Goal: Information Seeking & Learning: Learn about a topic

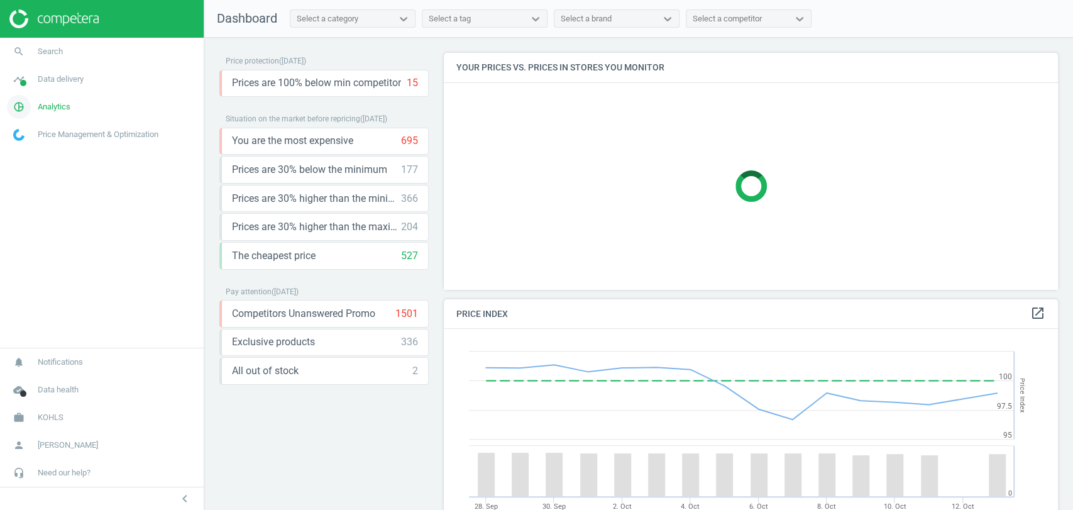
scroll to position [311, 625]
click at [59, 107] on span "Analytics" at bounding box center [54, 106] width 33 height 11
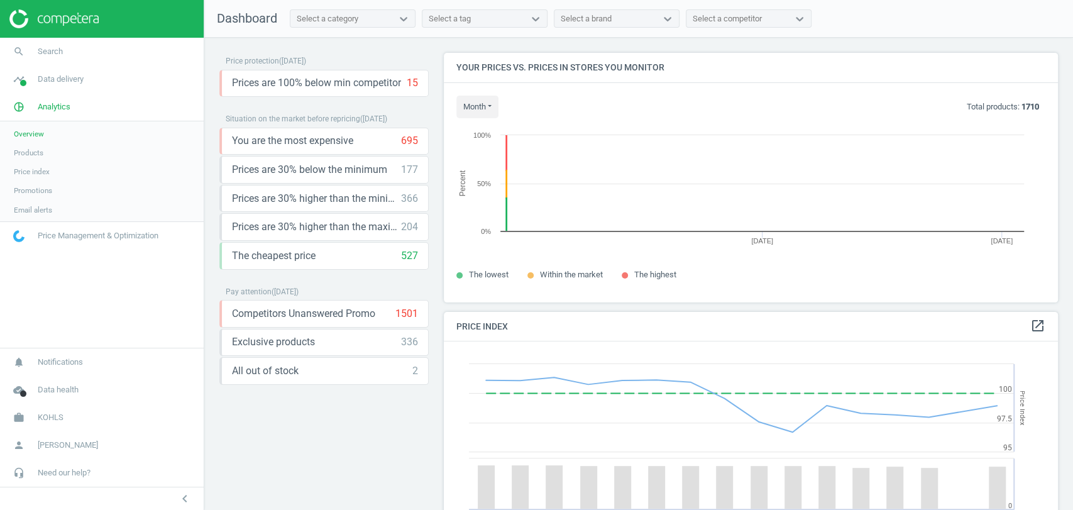
scroll to position [271, 625]
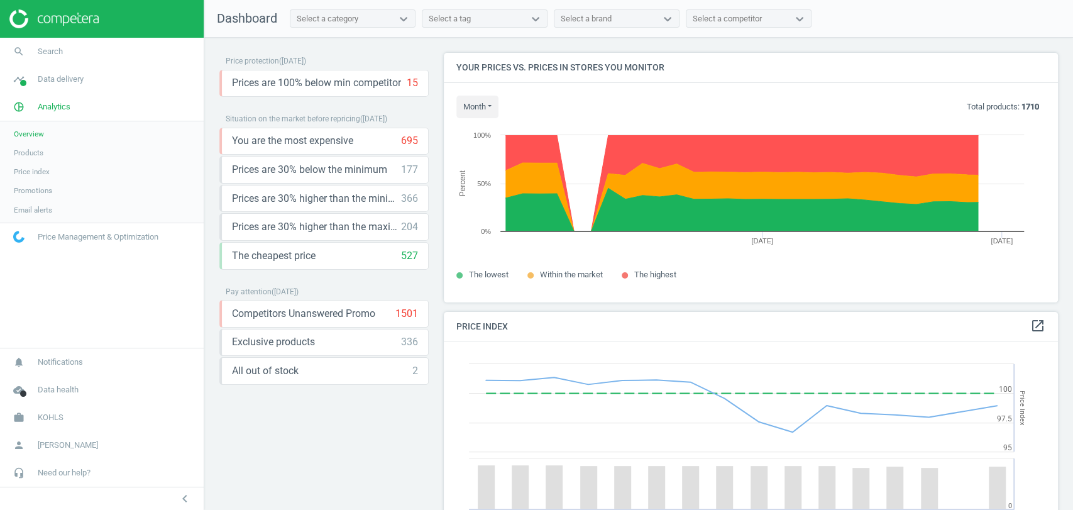
click at [40, 153] on span "Products" at bounding box center [29, 153] width 30 height 10
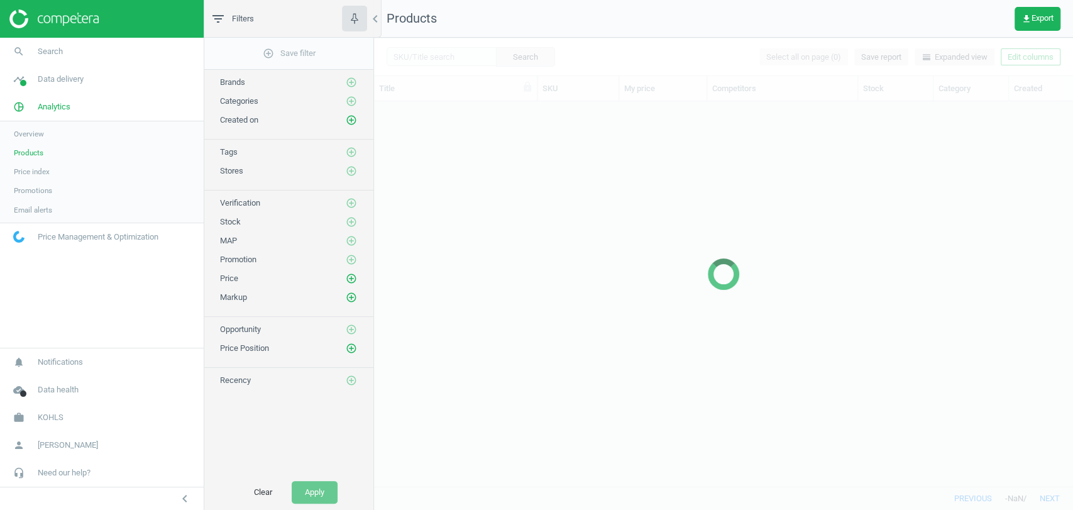
scroll to position [363, 688]
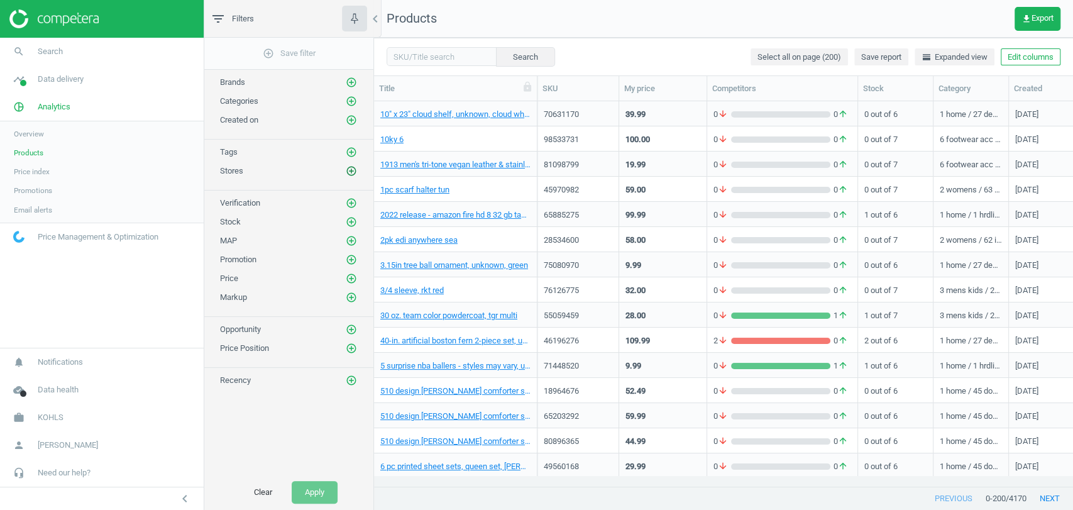
click at [347, 168] on icon "add_circle_outline" at bounding box center [351, 170] width 11 height 11
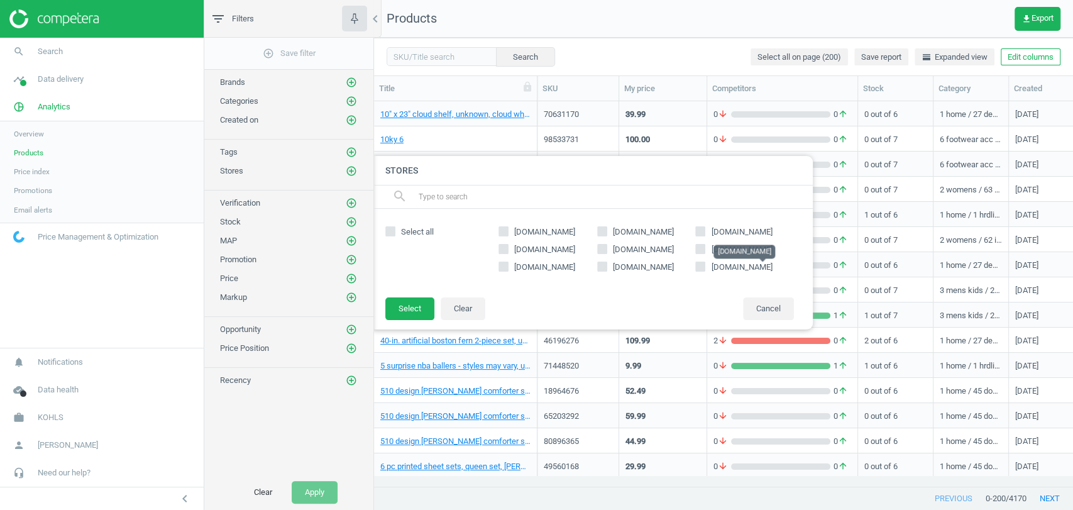
click at [719, 265] on span "[DOMAIN_NAME]" at bounding box center [741, 266] width 61 height 9
click at [705, 265] on input "[DOMAIN_NAME]" at bounding box center [700, 267] width 8 height 8
checkbox input "true"
click at [352, 222] on icon "add_circle_outline" at bounding box center [351, 221] width 11 height 11
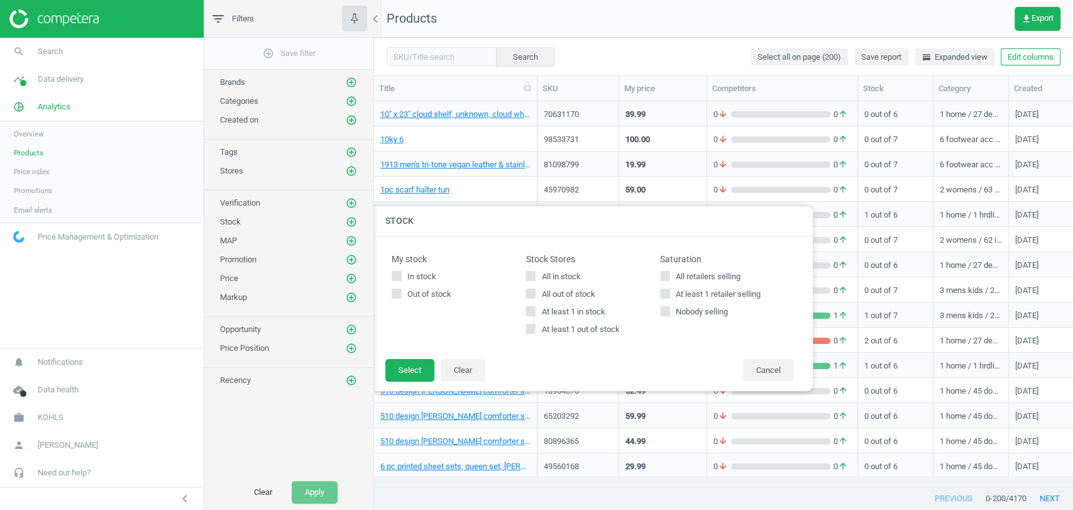
click at [573, 279] on span "All in stock" at bounding box center [561, 276] width 44 height 11
click at [535, 279] on input "All in stock" at bounding box center [531, 276] width 8 height 8
checkbox input "true"
click at [422, 368] on button "Select" at bounding box center [409, 370] width 49 height 23
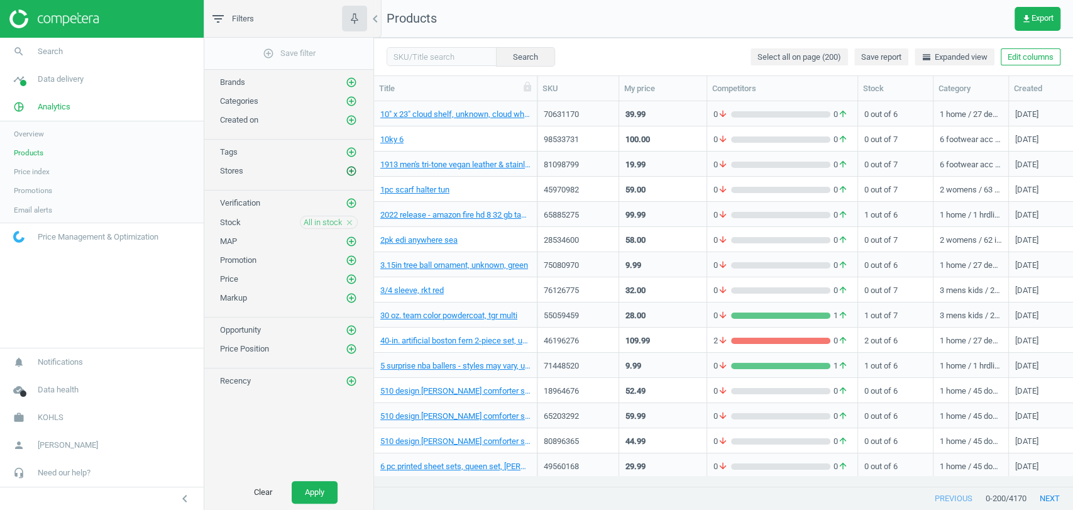
click at [346, 166] on icon "add_circle_outline" at bounding box center [351, 170] width 11 height 11
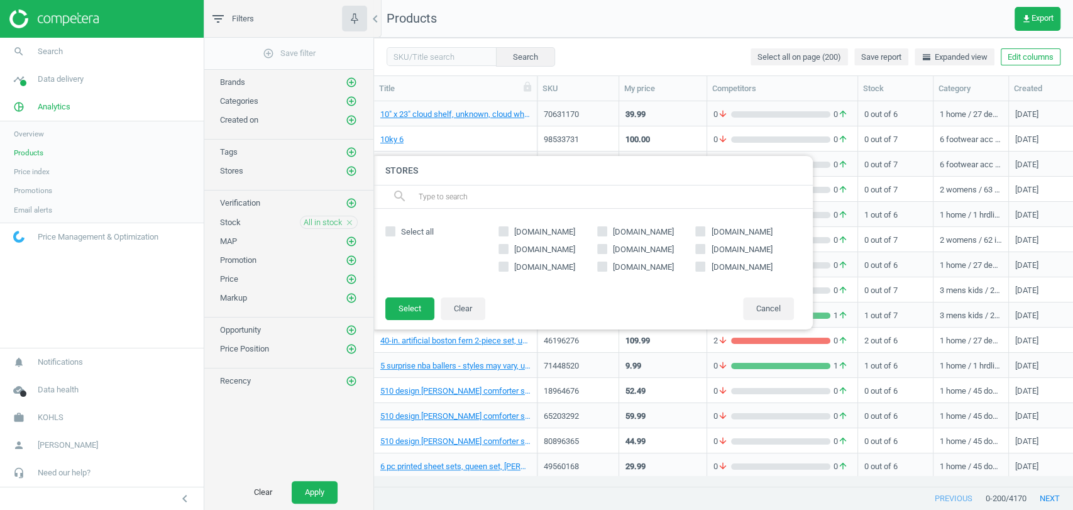
click at [706, 265] on label "[DOMAIN_NAME]" at bounding box center [744, 266] width 99 height 11
click at [705, 265] on input "[DOMAIN_NAME]" at bounding box center [700, 267] width 8 height 8
checkbox input "true"
click at [407, 300] on button "Select" at bounding box center [409, 308] width 49 height 23
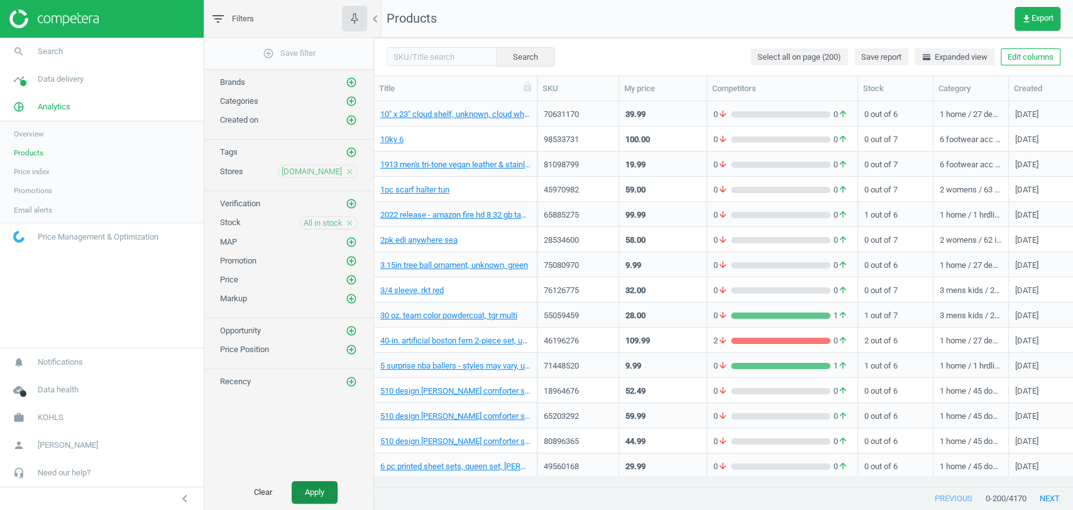
click at [319, 490] on button "Apply" at bounding box center [315, 492] width 46 height 23
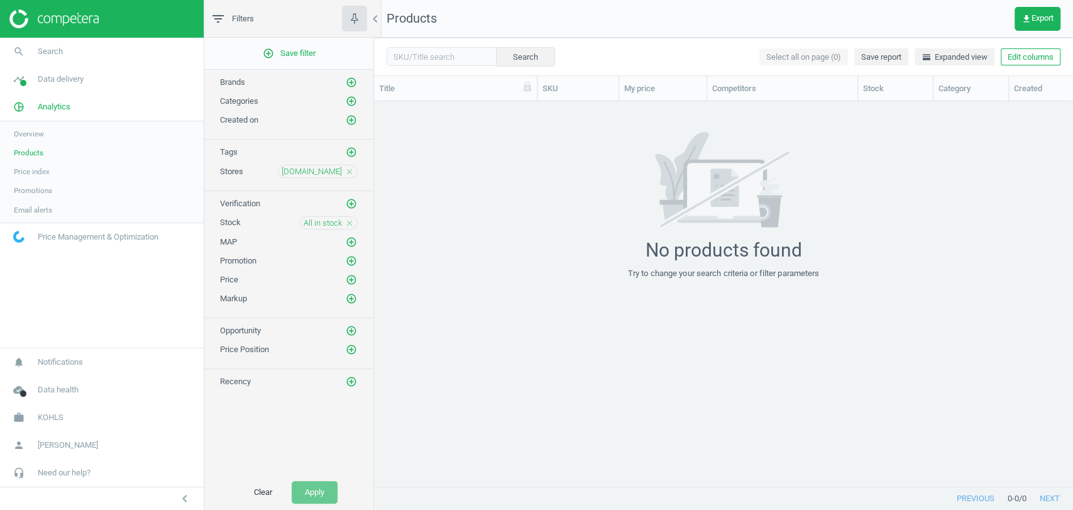
click at [350, 222] on icon "close" at bounding box center [349, 223] width 9 height 9
click at [307, 494] on button "Apply" at bounding box center [315, 492] width 46 height 23
click at [349, 172] on icon "close" at bounding box center [349, 171] width 9 height 9
click at [349, 172] on icon "add_circle_outline" at bounding box center [351, 170] width 11 height 11
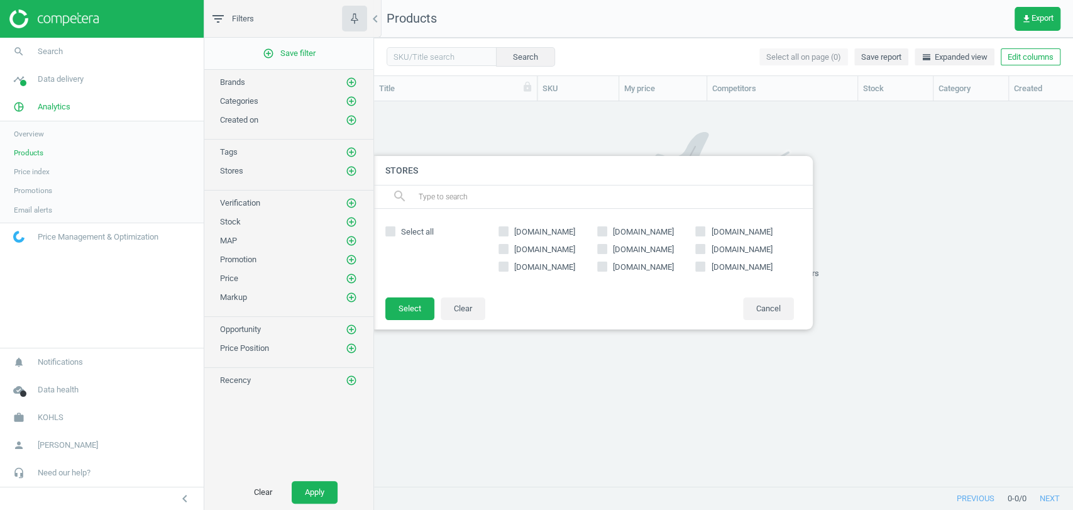
click at [535, 251] on span "[DOMAIN_NAME]" at bounding box center [545, 249] width 66 height 11
click at [508, 251] on input "[DOMAIN_NAME]" at bounding box center [504, 249] width 8 height 8
checkbox input "true"
click at [414, 307] on button "Select" at bounding box center [409, 308] width 49 height 23
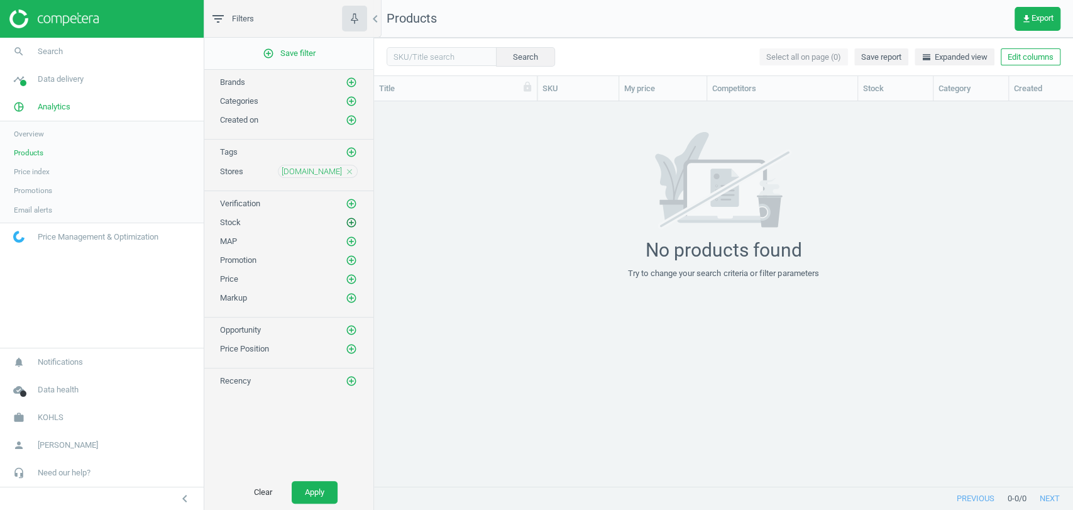
click at [352, 222] on icon "add_circle_outline" at bounding box center [351, 222] width 11 height 11
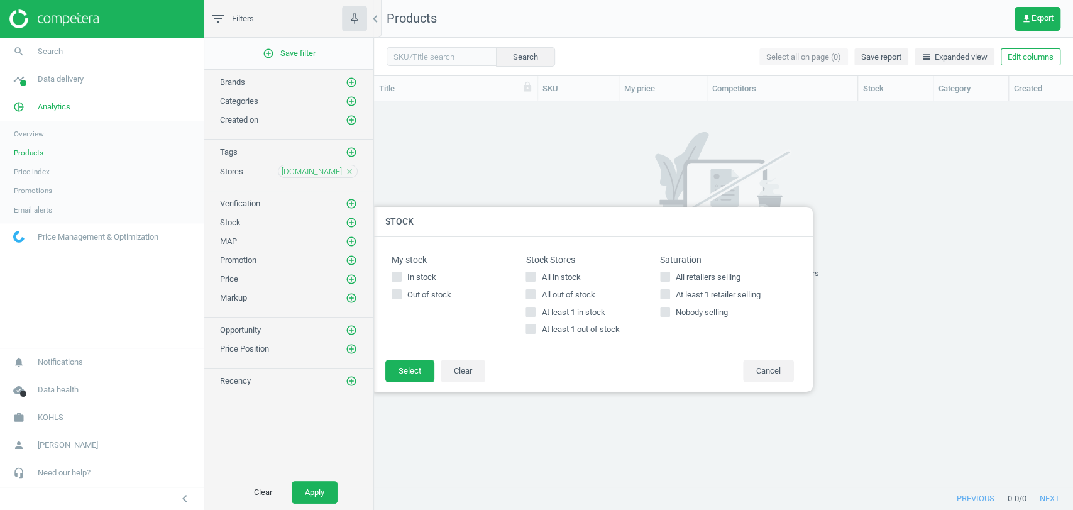
click at [528, 275] on input "All in stock" at bounding box center [531, 276] width 8 height 8
checkbox input "true"
click at [408, 374] on button "Select" at bounding box center [409, 371] width 49 height 23
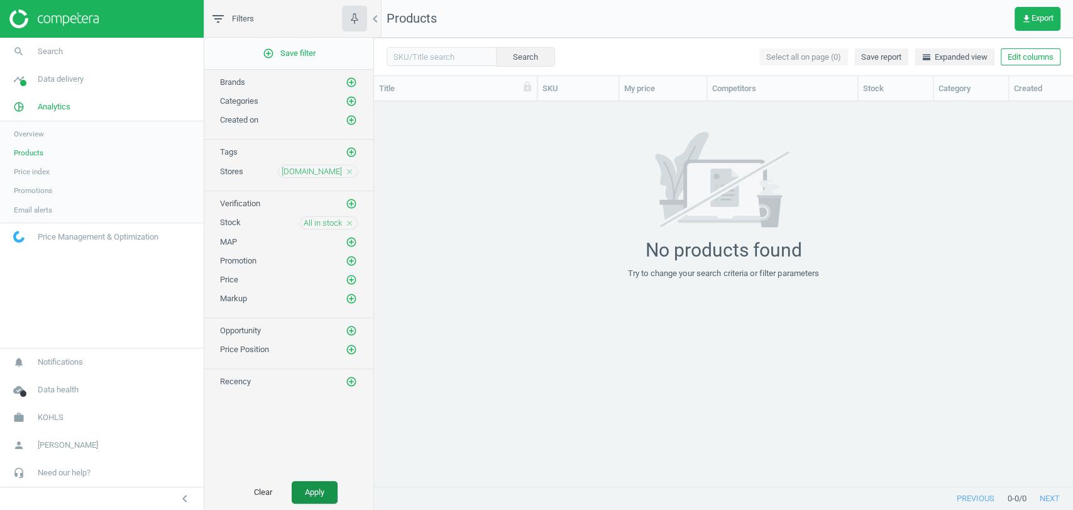
click at [316, 501] on button "Apply" at bounding box center [315, 492] width 46 height 23
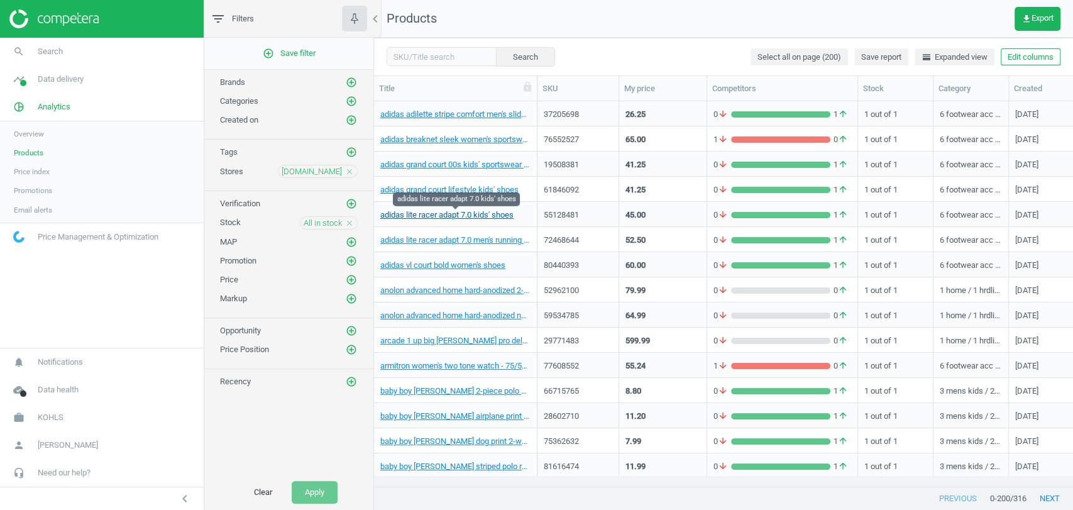
click at [467, 216] on link "adidas lite racer adapt 7.0 kids' shoes" at bounding box center [446, 214] width 133 height 11
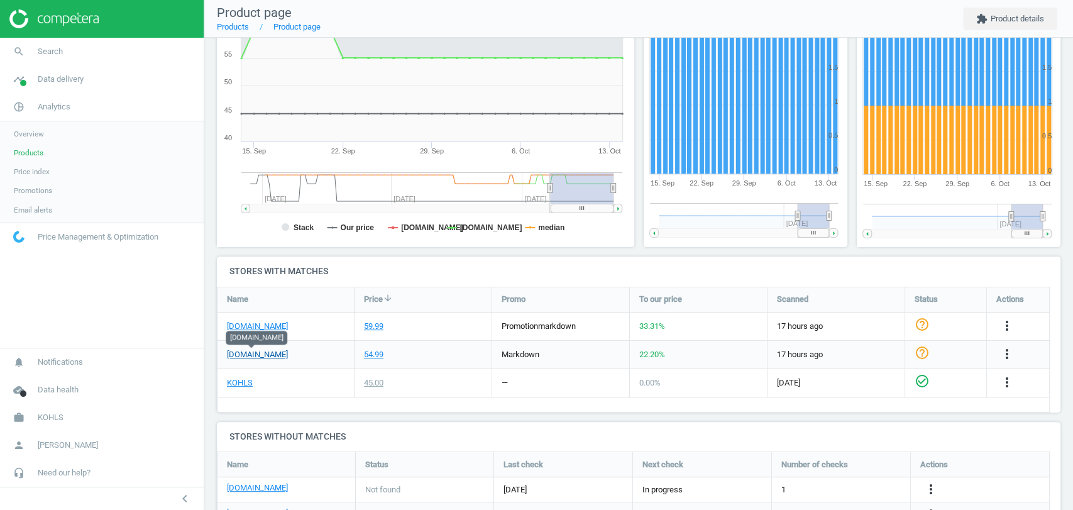
click at [248, 354] on link "[DOMAIN_NAME]" at bounding box center [257, 354] width 61 height 11
click at [268, 356] on link "[DOMAIN_NAME]" at bounding box center [257, 354] width 61 height 11
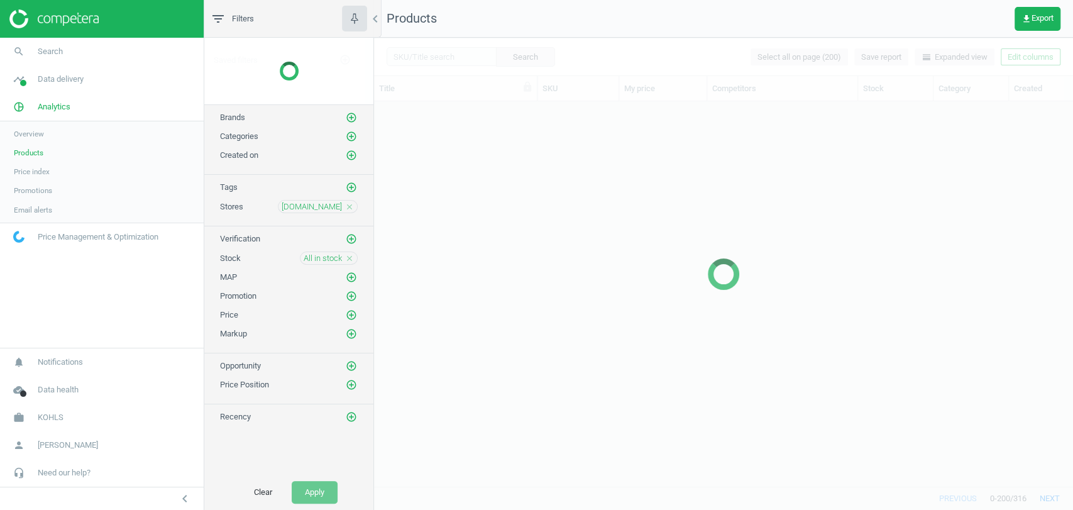
scroll to position [363, 688]
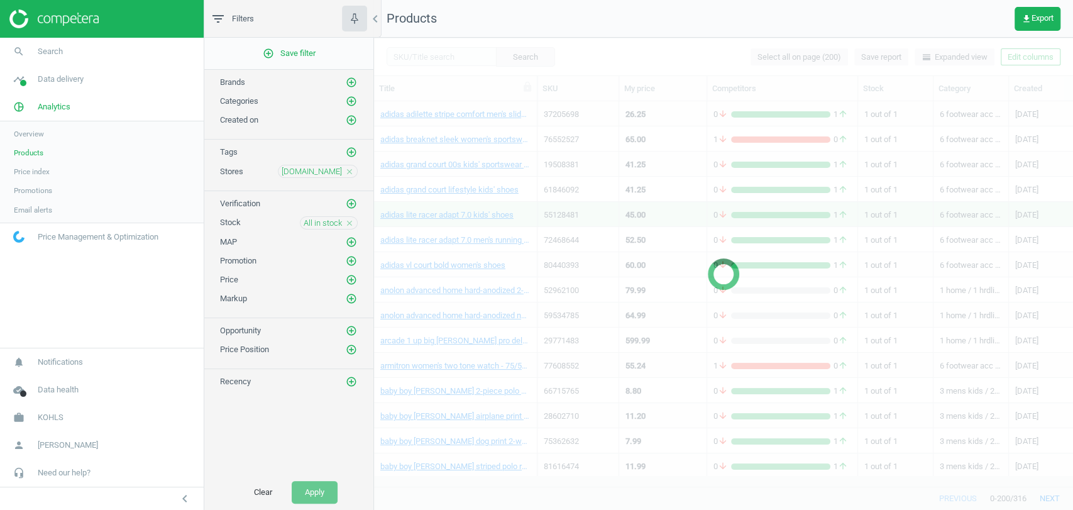
click at [351, 172] on icon "close" at bounding box center [349, 171] width 9 height 9
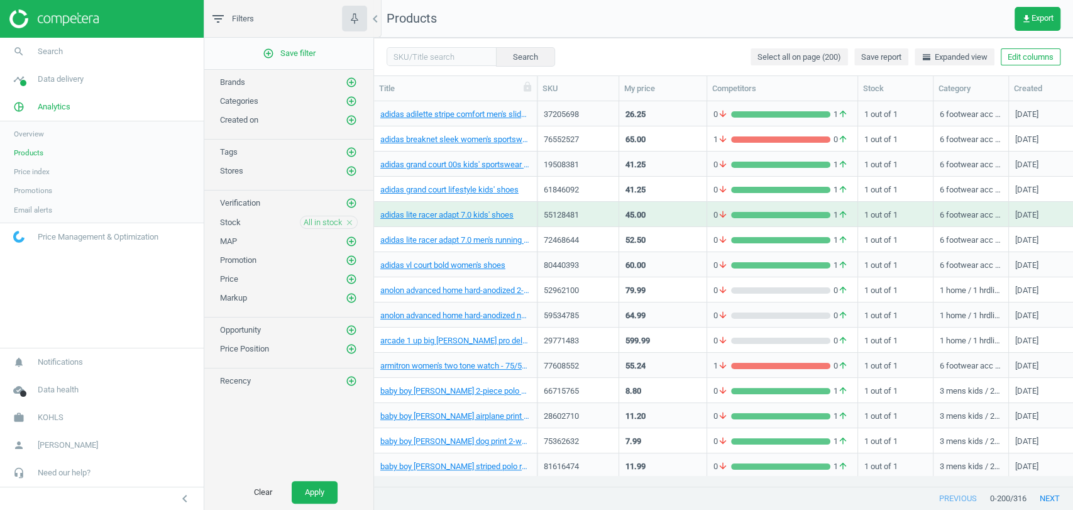
click at [351, 218] on icon "close" at bounding box center [349, 222] width 9 height 9
click at [348, 172] on icon "add_circle_outline" at bounding box center [351, 170] width 11 height 11
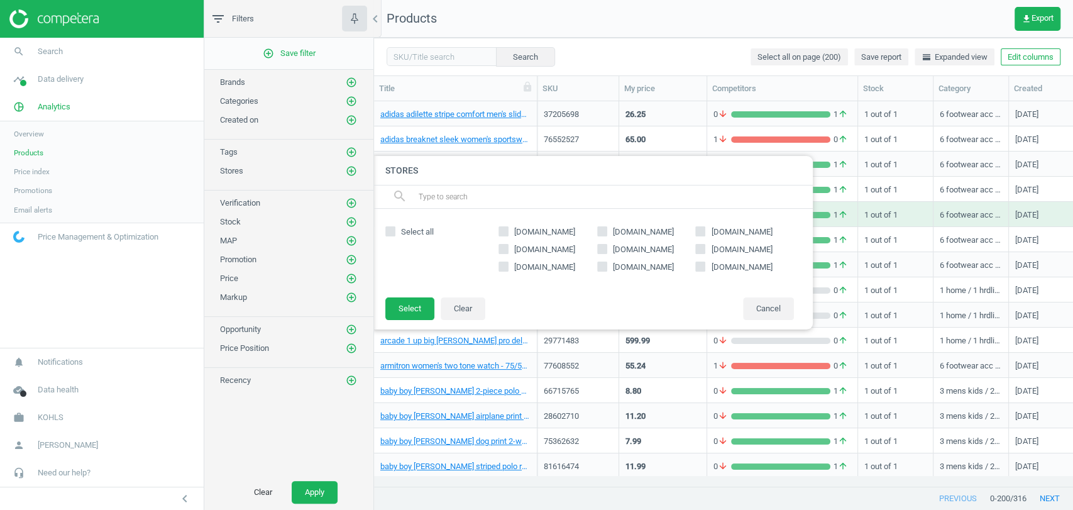
click at [512, 233] on span "[DOMAIN_NAME]" at bounding box center [545, 231] width 66 height 11
click at [508, 233] on input "[DOMAIN_NAME]" at bounding box center [504, 232] width 8 height 8
checkbox input "true"
click at [405, 309] on button "Select" at bounding box center [409, 308] width 49 height 23
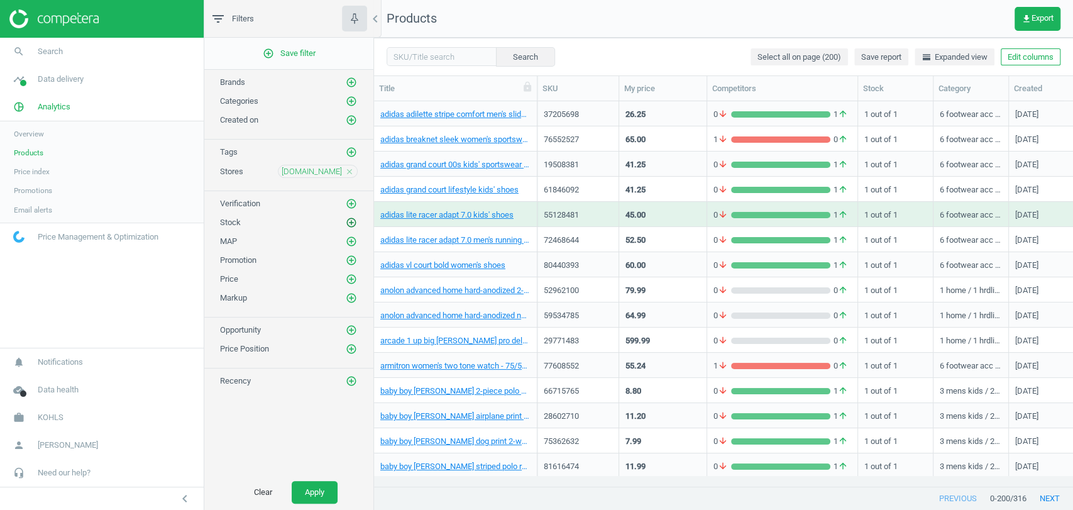
click at [349, 222] on icon "add_circle_outline" at bounding box center [351, 222] width 11 height 11
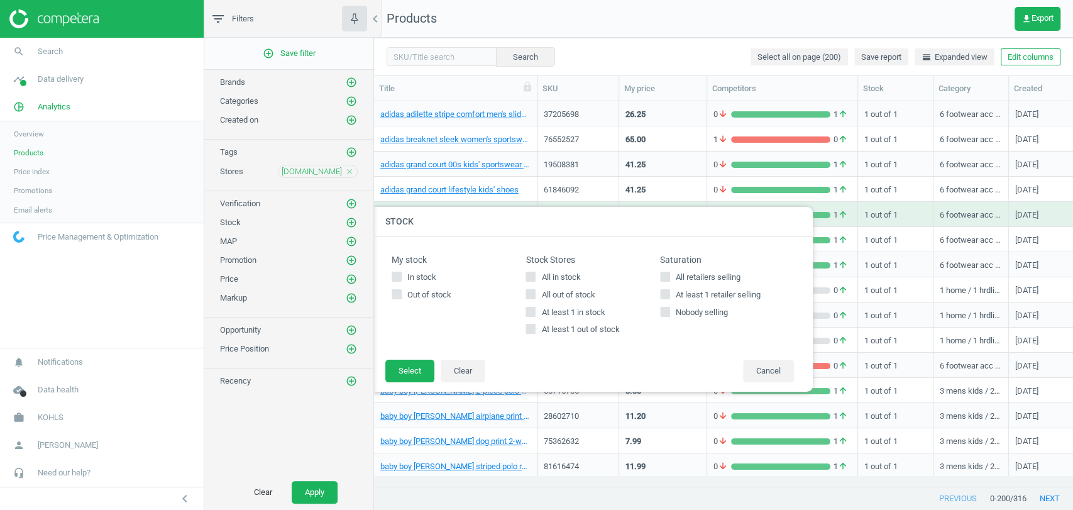
click at [553, 282] on span "All in stock" at bounding box center [561, 277] width 44 height 11
click at [535, 280] on input "All in stock" at bounding box center [531, 276] width 8 height 8
checkbox input "true"
click at [414, 375] on button "Select" at bounding box center [409, 371] width 49 height 23
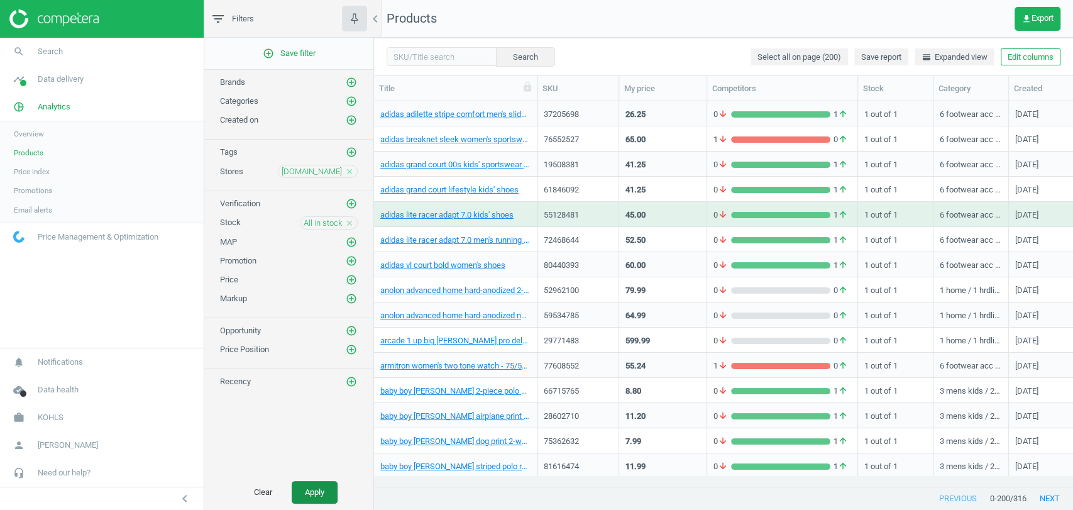
click at [329, 490] on button "Apply" at bounding box center [315, 492] width 46 height 23
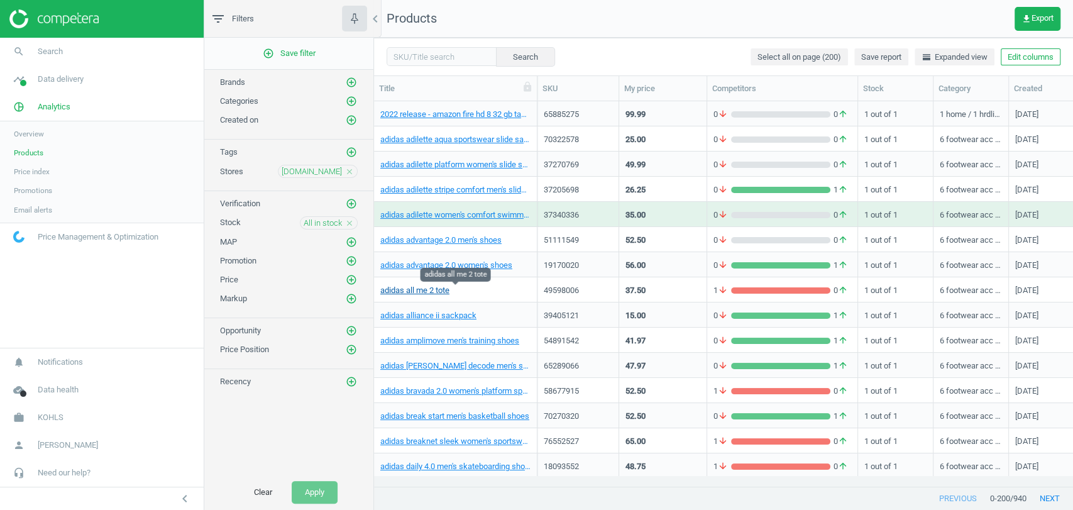
click at [437, 294] on link "adidas all me 2 tote" at bounding box center [414, 290] width 69 height 11
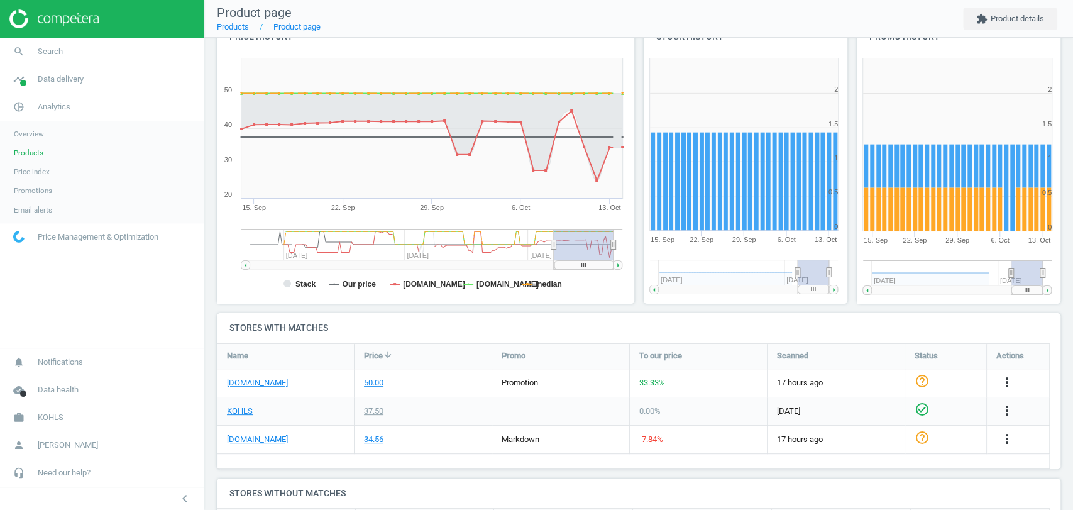
scroll to position [151, 0]
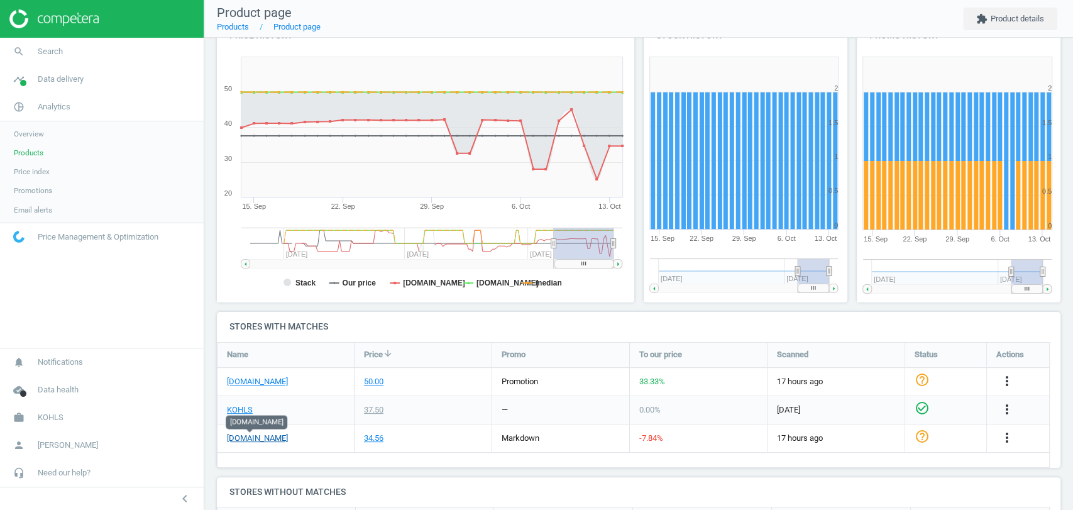
click at [244, 436] on link "[DOMAIN_NAME]" at bounding box center [257, 437] width 61 height 11
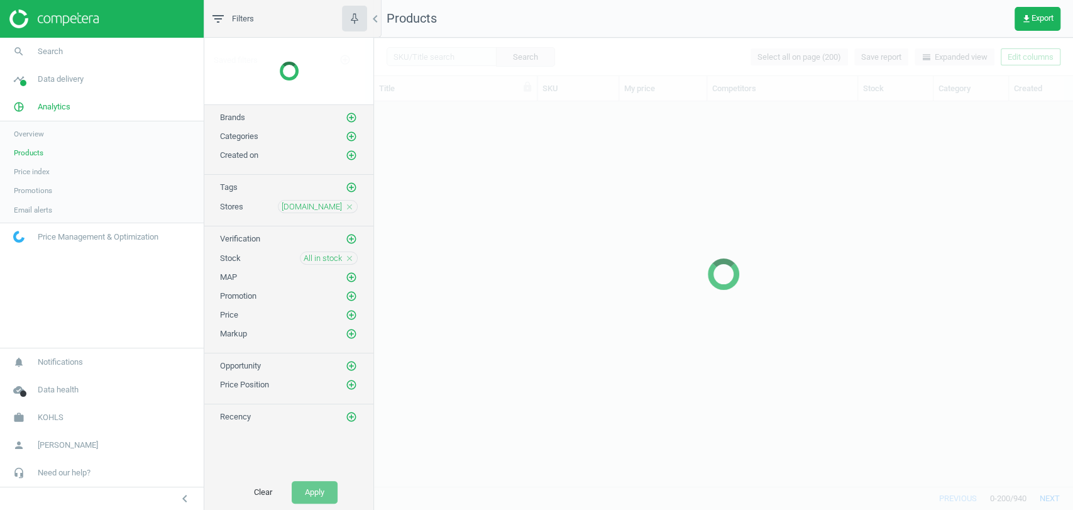
scroll to position [363, 688]
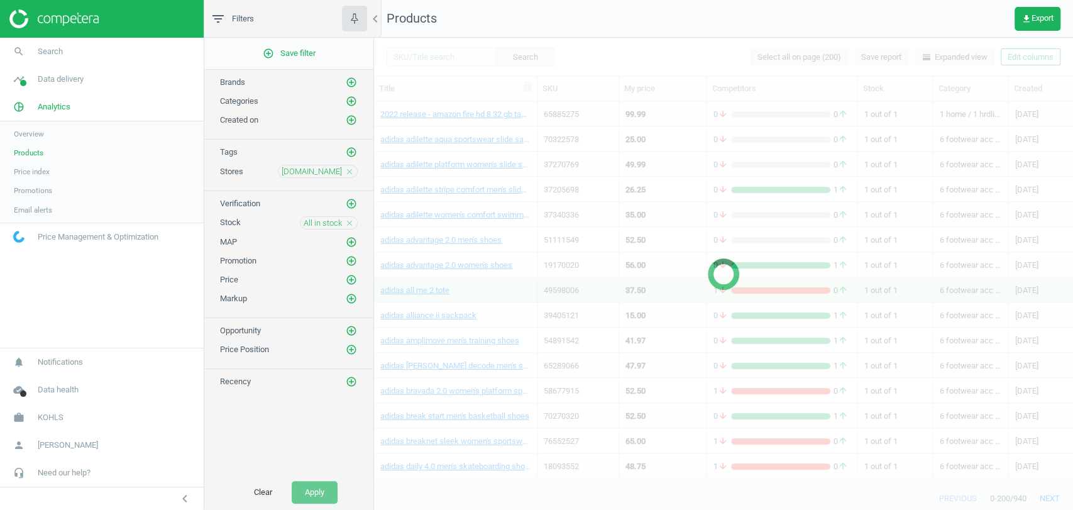
click at [348, 225] on icon "close" at bounding box center [349, 223] width 9 height 9
click at [353, 220] on icon "add_circle_outline" at bounding box center [351, 222] width 11 height 11
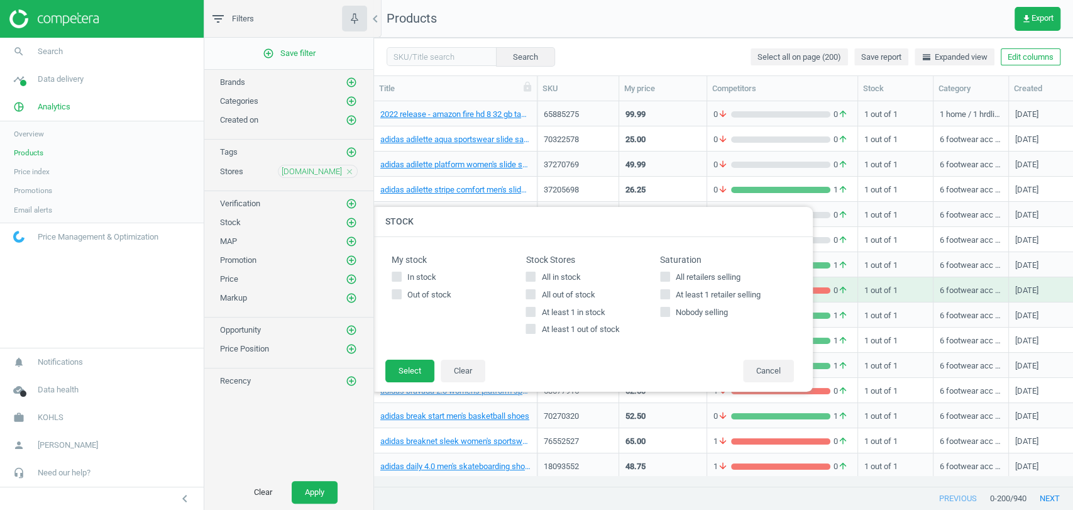
click at [558, 293] on span "All out of stock" at bounding box center [568, 294] width 58 height 11
click at [535, 293] on input "All out of stock" at bounding box center [531, 294] width 8 height 8
checkbox input "true"
click at [414, 370] on button "Select" at bounding box center [409, 371] width 49 height 23
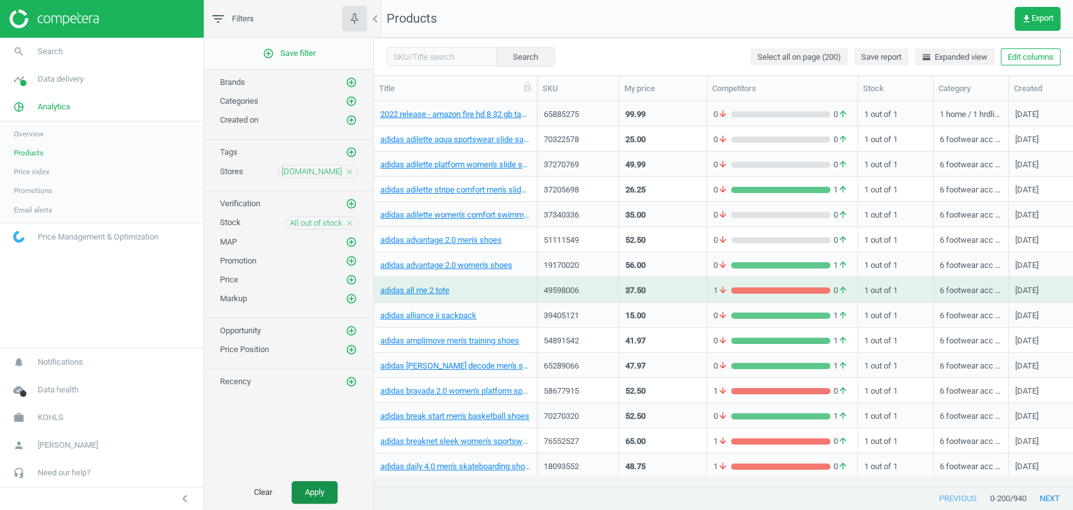
click at [317, 491] on button "Apply" at bounding box center [315, 492] width 46 height 23
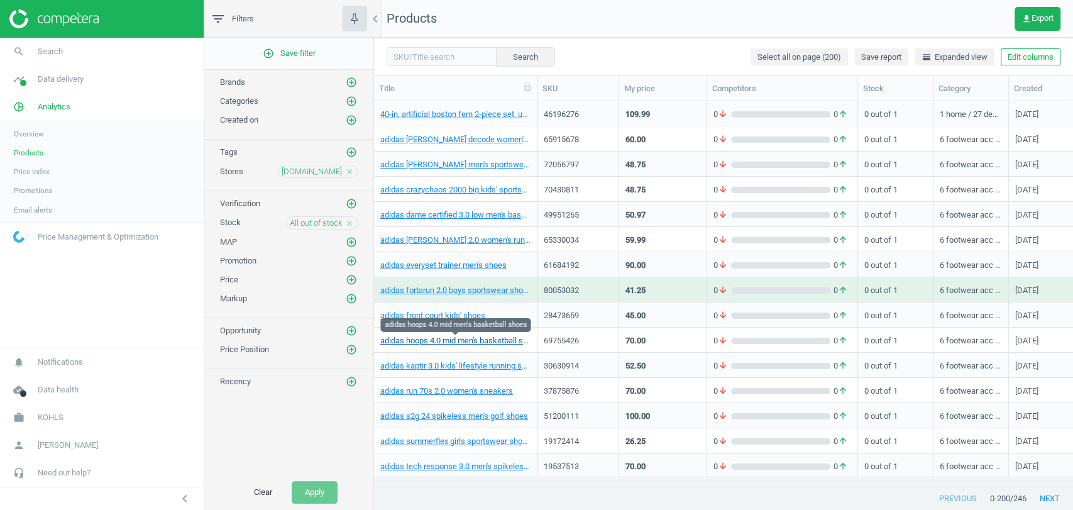
click at [453, 336] on link "adidas hoops 4.0 mid men's basketball shoes" at bounding box center [455, 340] width 150 height 11
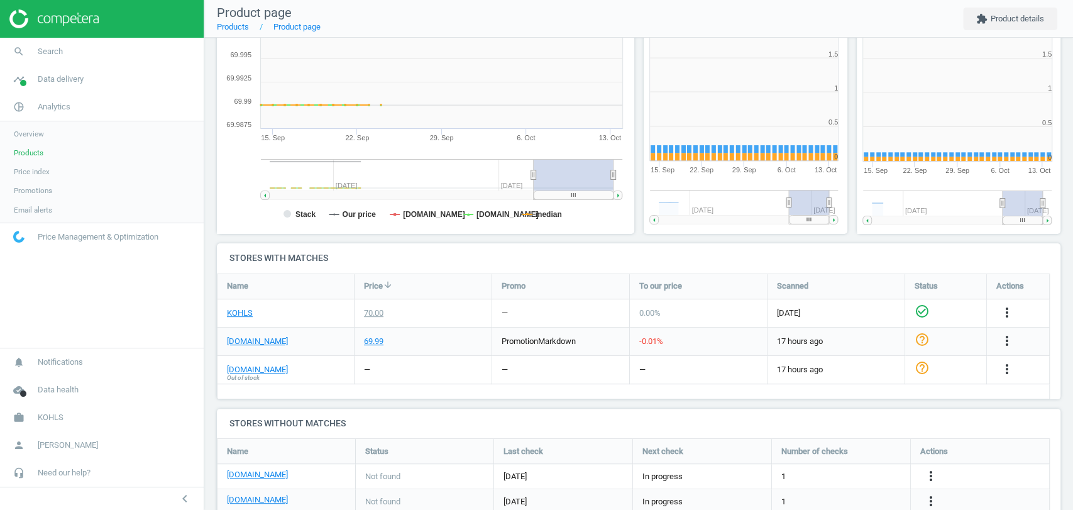
scroll to position [221, 0]
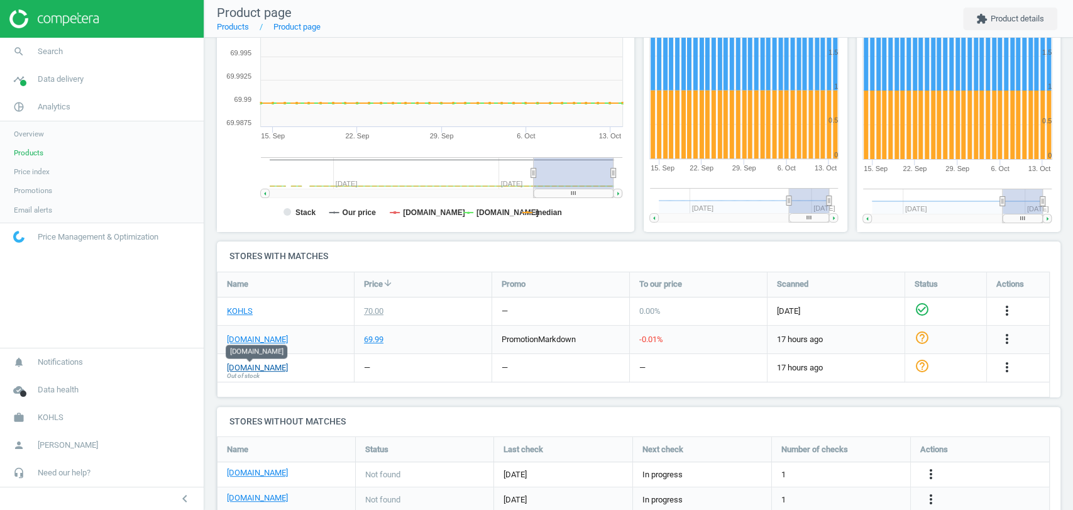
click at [258, 368] on link "[DOMAIN_NAME]" at bounding box center [257, 367] width 61 height 11
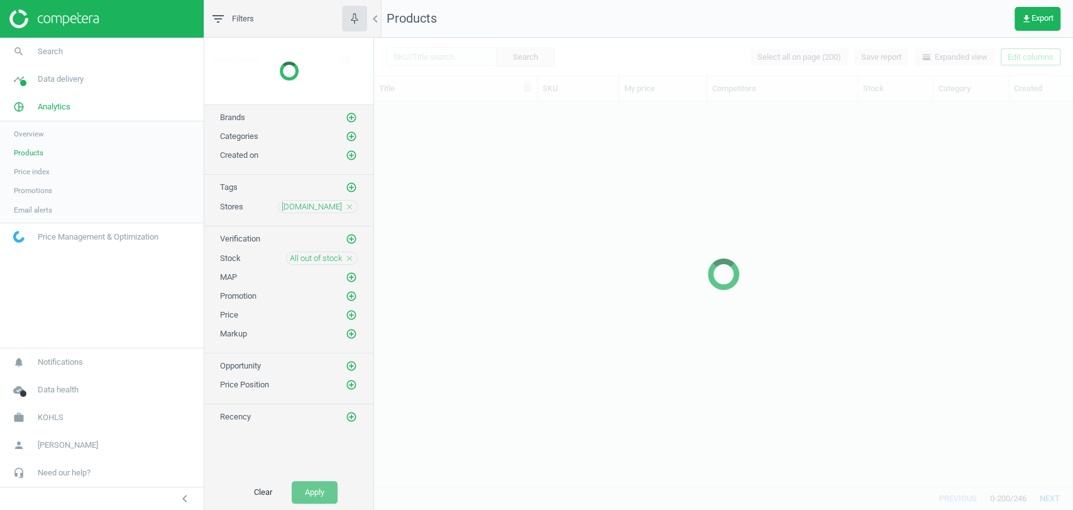
scroll to position [363, 688]
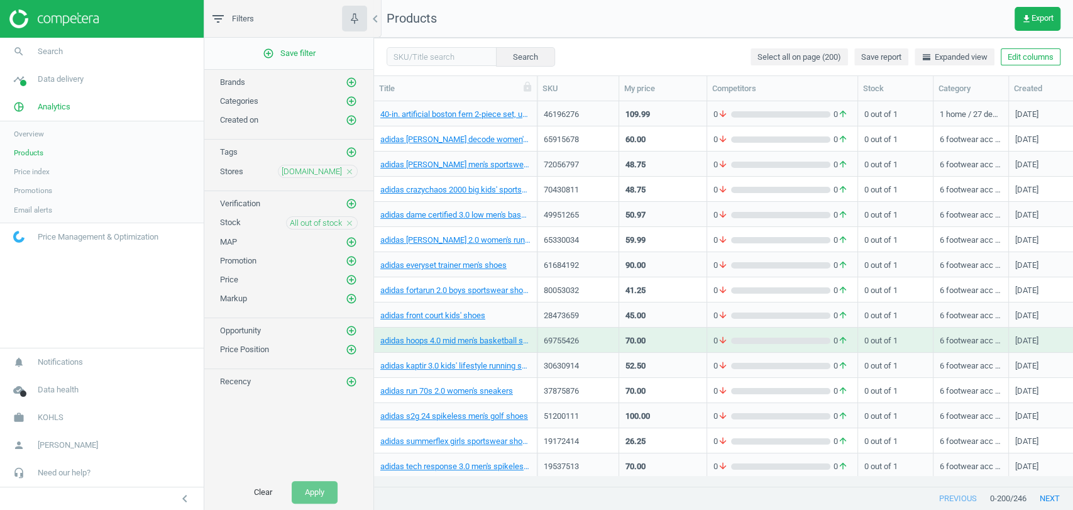
click at [348, 223] on icon "close" at bounding box center [349, 223] width 9 height 9
click at [353, 259] on icon "add_circle_outline" at bounding box center [351, 260] width 11 height 11
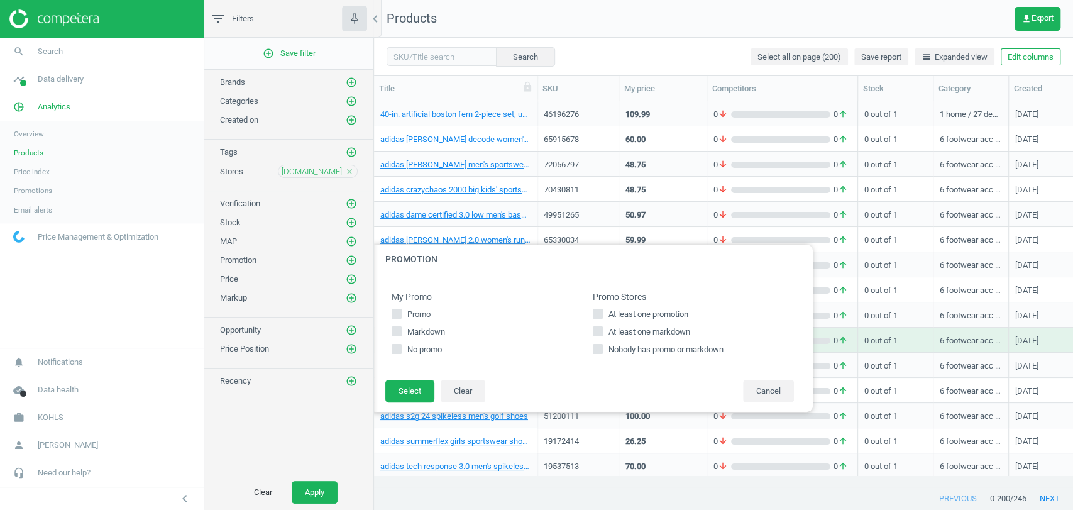
click at [649, 313] on span "At least one promotion" at bounding box center [648, 314] width 85 height 11
click at [602, 313] on input "At least one promotion" at bounding box center [598, 314] width 8 height 8
checkbox input "true"
click at [404, 383] on button "Select" at bounding box center [409, 391] width 49 height 23
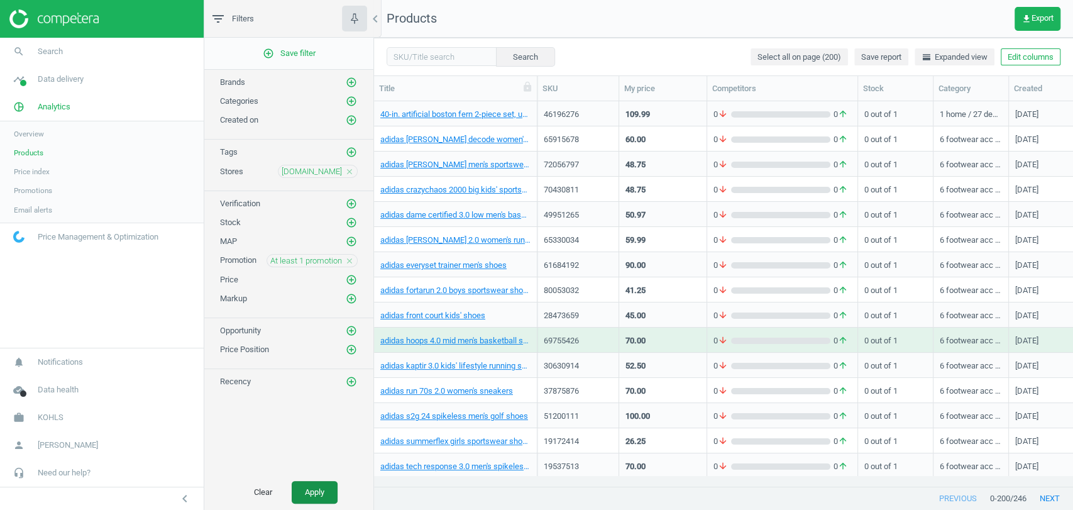
click at [320, 490] on button "Apply" at bounding box center [315, 492] width 46 height 23
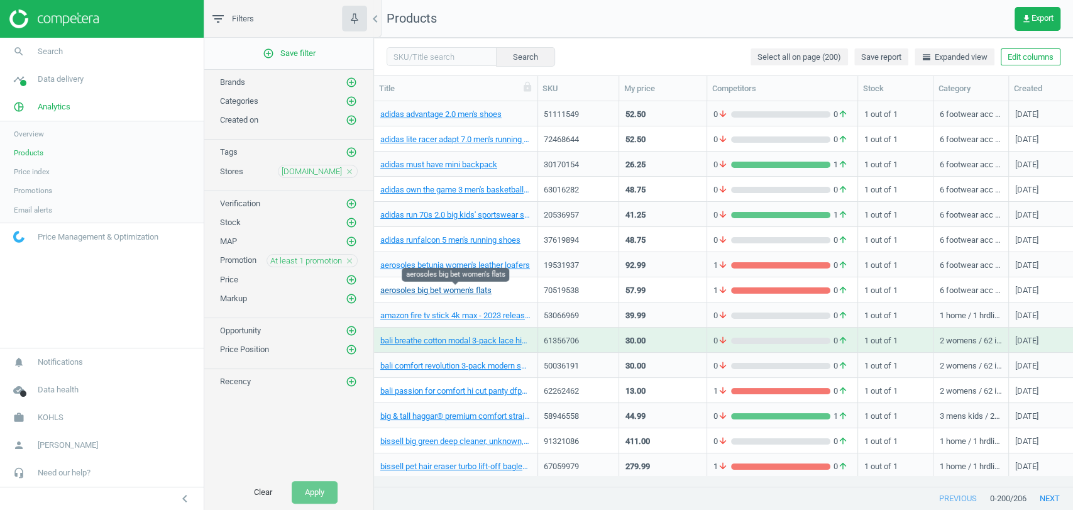
click at [471, 290] on link "aerosoles big bet women's flats" at bounding box center [435, 290] width 111 height 11
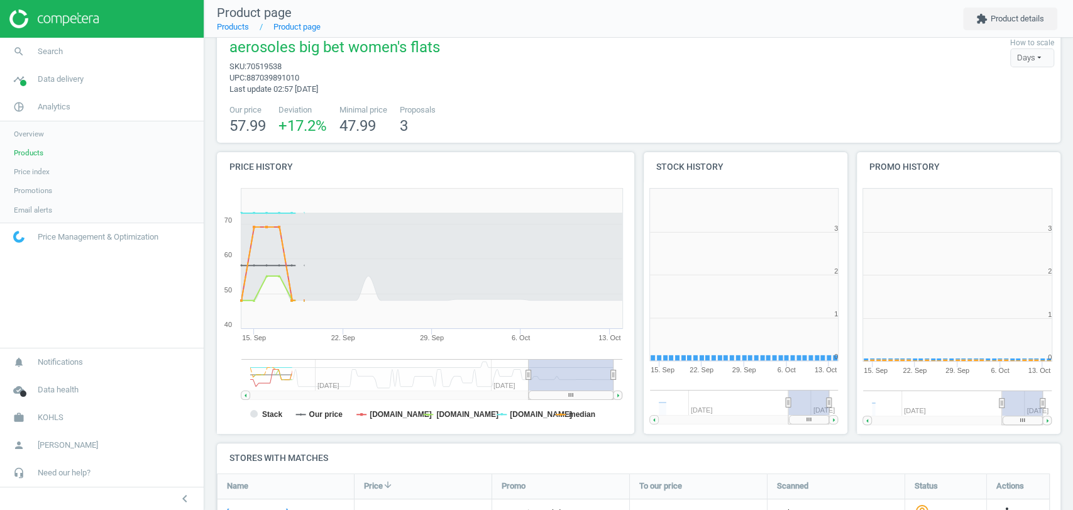
scroll to position [6, 6]
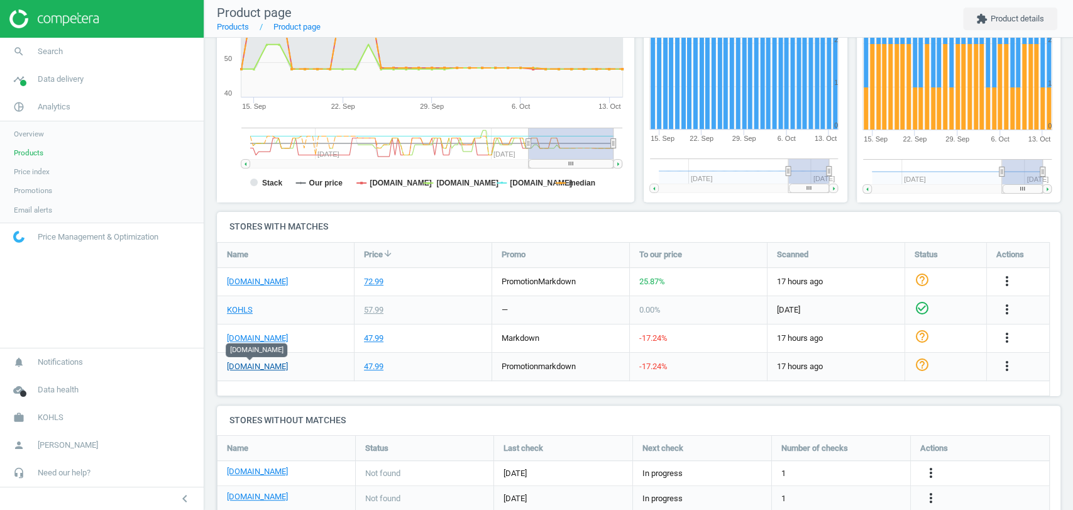
click at [251, 365] on link "[DOMAIN_NAME]" at bounding box center [257, 366] width 61 height 11
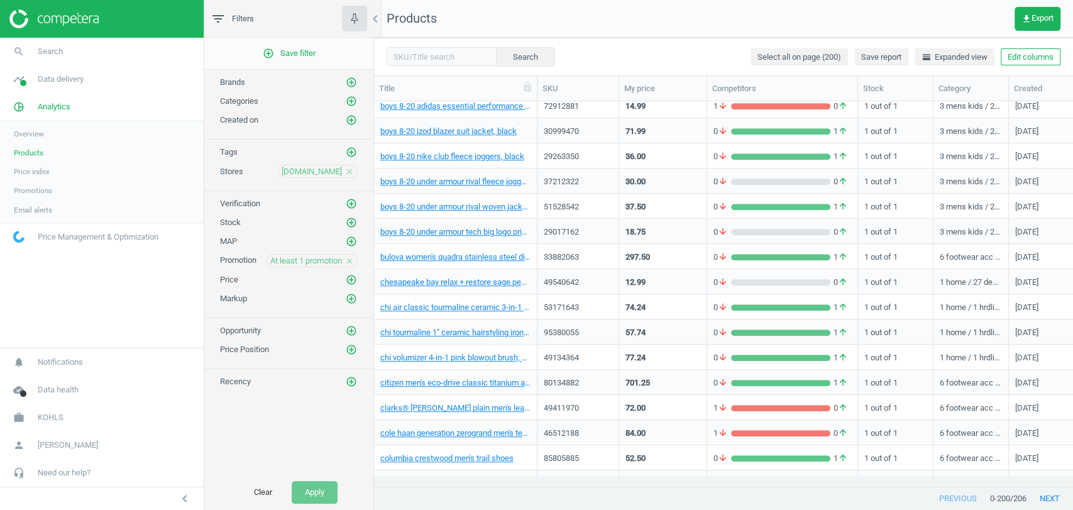
scroll to position [556, 0]
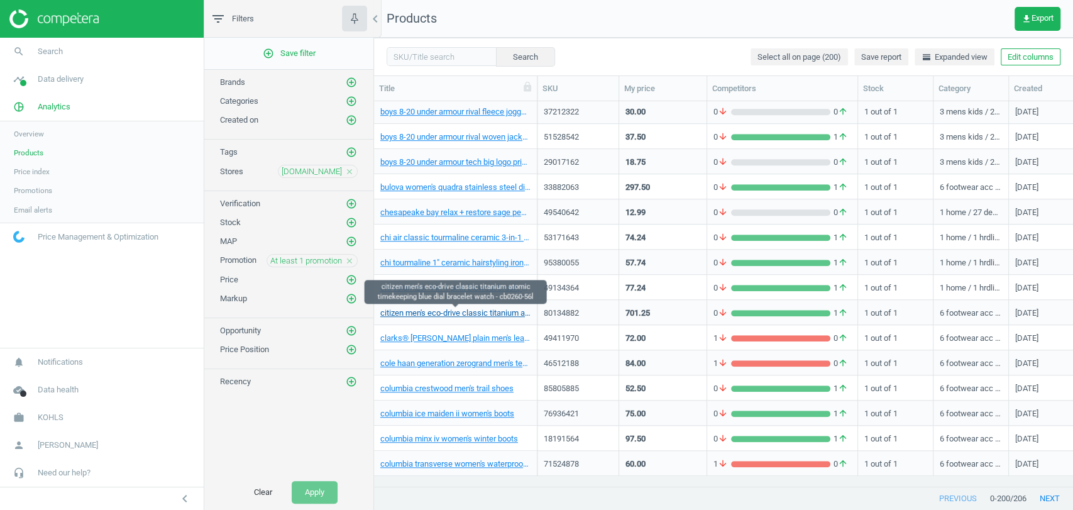
click at [453, 312] on link "citizen men's eco-drive classic titanium atomic timekeeping blue dial bracelet …" at bounding box center [455, 312] width 150 height 11
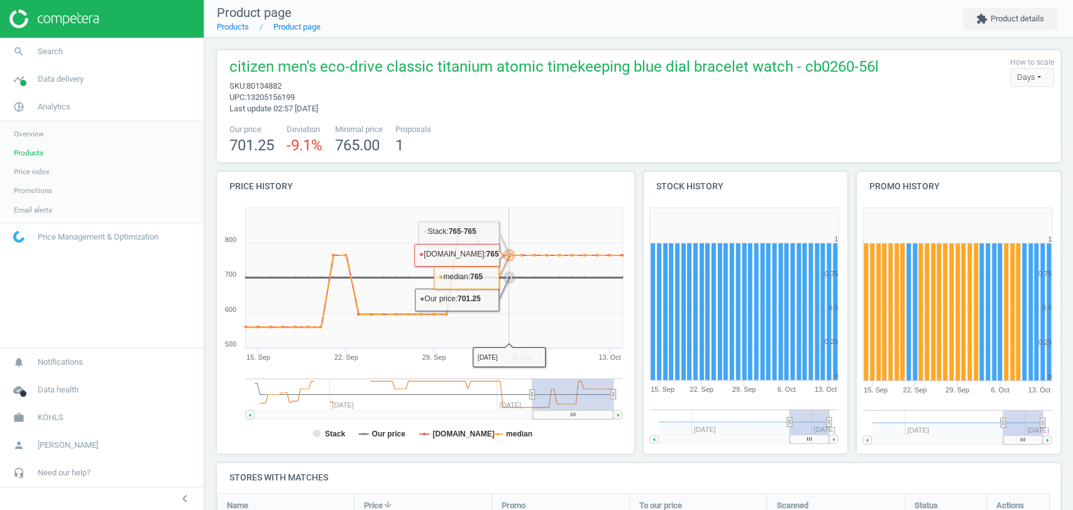
scroll to position [211, 0]
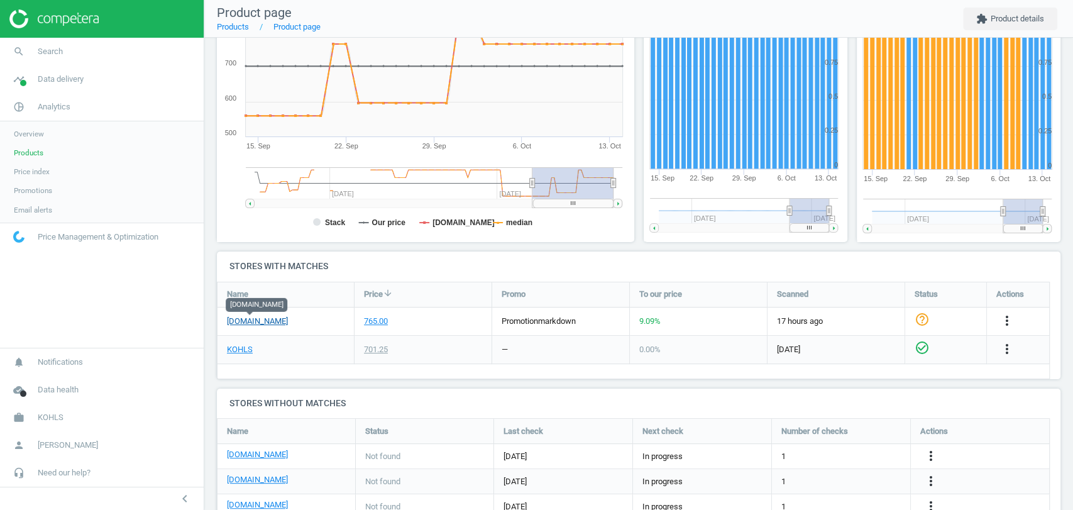
click at [264, 322] on link "[DOMAIN_NAME]" at bounding box center [257, 321] width 61 height 11
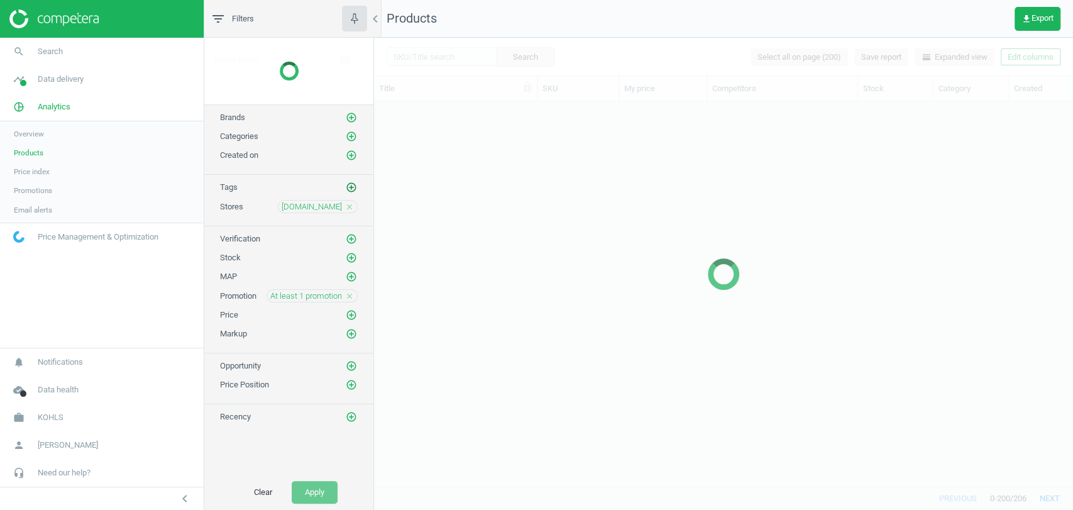
scroll to position [405, 0]
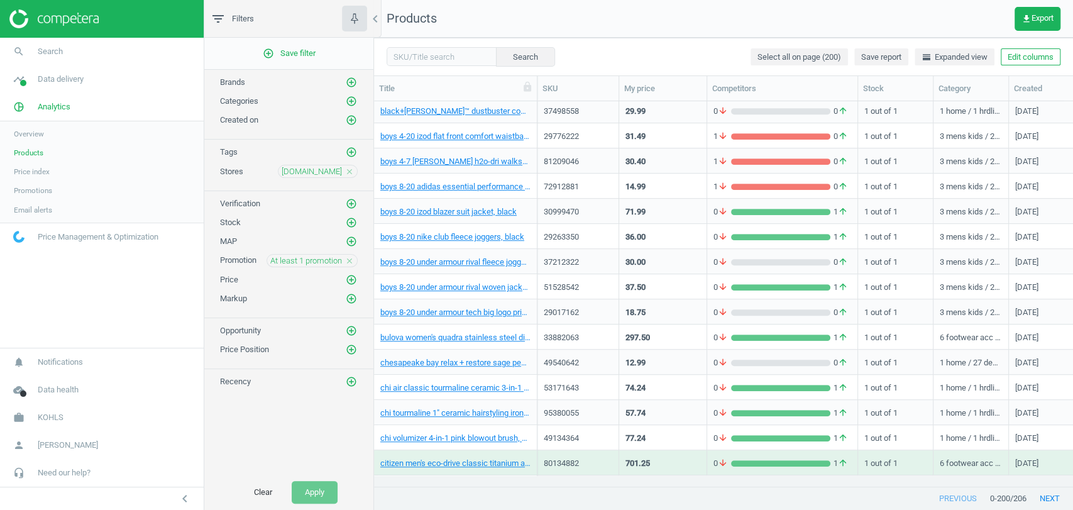
click at [349, 170] on icon "close" at bounding box center [349, 171] width 9 height 9
click at [349, 170] on icon "add_circle_outline" at bounding box center [351, 170] width 11 height 11
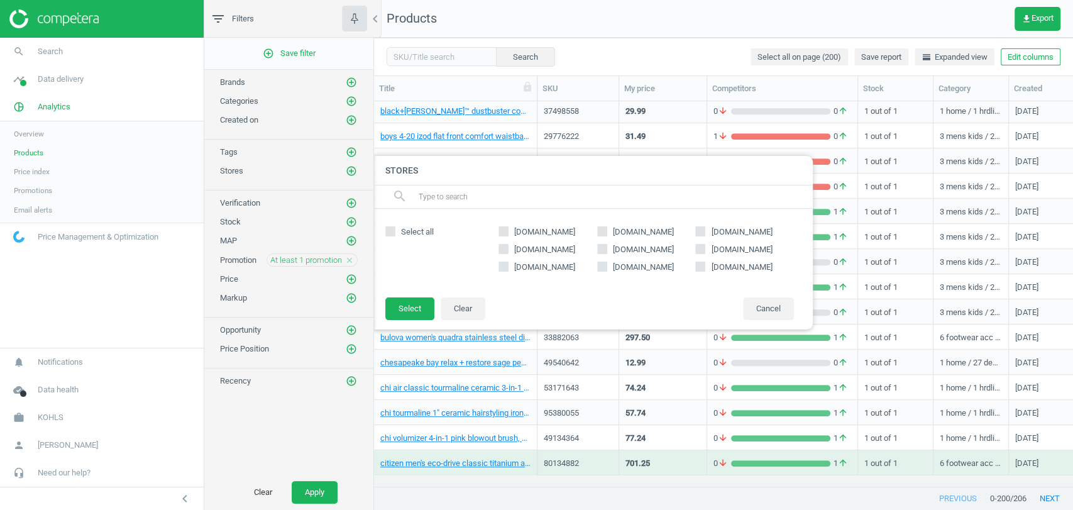
click at [534, 249] on span "[DOMAIN_NAME]" at bounding box center [545, 249] width 66 height 11
click at [508, 249] on input "[DOMAIN_NAME]" at bounding box center [504, 249] width 8 height 8
checkbox input "true"
click at [418, 302] on button "Select" at bounding box center [409, 308] width 49 height 23
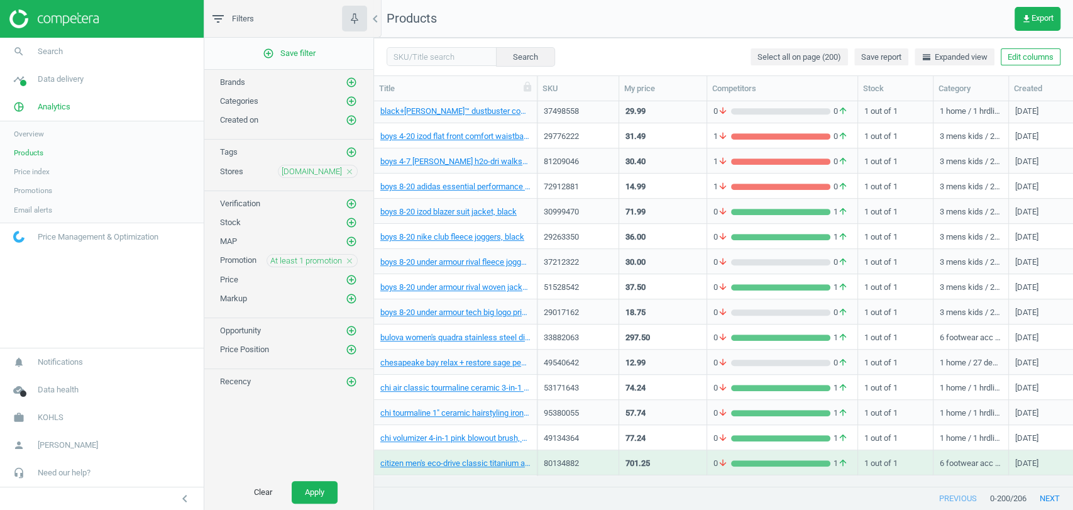
click at [346, 258] on icon "close" at bounding box center [349, 260] width 9 height 9
click at [348, 219] on icon "add_circle_outline" at bounding box center [351, 222] width 11 height 11
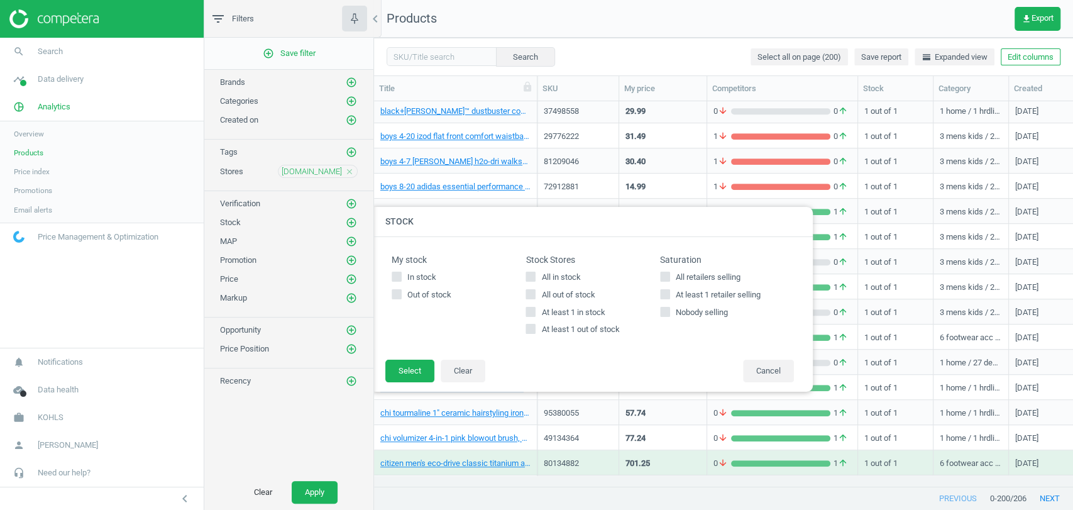
click at [568, 292] on span "All out of stock" at bounding box center [568, 294] width 58 height 11
click at [535, 292] on input "All out of stock" at bounding box center [531, 294] width 8 height 8
checkbox input "true"
click at [419, 365] on button "Select" at bounding box center [409, 371] width 49 height 23
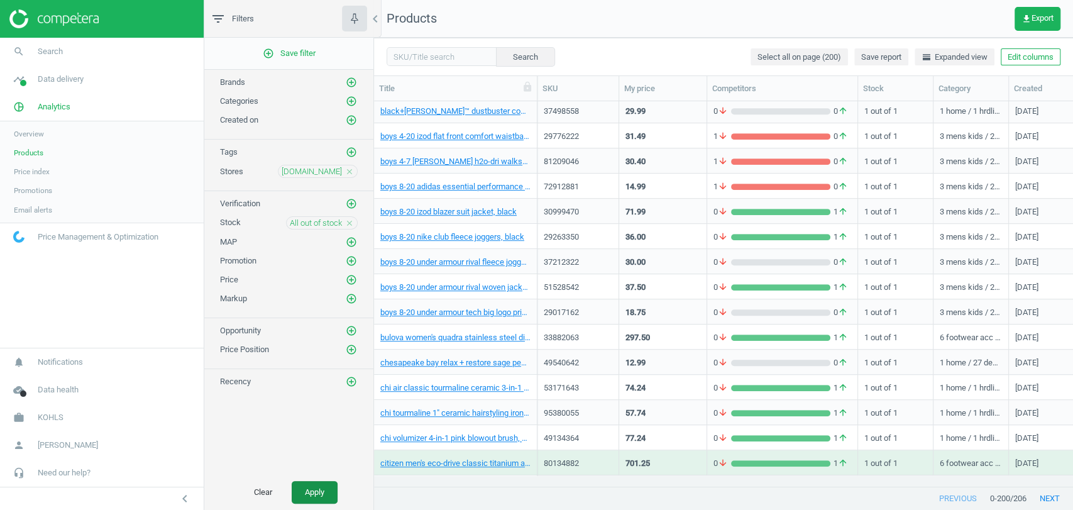
click at [314, 490] on button "Apply" at bounding box center [315, 492] width 46 height 23
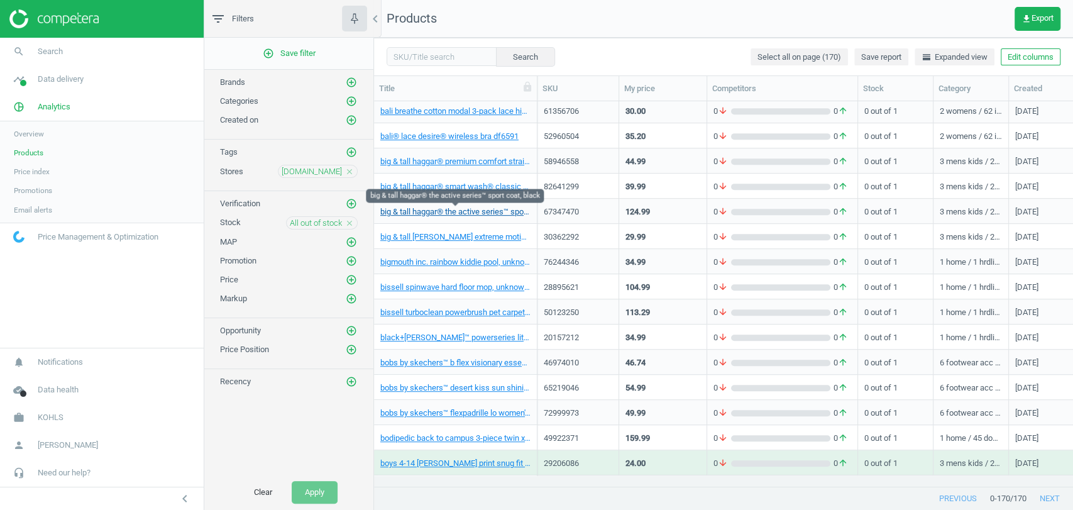
click at [459, 209] on link "big & tall haggar® the active series™ sport coat, black" at bounding box center [455, 211] width 150 height 11
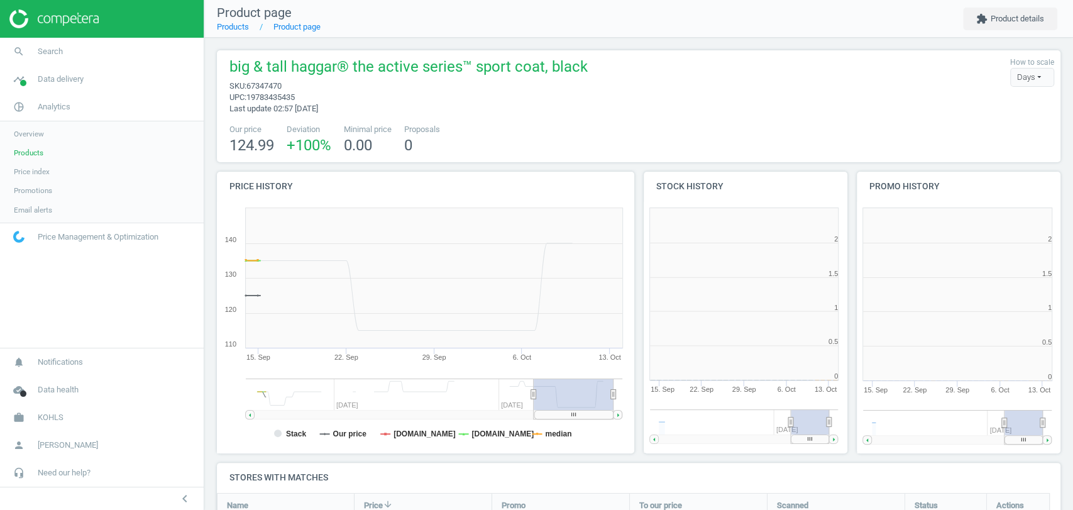
scroll to position [148, 855]
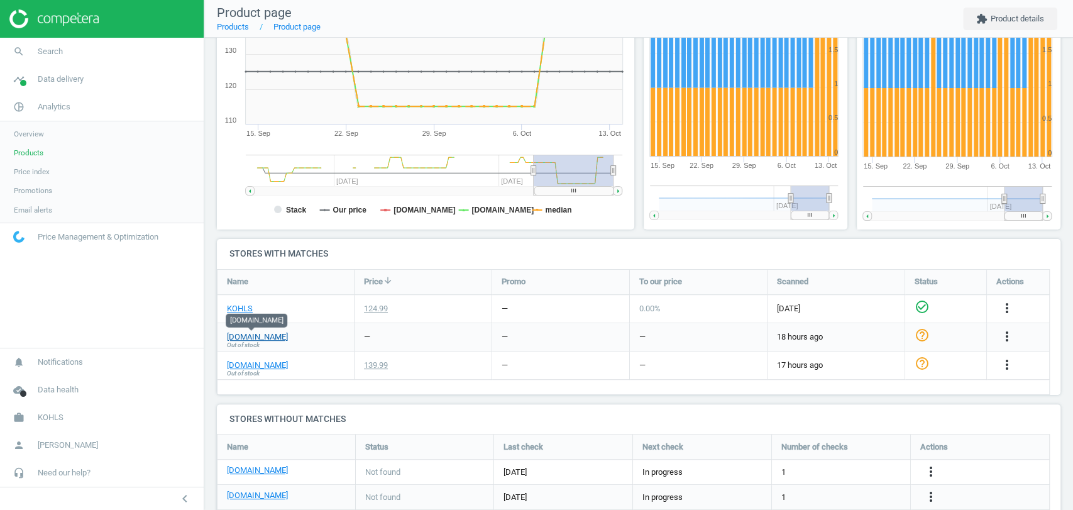
click at [251, 338] on link "[DOMAIN_NAME]" at bounding box center [257, 336] width 61 height 11
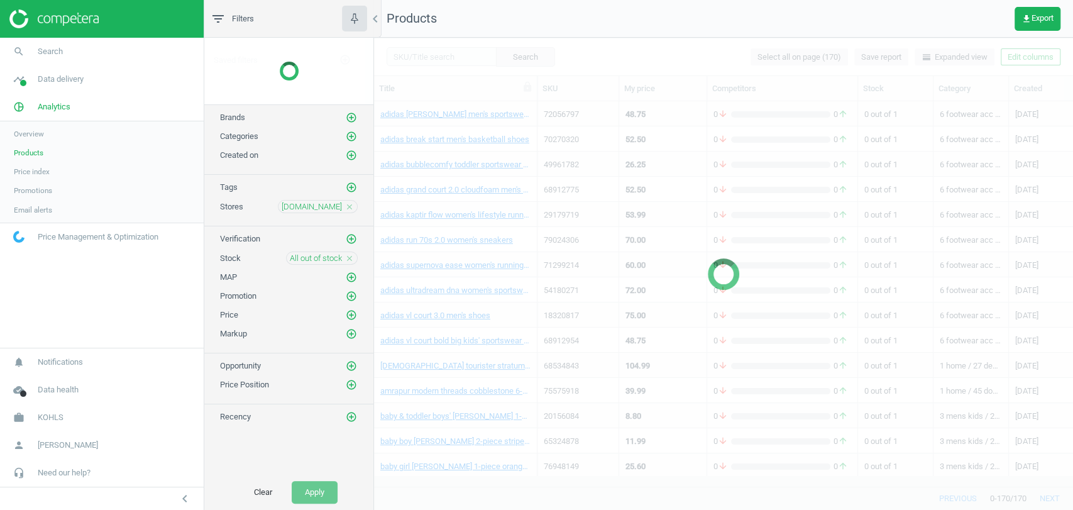
scroll to position [154, 0]
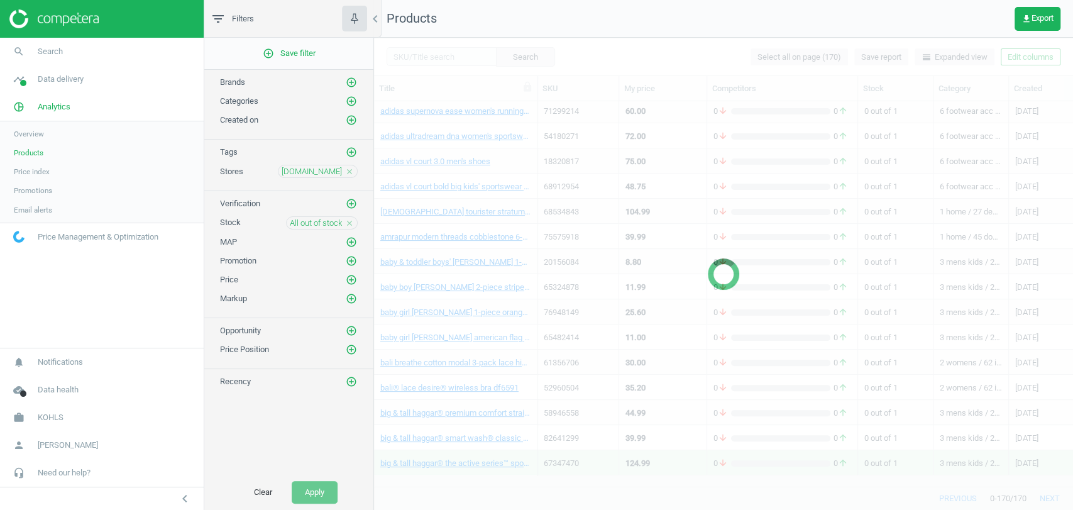
click at [349, 219] on icon "close" at bounding box center [349, 223] width 9 height 9
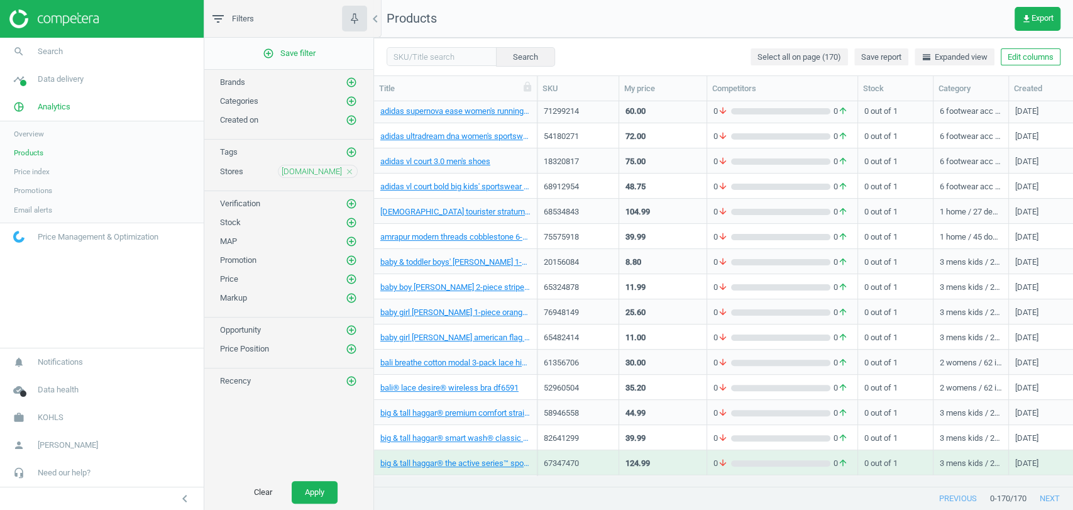
click at [349, 217] on icon "add_circle_outline" at bounding box center [351, 222] width 11 height 11
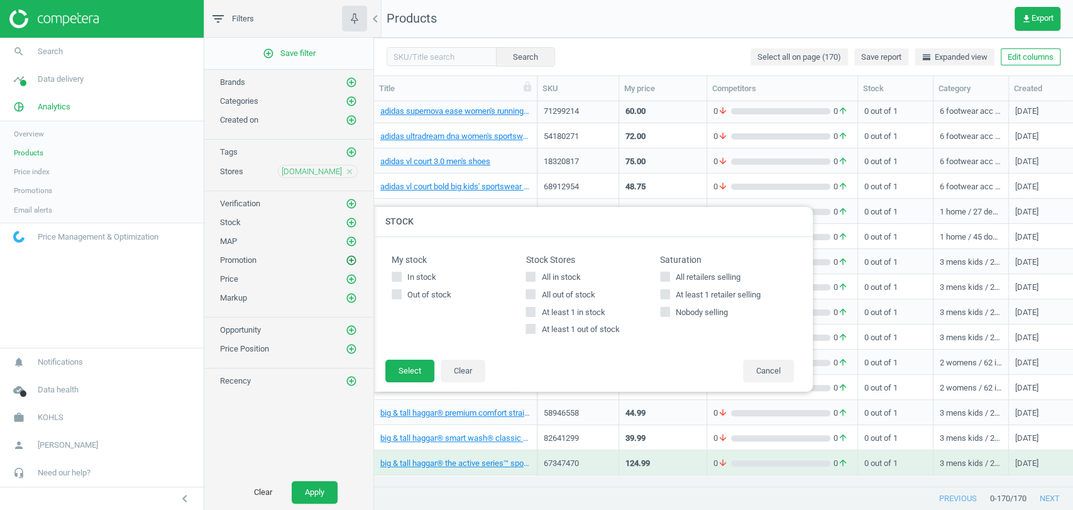
click at [353, 263] on icon "add_circle_outline" at bounding box center [351, 260] width 11 height 11
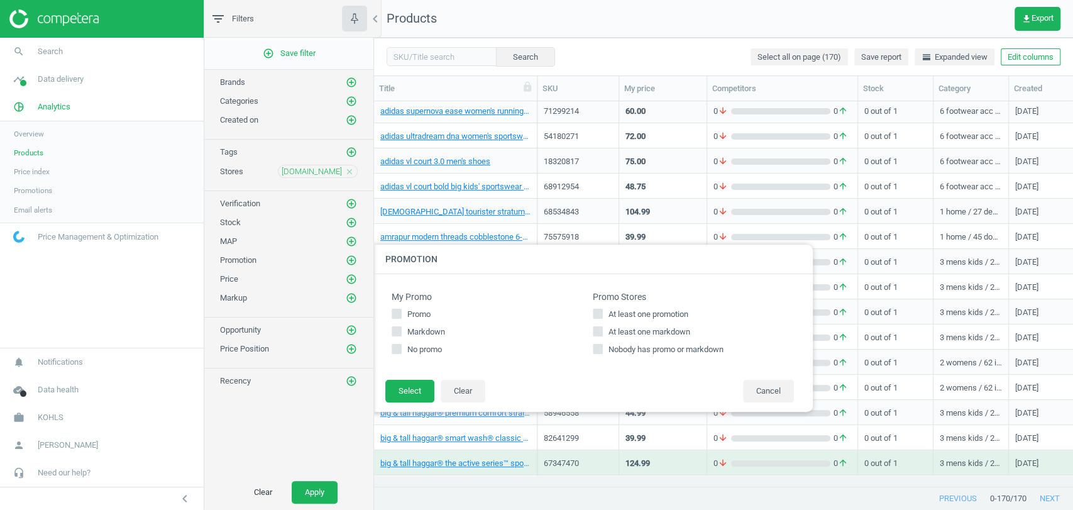
click at [594, 310] on input "At least one promotion" at bounding box center [598, 314] width 8 height 8
checkbox input "true"
click at [414, 380] on button "Select" at bounding box center [409, 391] width 49 height 23
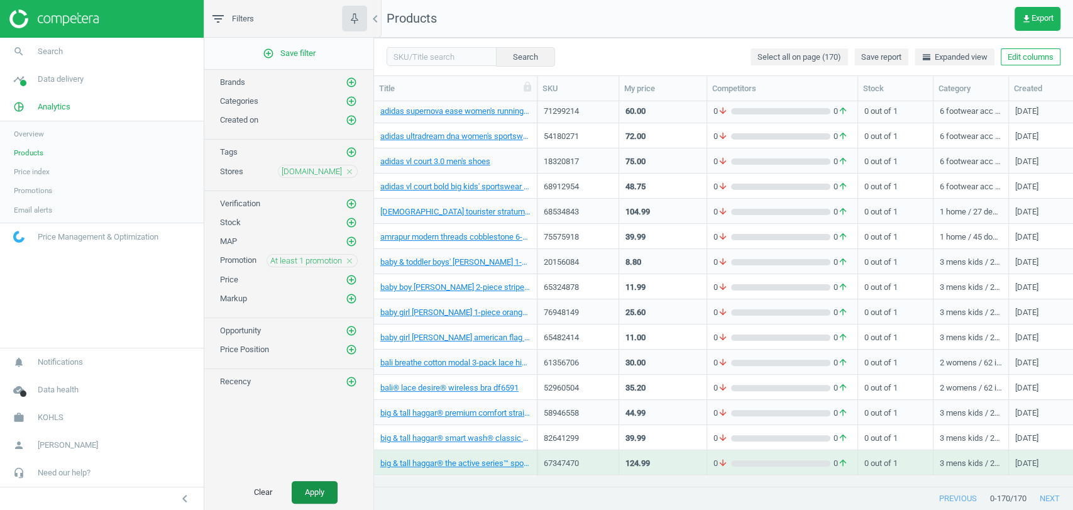
click at [322, 493] on button "Apply" at bounding box center [315, 492] width 46 height 23
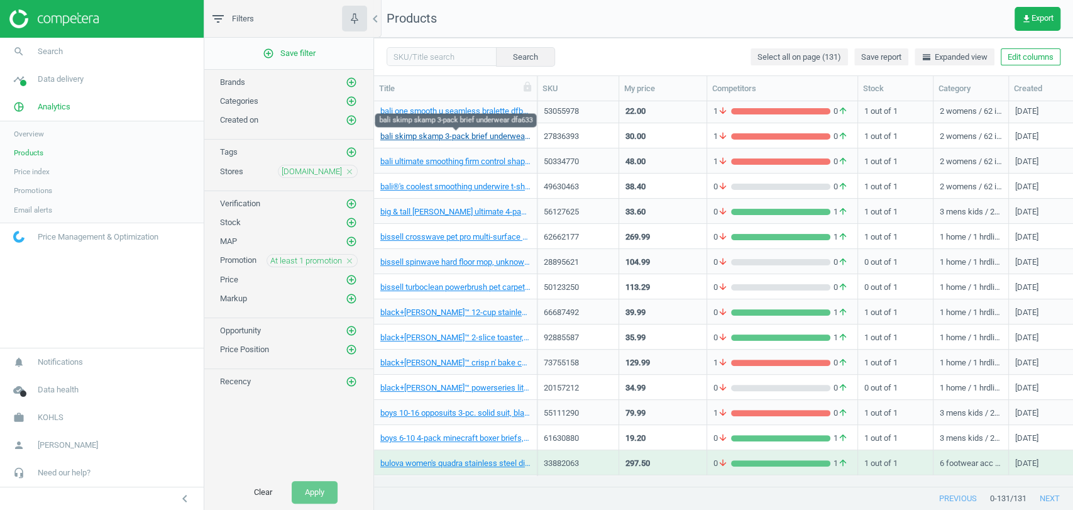
click at [451, 137] on link "bali skimp skamp 3-pack brief underwear dfa633" at bounding box center [455, 136] width 150 height 11
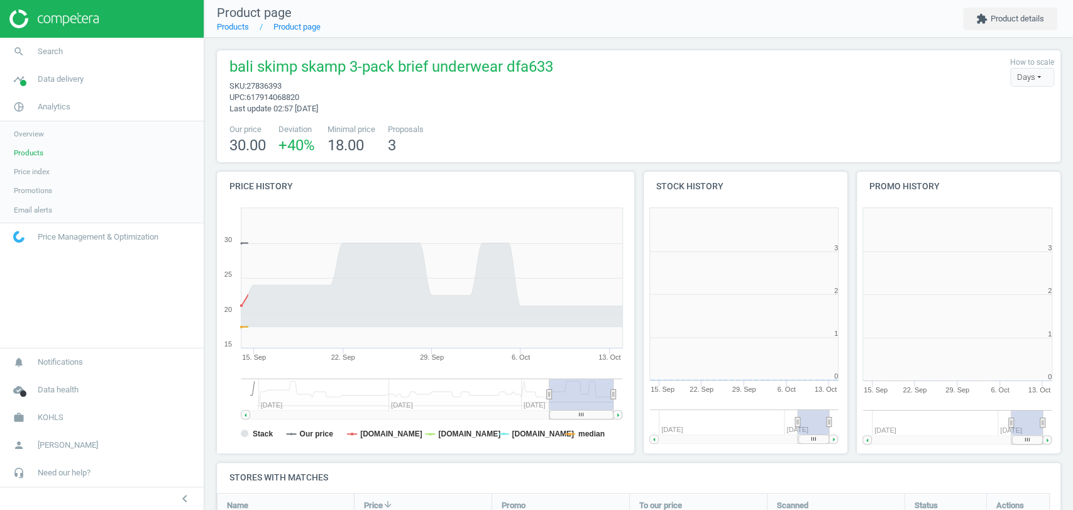
scroll to position [6, 6]
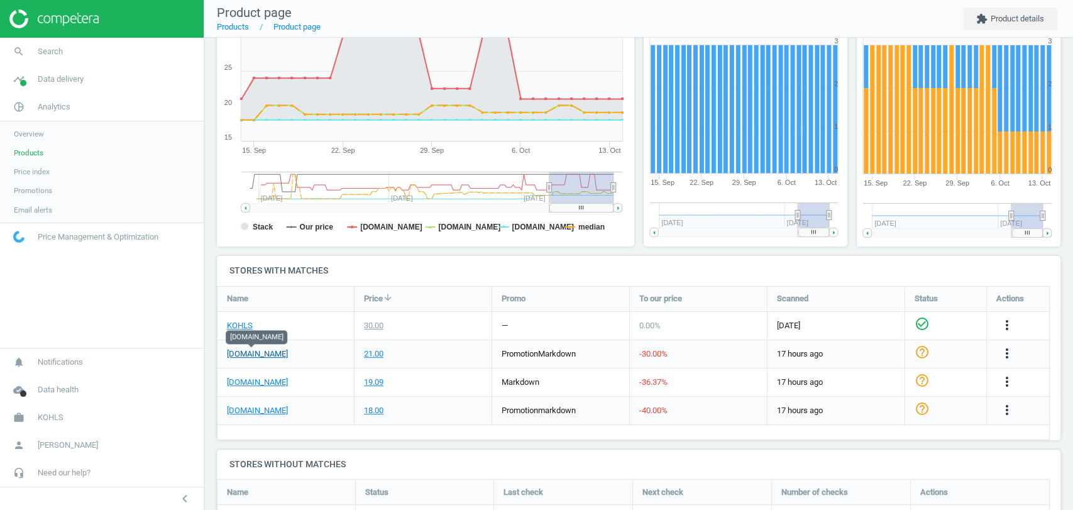
click at [260, 356] on link "[DOMAIN_NAME]" at bounding box center [257, 353] width 61 height 11
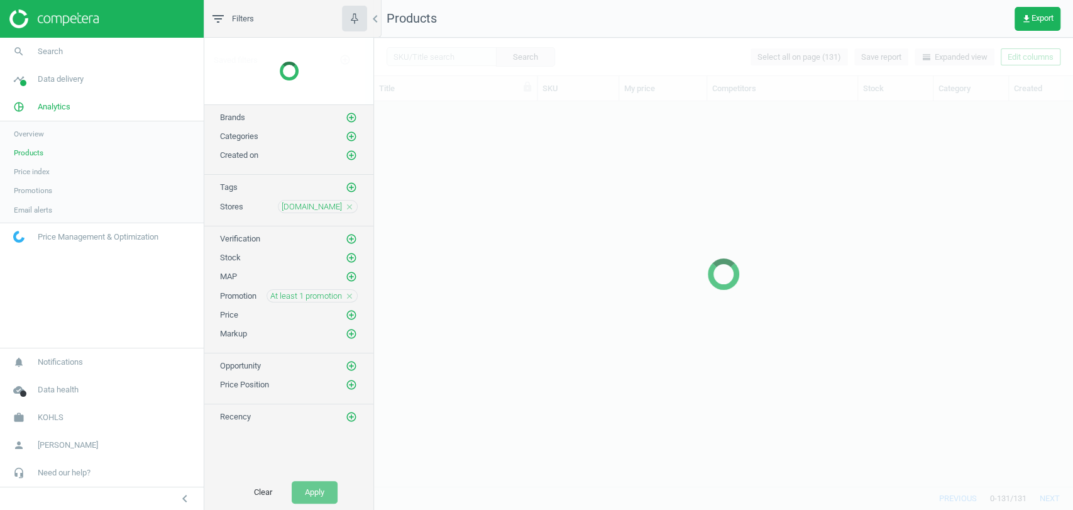
scroll to position [363, 688]
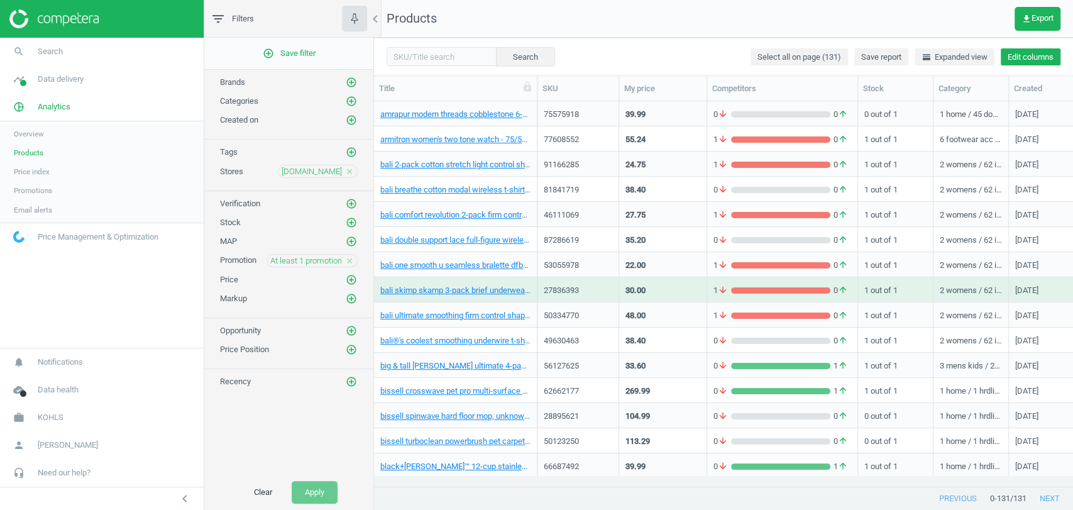
click at [1030, 63] on button "Edit columns" at bounding box center [1031, 57] width 60 height 18
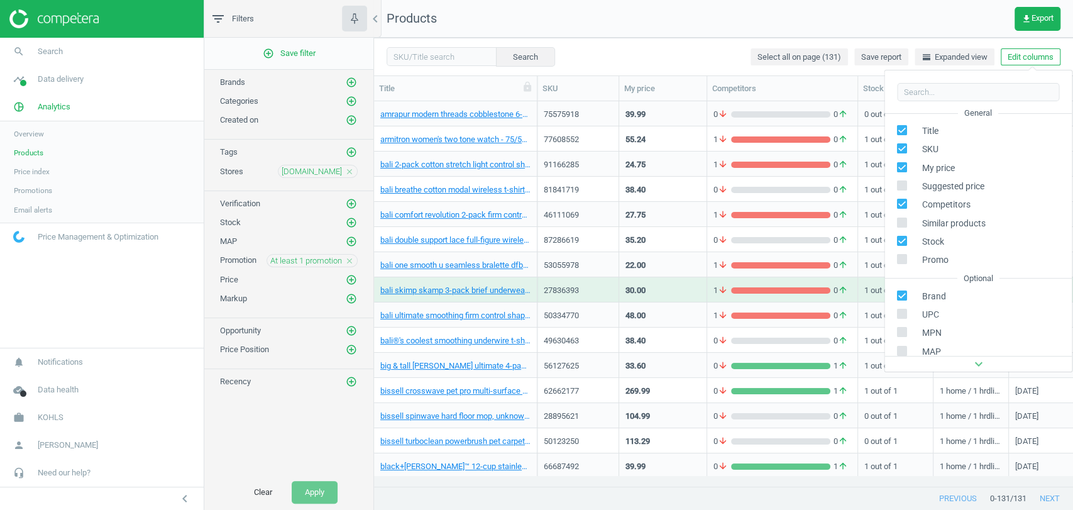
scroll to position [170, 0]
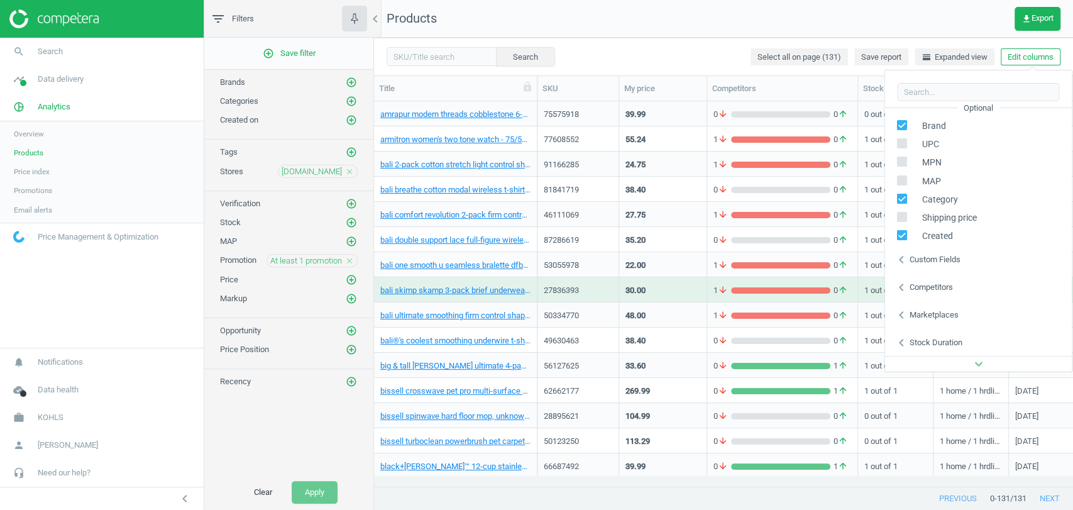
click at [930, 258] on div "Custom fields" at bounding box center [934, 259] width 51 height 11
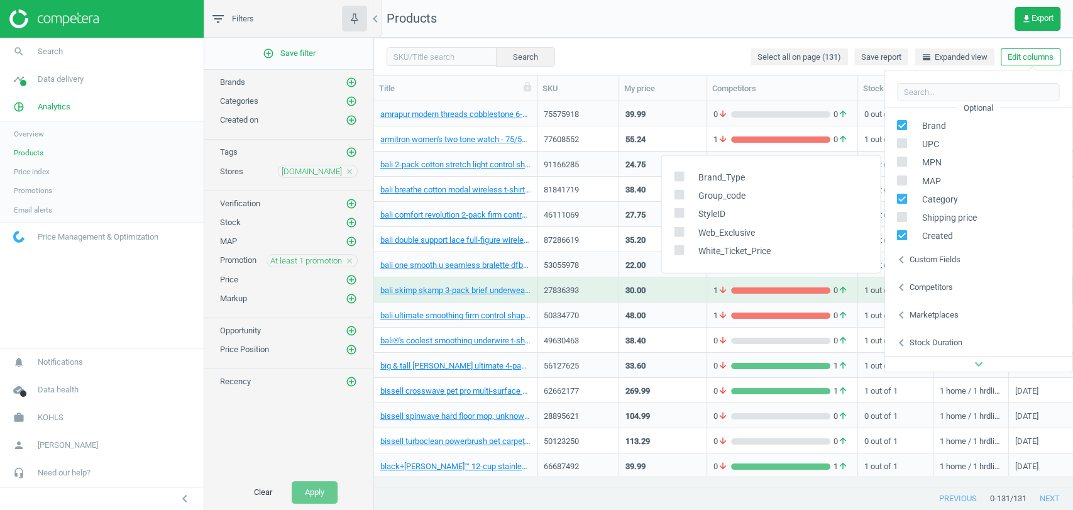
click at [925, 318] on div "Marketplaces" at bounding box center [933, 314] width 49 height 11
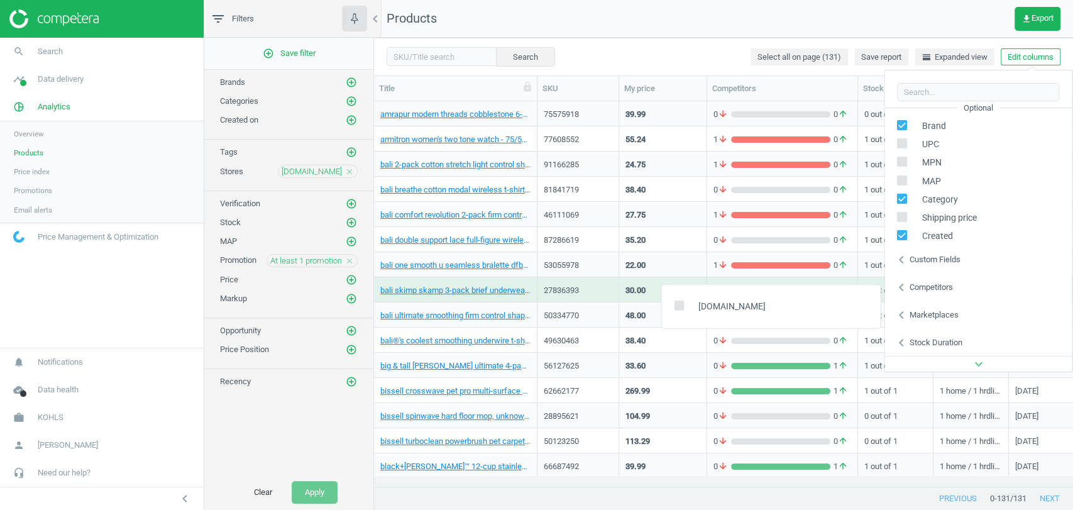
click at [714, 40] on div "Search Select all on page (131) Save report horizontal_split Expanded view Edit…" at bounding box center [723, 57] width 699 height 38
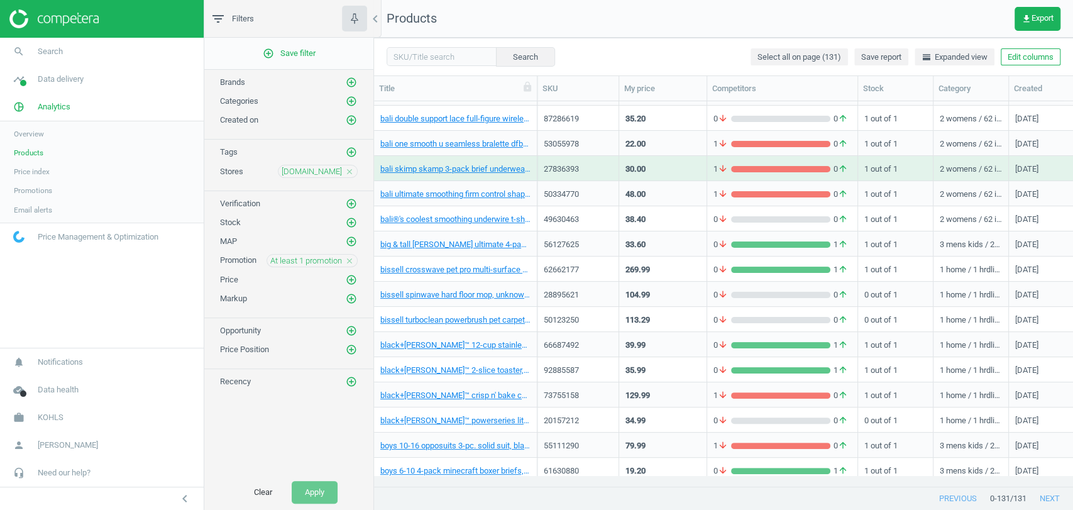
scroll to position [129, 0]
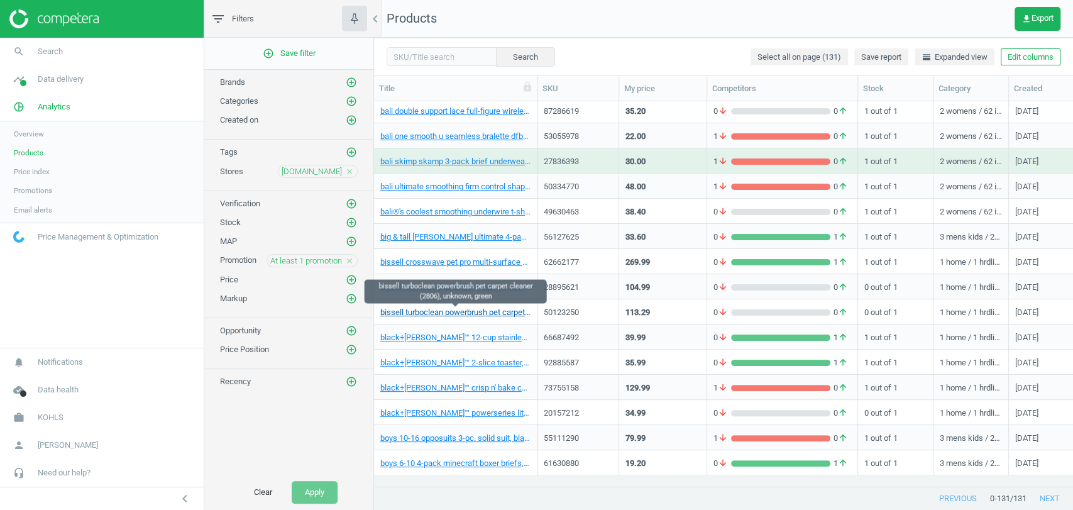
click at [478, 315] on link "bissell turboclean powerbrush pet carpet cleaner (2806), unknown, green" at bounding box center [455, 312] width 150 height 11
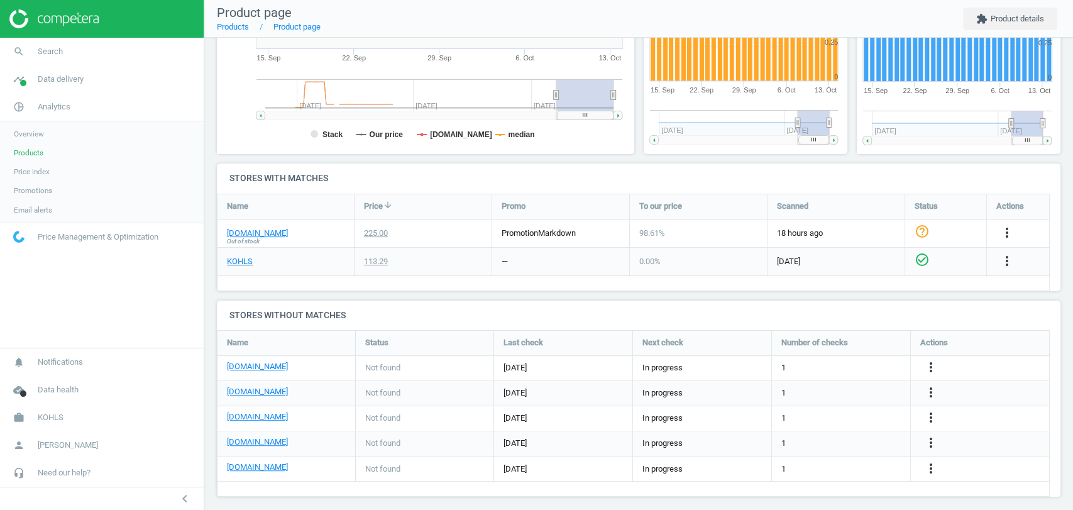
scroll to position [307, 0]
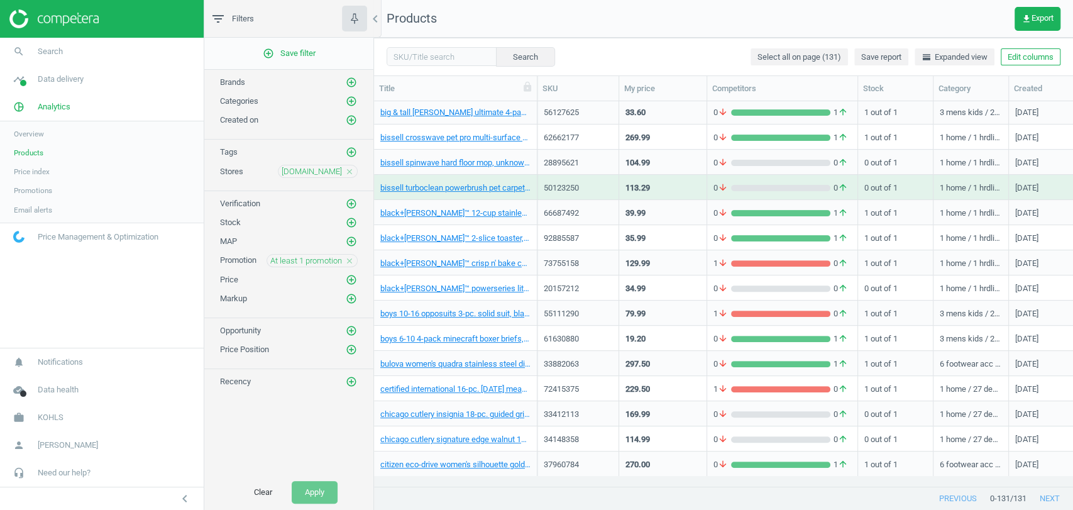
scroll to position [254, 0]
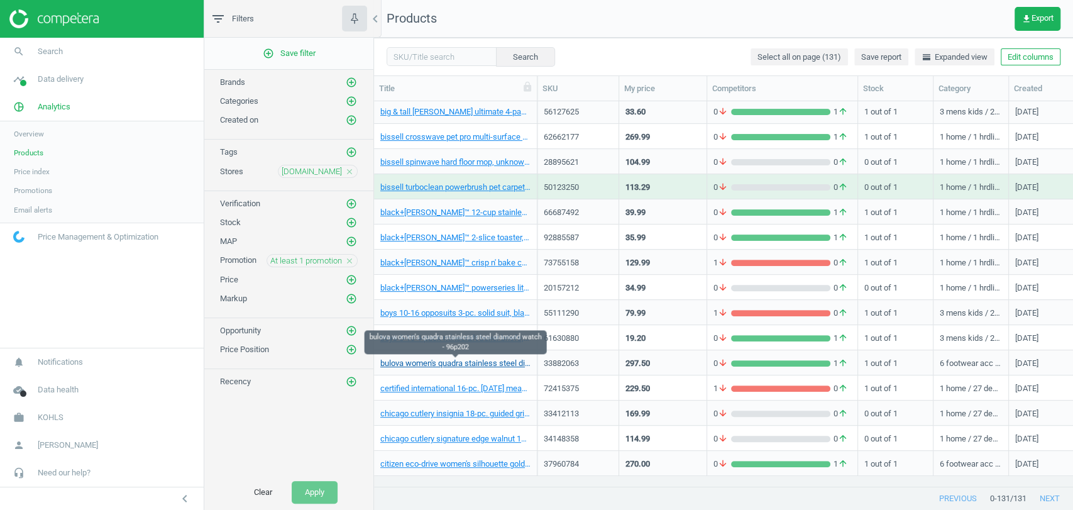
click at [459, 363] on link "bulova women's quadra stainless steel diamond watch - 96p202" at bounding box center [455, 363] width 150 height 11
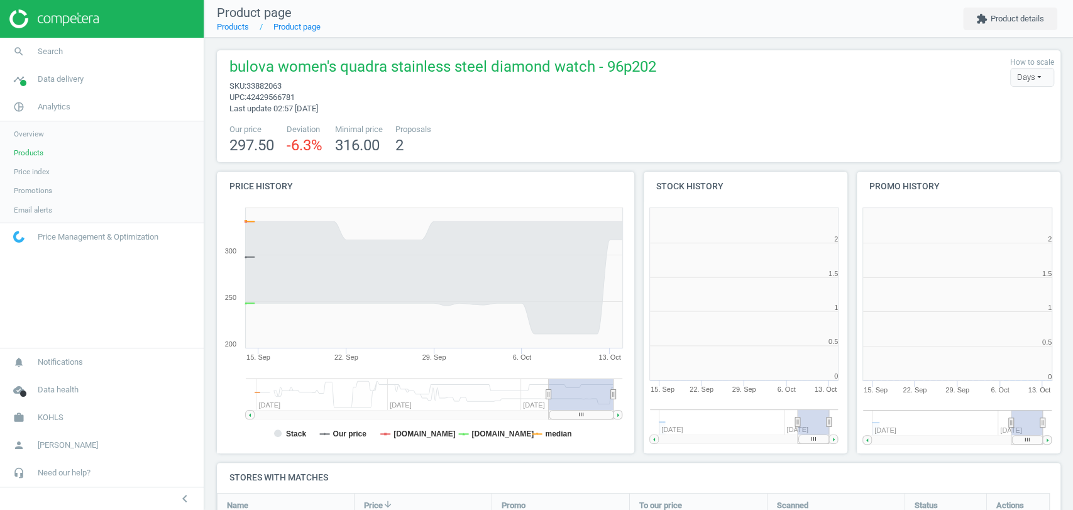
scroll to position [6, 6]
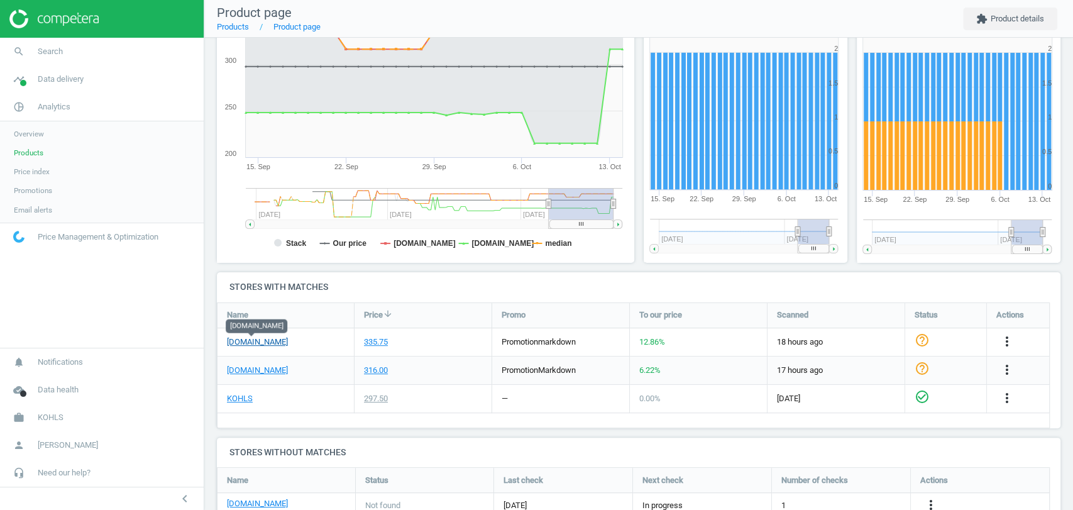
click at [251, 345] on link "[DOMAIN_NAME]" at bounding box center [257, 341] width 61 height 11
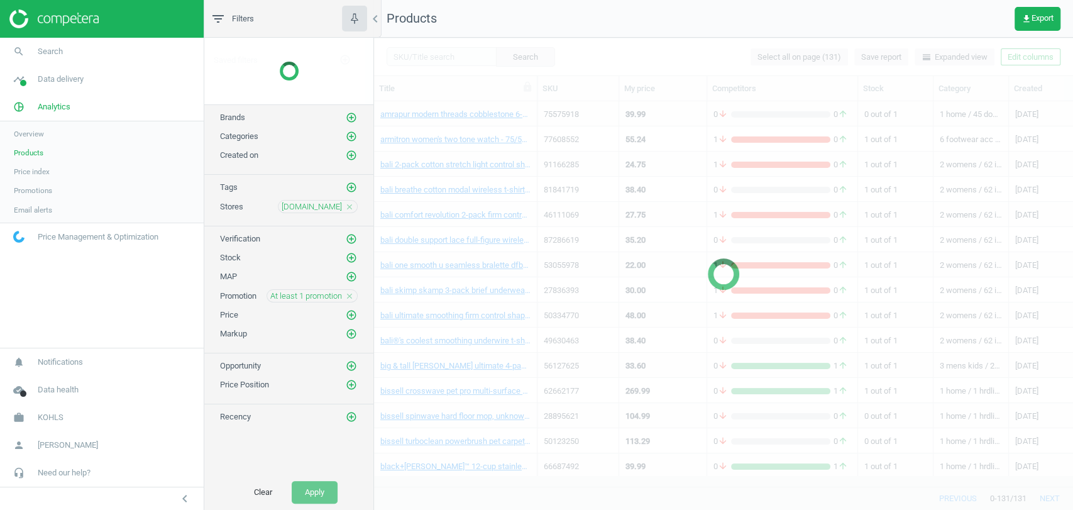
scroll to position [154, 0]
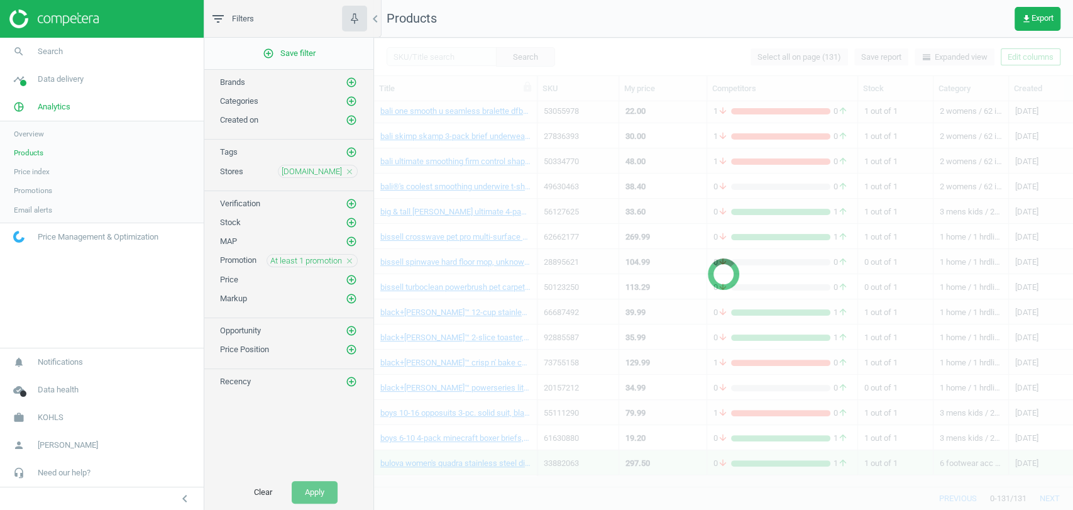
click at [350, 257] on icon "close" at bounding box center [349, 260] width 9 height 9
click at [350, 257] on icon "add_circle_outline" at bounding box center [351, 260] width 11 height 11
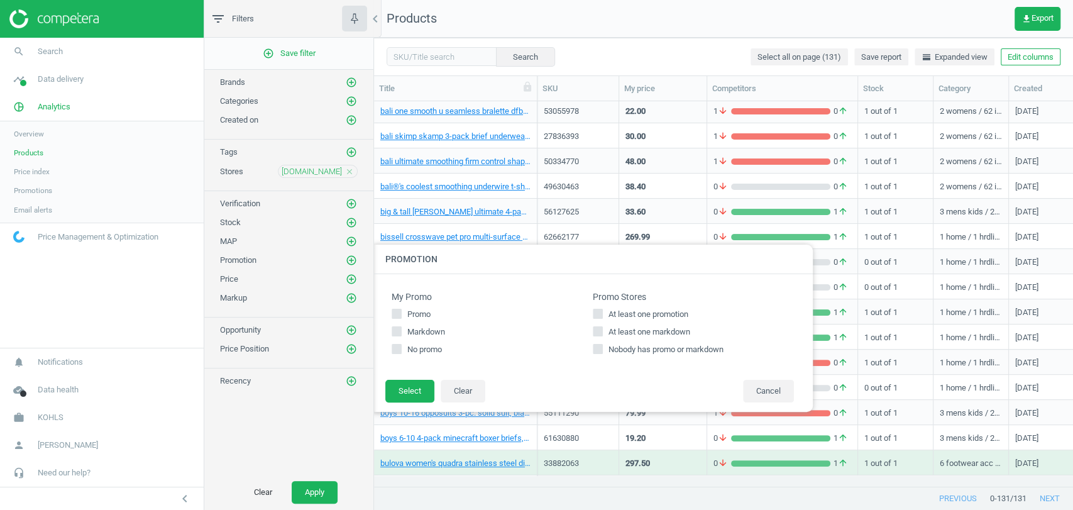
click at [608, 327] on span "At least one markdown" at bounding box center [649, 331] width 87 height 11
click at [602, 327] on input "At least one markdown" at bounding box center [598, 331] width 8 height 8
checkbox input "true"
click at [407, 388] on button "Select" at bounding box center [409, 391] width 49 height 23
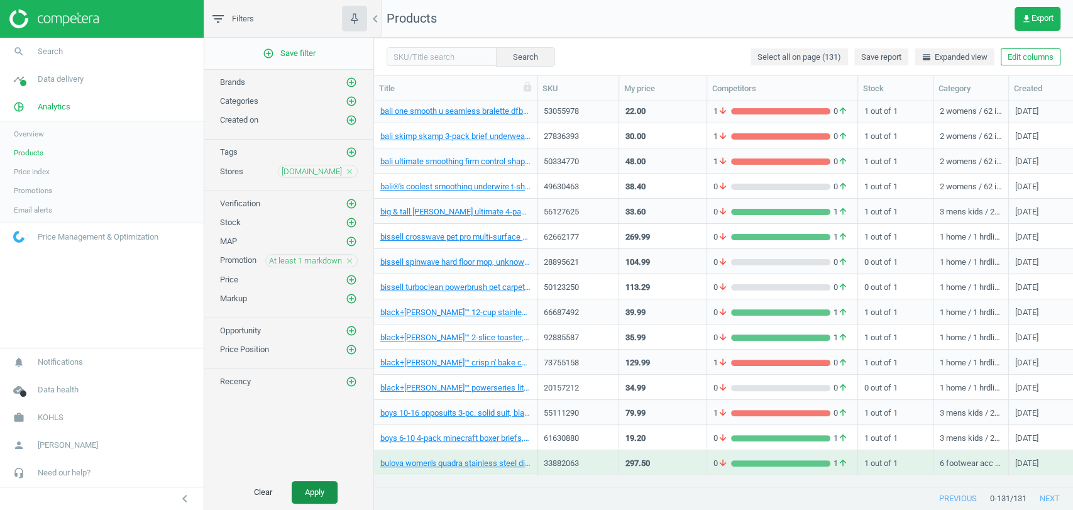
click at [321, 490] on button "Apply" at bounding box center [315, 492] width 46 height 23
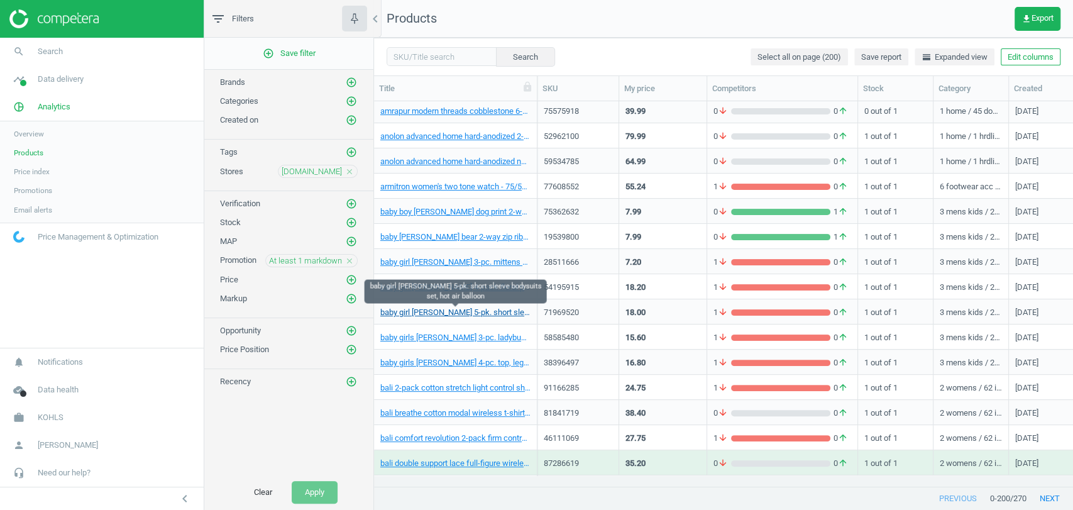
click at [454, 309] on link "baby girl [PERSON_NAME] 5-pk. short sleeve bodysuits set, hot air balloon" at bounding box center [455, 312] width 150 height 11
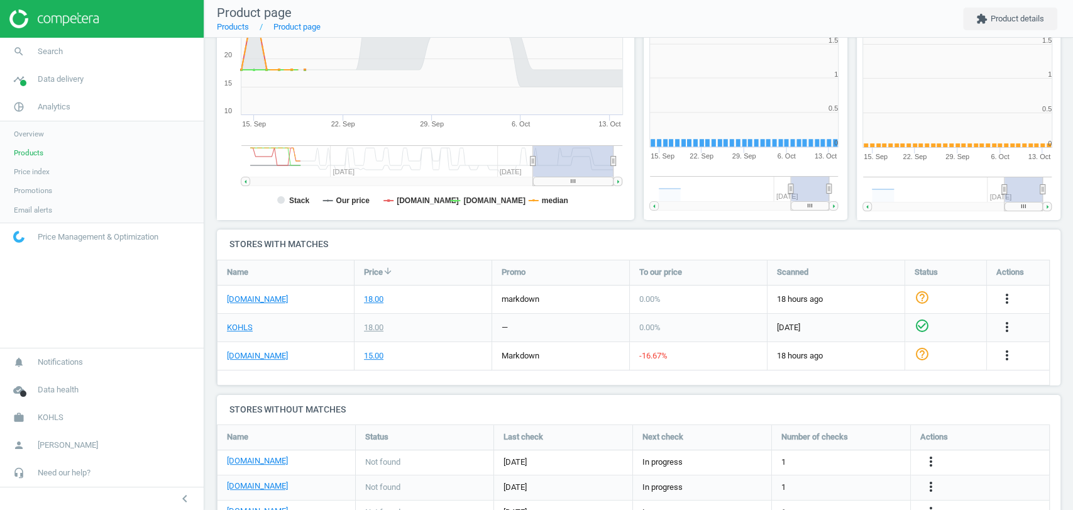
scroll to position [273, 223]
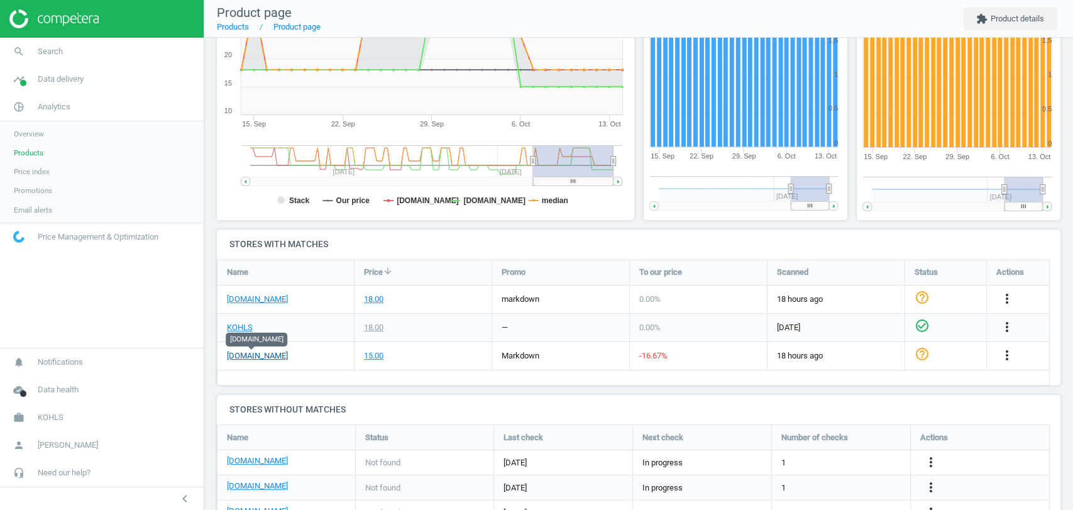
click at [258, 356] on link "[DOMAIN_NAME]" at bounding box center [257, 355] width 61 height 11
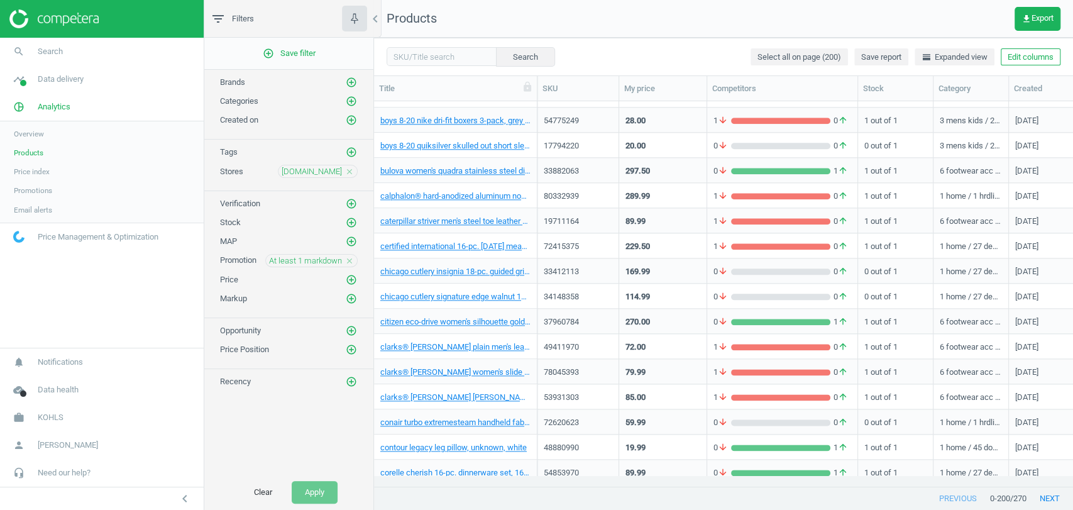
scroll to position [953, 0]
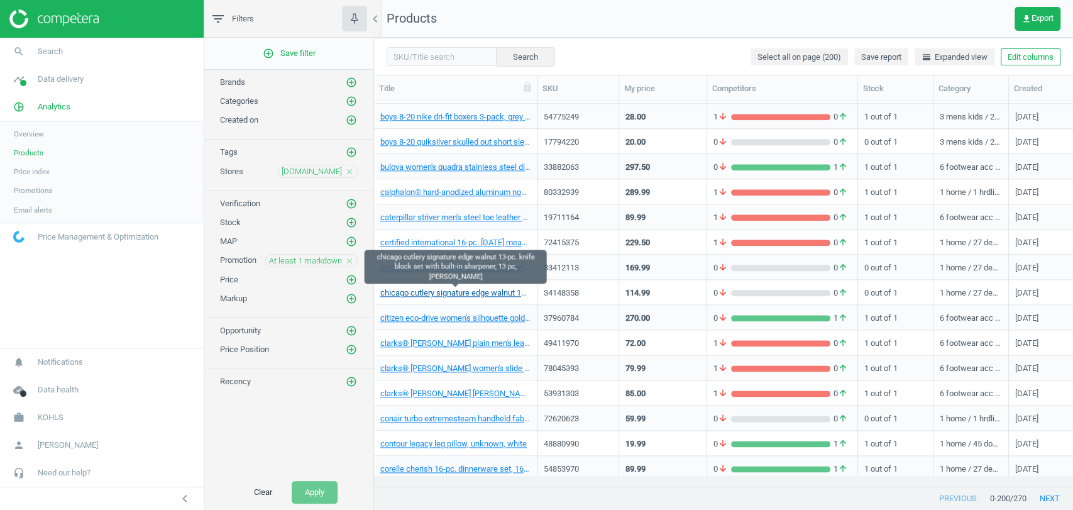
click at [457, 297] on link "chicago cutlery signature edge walnut 13-pc. knife block set with built-in shar…" at bounding box center [455, 292] width 150 height 11
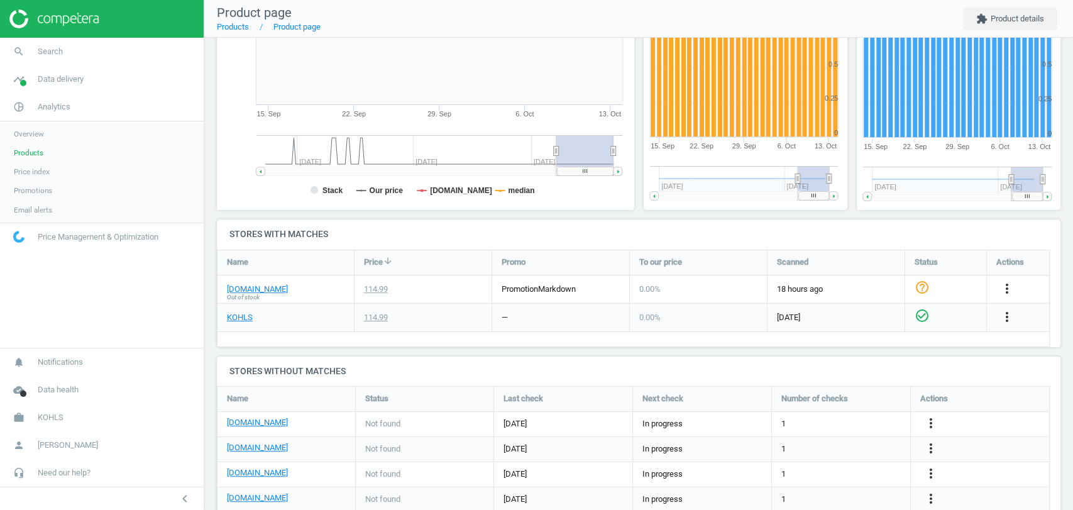
scroll to position [263, 0]
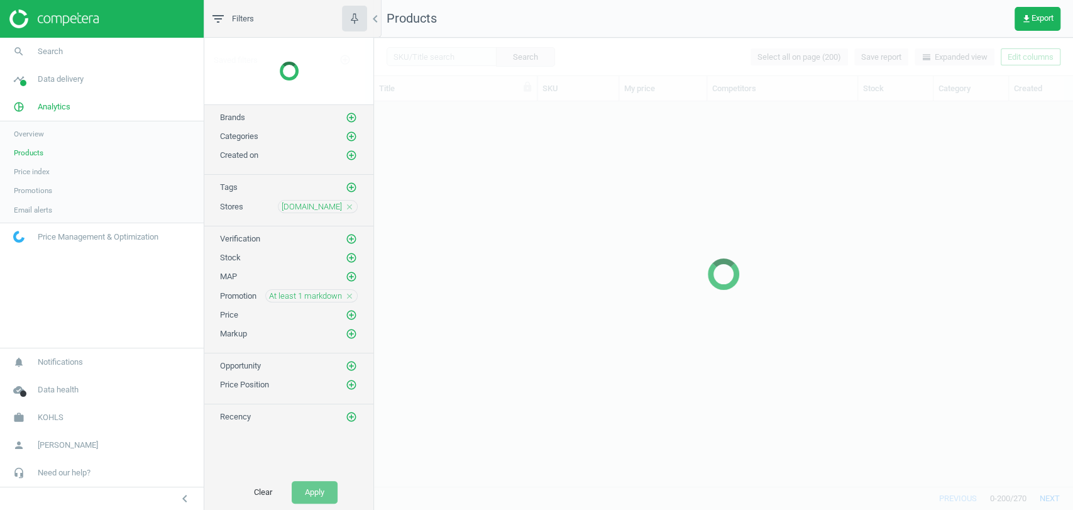
scroll to position [782, 0]
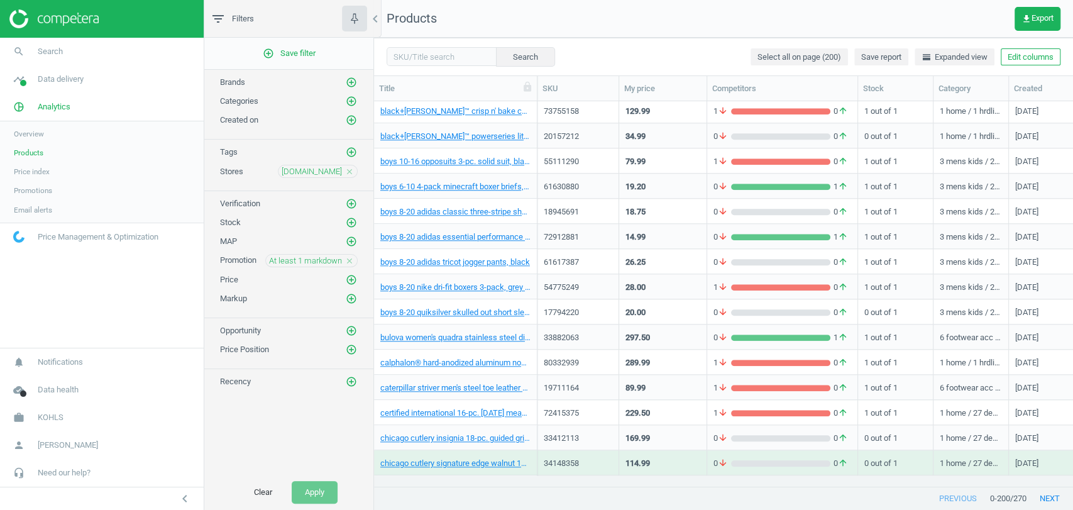
click at [352, 259] on icon "close" at bounding box center [349, 260] width 9 height 9
click at [351, 217] on icon "add_circle_outline" at bounding box center [351, 222] width 11 height 11
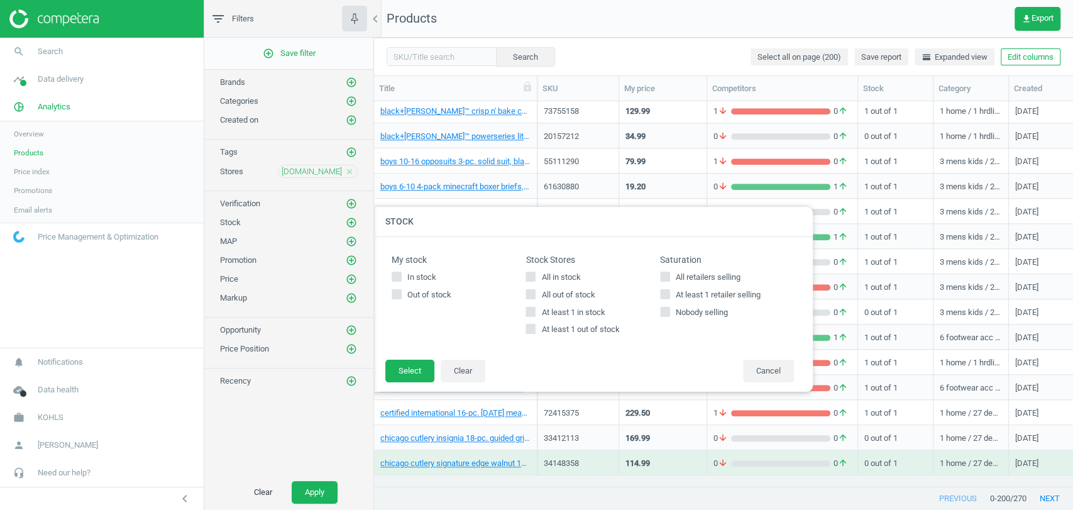
click at [568, 278] on span "All in stock" at bounding box center [561, 277] width 44 height 11
click at [535, 278] on input "All in stock" at bounding box center [531, 276] width 8 height 8
checkbox input "true"
click at [402, 376] on button "Select" at bounding box center [409, 371] width 49 height 23
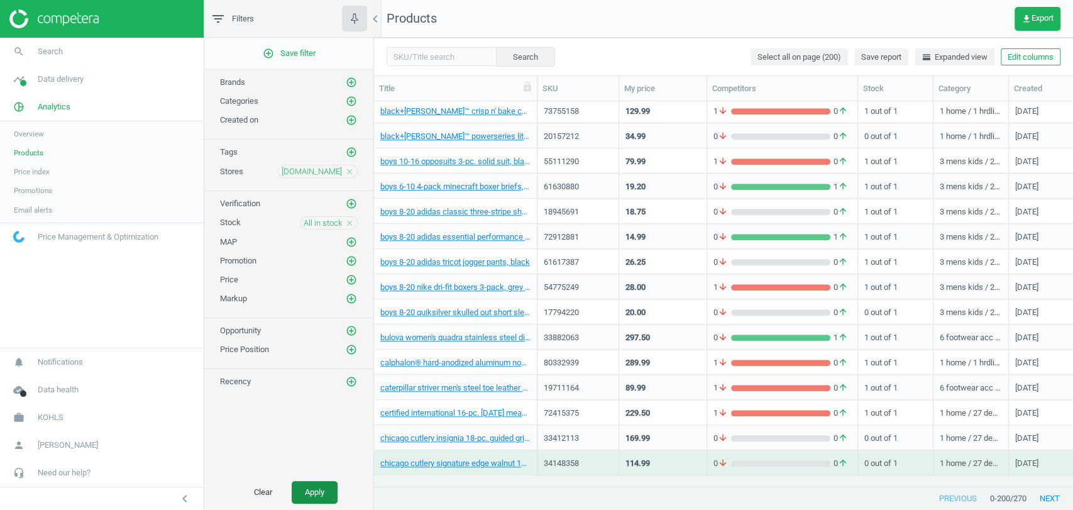
click at [309, 486] on button "Apply" at bounding box center [315, 492] width 46 height 23
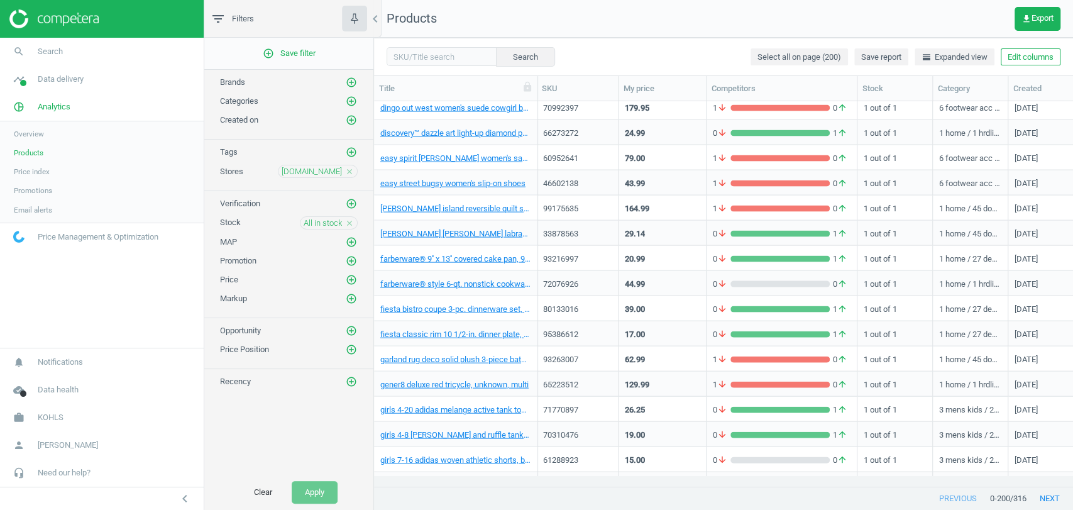
scroll to position [1794, 0]
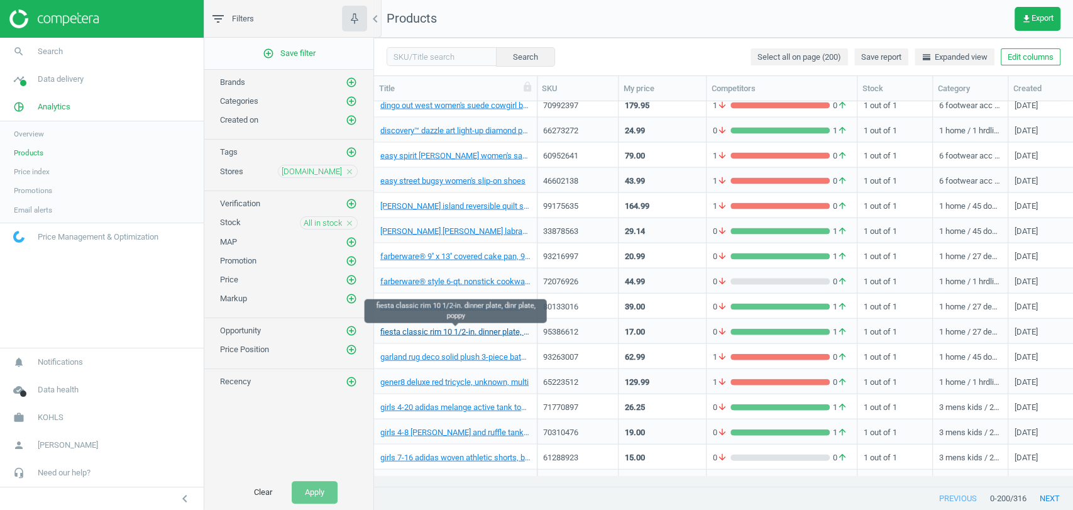
click at [466, 334] on link "fiesta classic rim 10 1/2-in. dinner plate, dinr plate, poppy" at bounding box center [455, 331] width 150 height 11
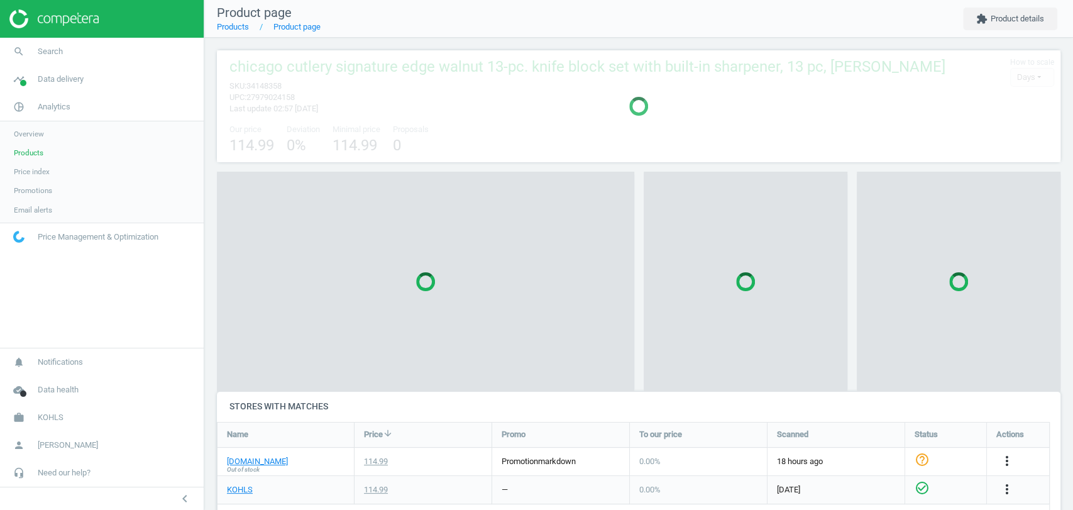
scroll to position [6, 6]
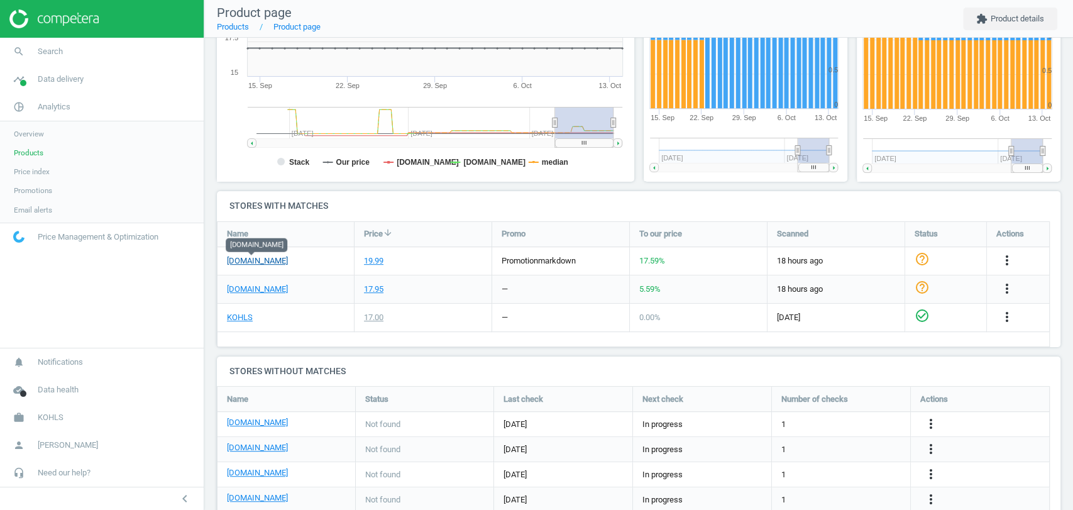
click at [258, 264] on link "[DOMAIN_NAME]" at bounding box center [257, 260] width 61 height 11
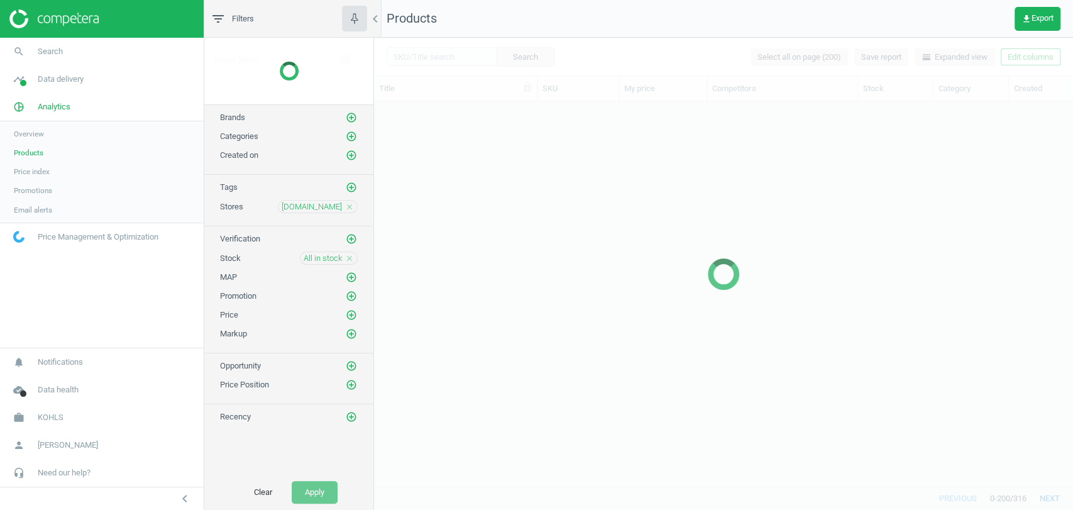
scroll to position [1662, 0]
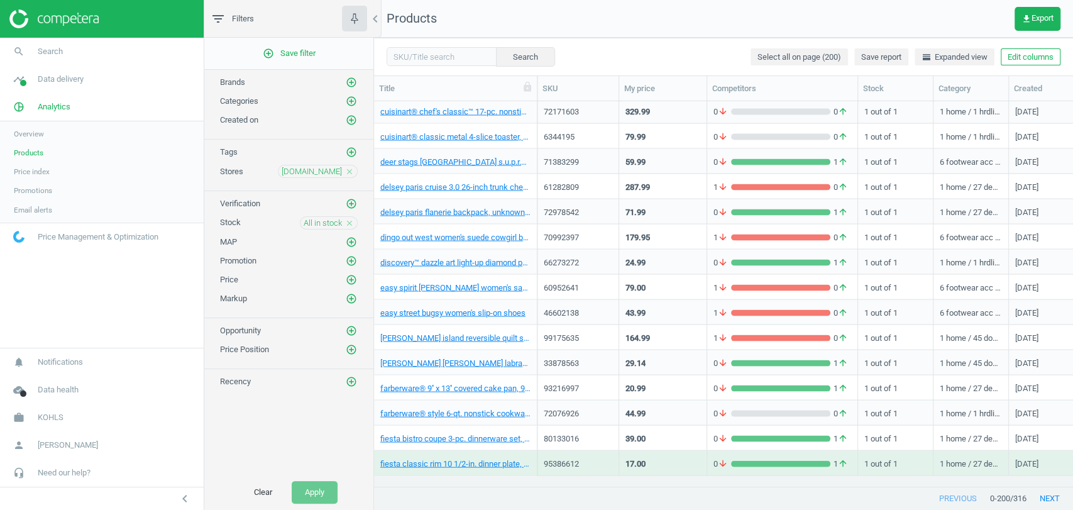
click at [353, 167] on icon "close" at bounding box center [349, 171] width 9 height 9
click at [348, 219] on icon "close" at bounding box center [349, 222] width 9 height 9
click at [352, 169] on icon "add_circle_outline" at bounding box center [351, 170] width 11 height 11
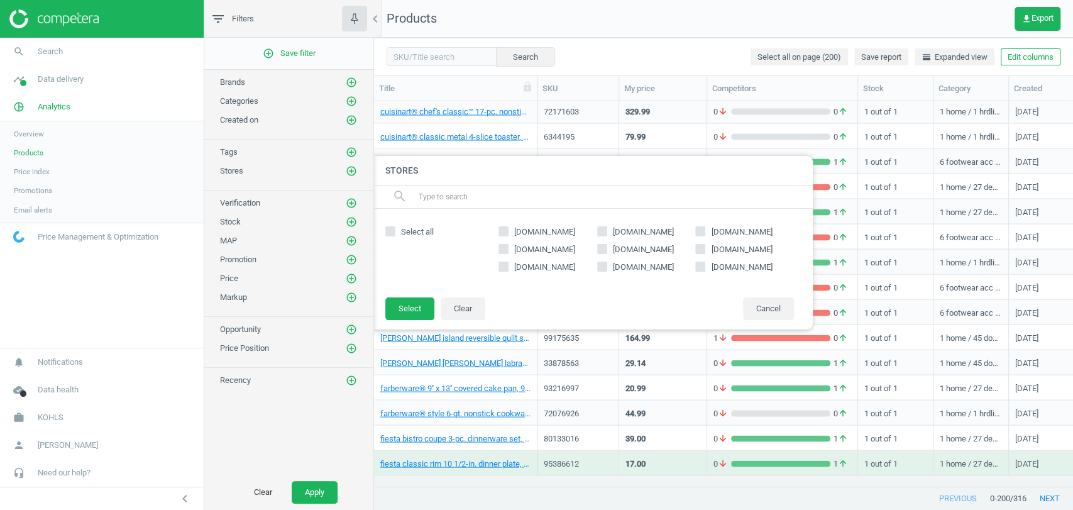
click at [739, 231] on span "[DOMAIN_NAME]" at bounding box center [741, 231] width 66 height 11
click at [705, 231] on input "[DOMAIN_NAME]" at bounding box center [700, 232] width 8 height 8
checkbox input "true"
click at [415, 309] on button "Select" at bounding box center [409, 308] width 49 height 23
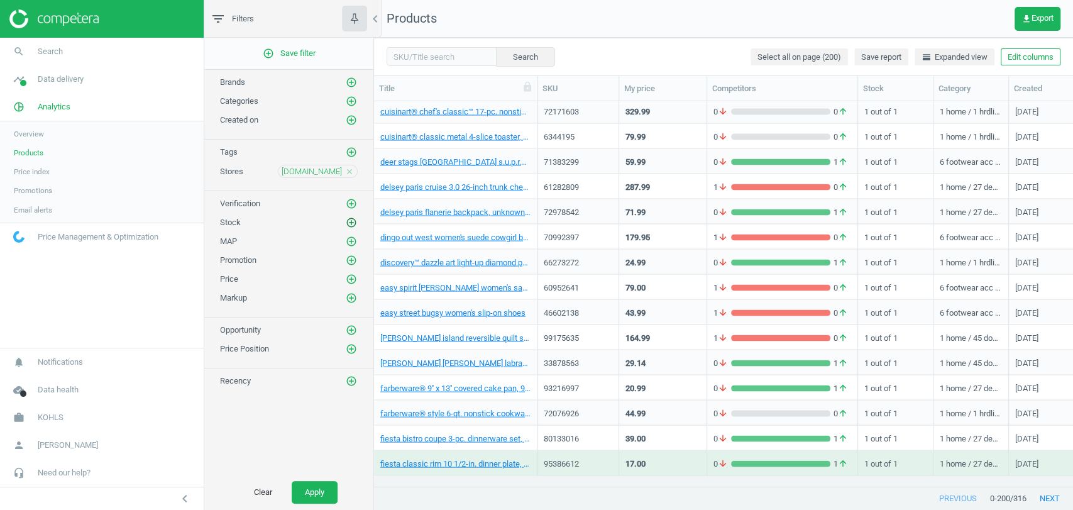
click at [352, 218] on icon "add_circle_outline" at bounding box center [351, 222] width 11 height 11
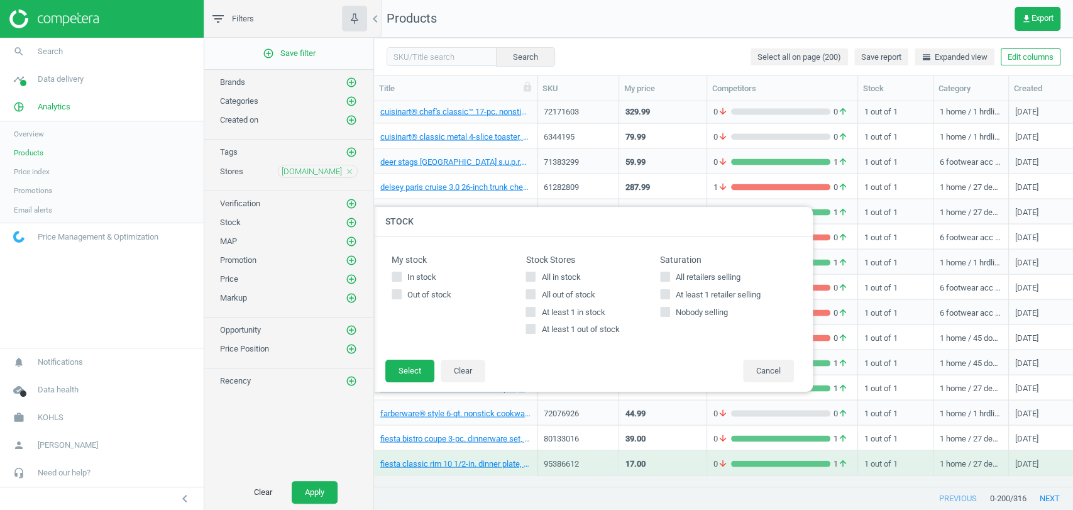
click at [567, 275] on span "All in stock" at bounding box center [561, 277] width 44 height 11
click at [535, 275] on input "All in stock" at bounding box center [531, 276] width 8 height 8
checkbox input "true"
click at [420, 362] on button "Select" at bounding box center [409, 371] width 49 height 23
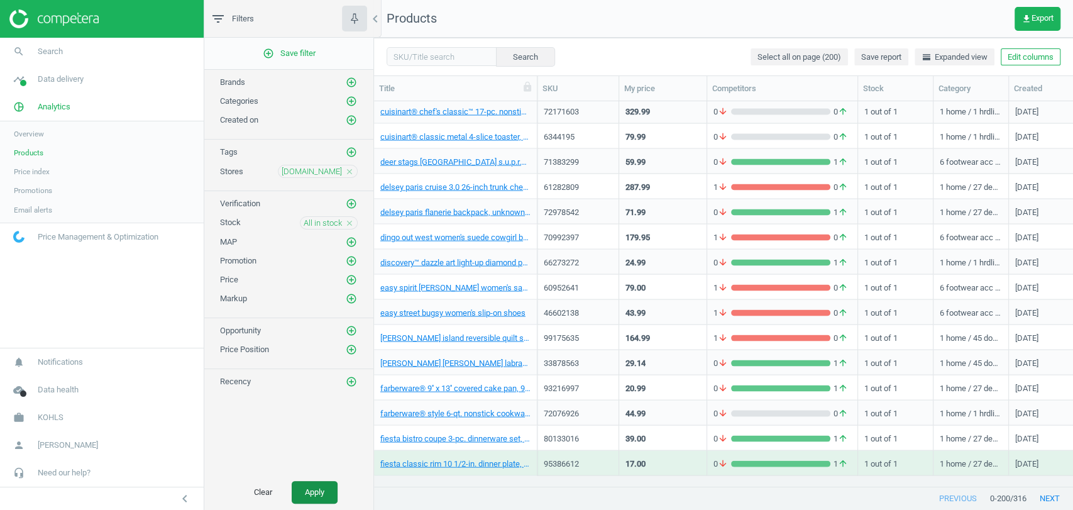
click at [316, 487] on button "Apply" at bounding box center [315, 492] width 46 height 23
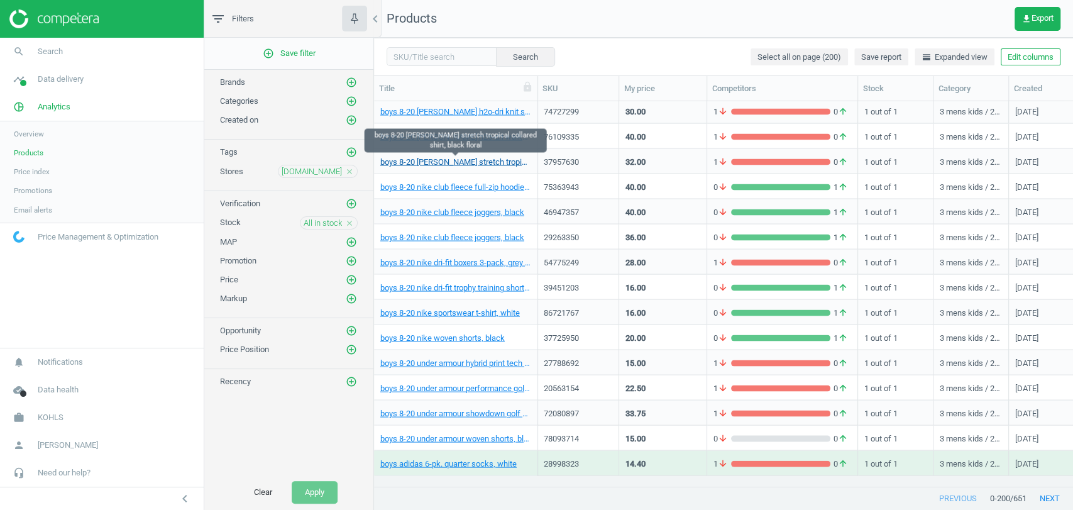
click at [455, 164] on link "boys 8-20 [PERSON_NAME] stretch tropical collared shirt, black floral" at bounding box center [455, 161] width 150 height 11
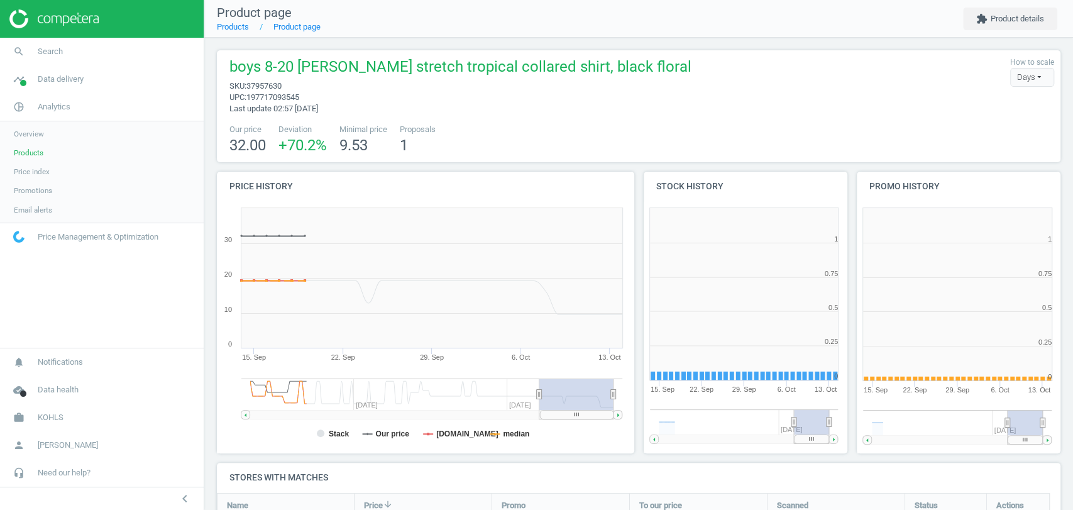
scroll to position [273, 433]
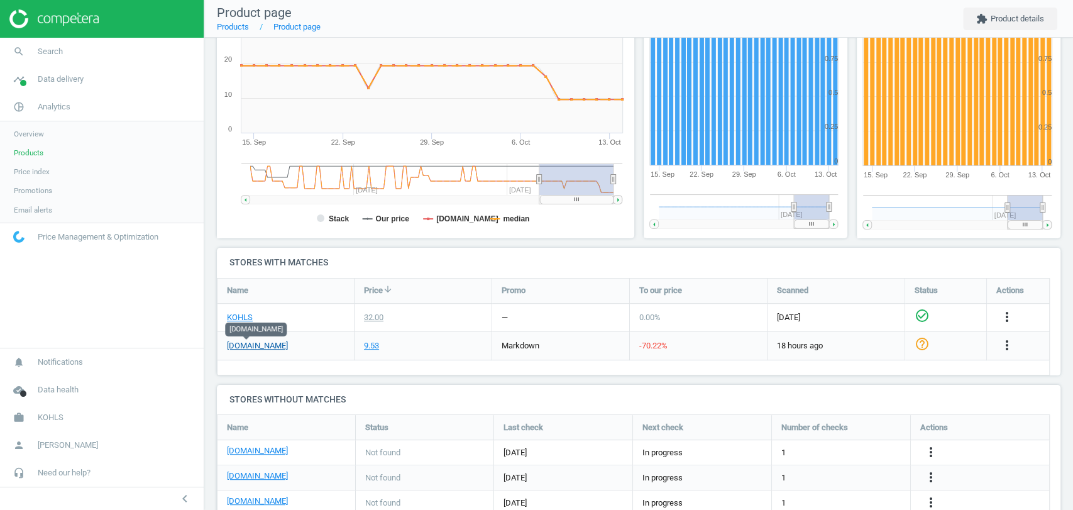
click at [251, 348] on link "[DOMAIN_NAME]" at bounding box center [257, 345] width 61 height 11
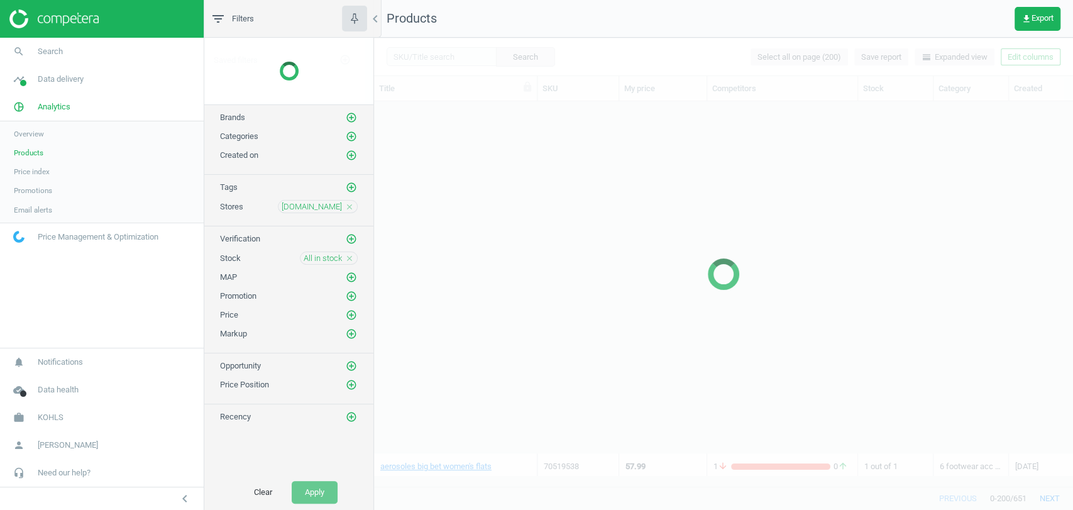
scroll to position [1361, 0]
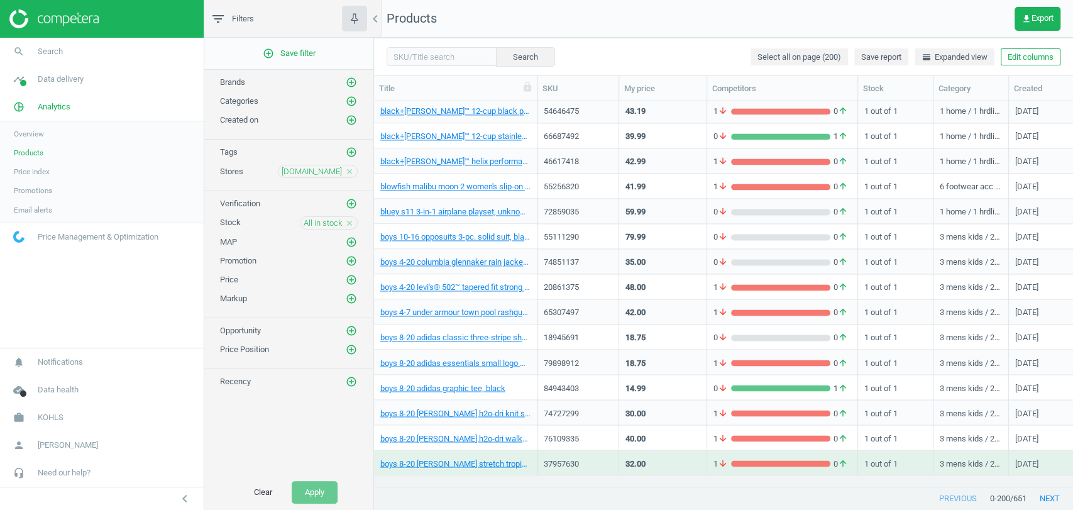
click at [348, 224] on icon "close" at bounding box center [349, 223] width 9 height 9
click at [348, 224] on icon "add_circle_outline" at bounding box center [351, 222] width 11 height 11
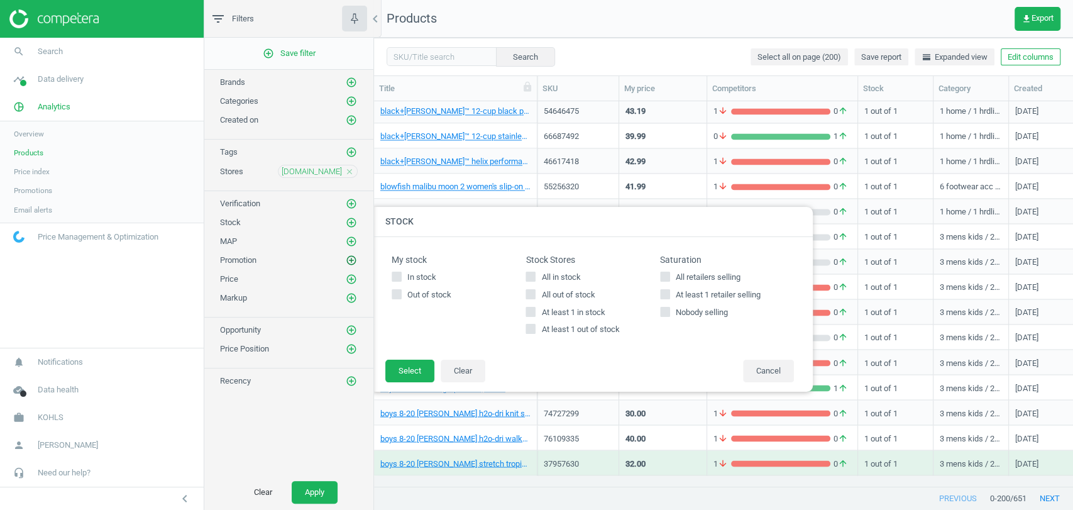
click at [346, 256] on icon "add_circle_outline" at bounding box center [351, 260] width 11 height 11
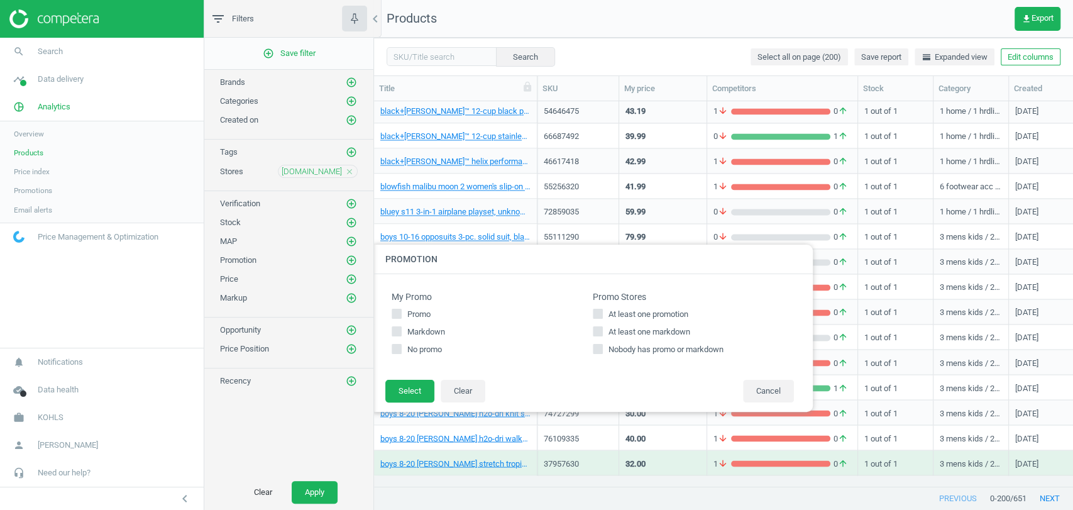
click at [669, 316] on span "At least one promotion" at bounding box center [648, 314] width 85 height 11
click at [602, 316] on input "At least one promotion" at bounding box center [598, 314] width 8 height 8
checkbox input "true"
click at [412, 392] on button "Select" at bounding box center [409, 391] width 49 height 23
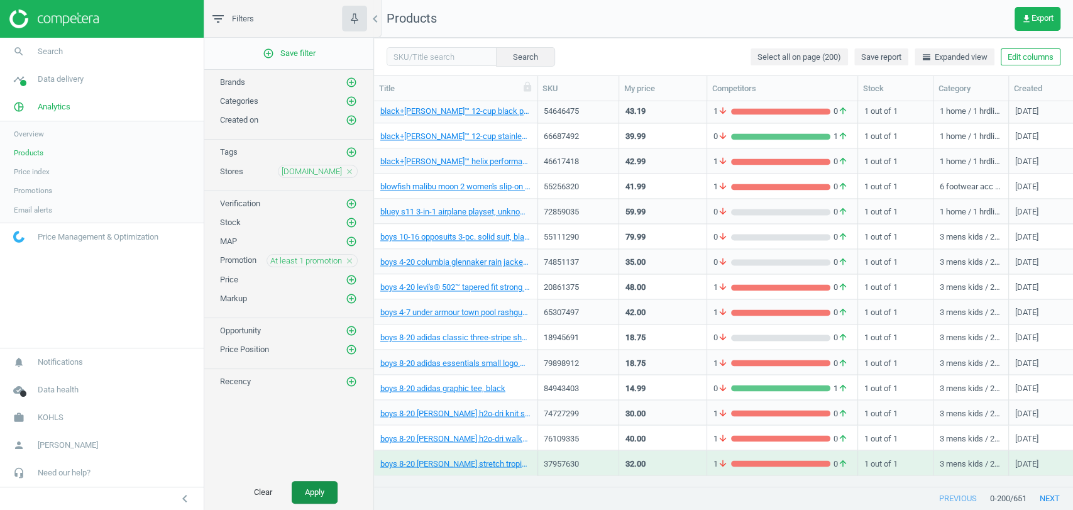
click at [322, 486] on button "Apply" at bounding box center [315, 492] width 46 height 23
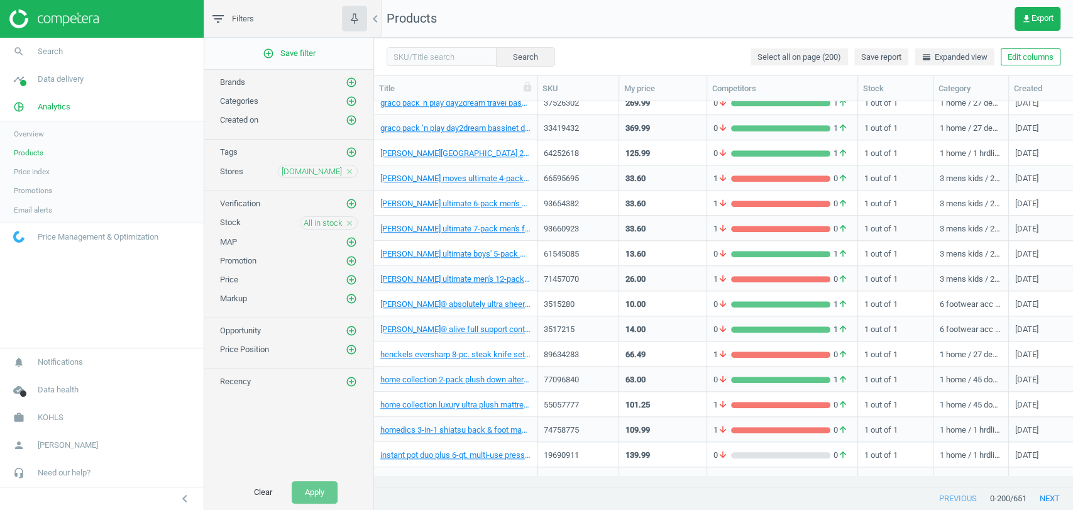
scroll to position [4654, 0]
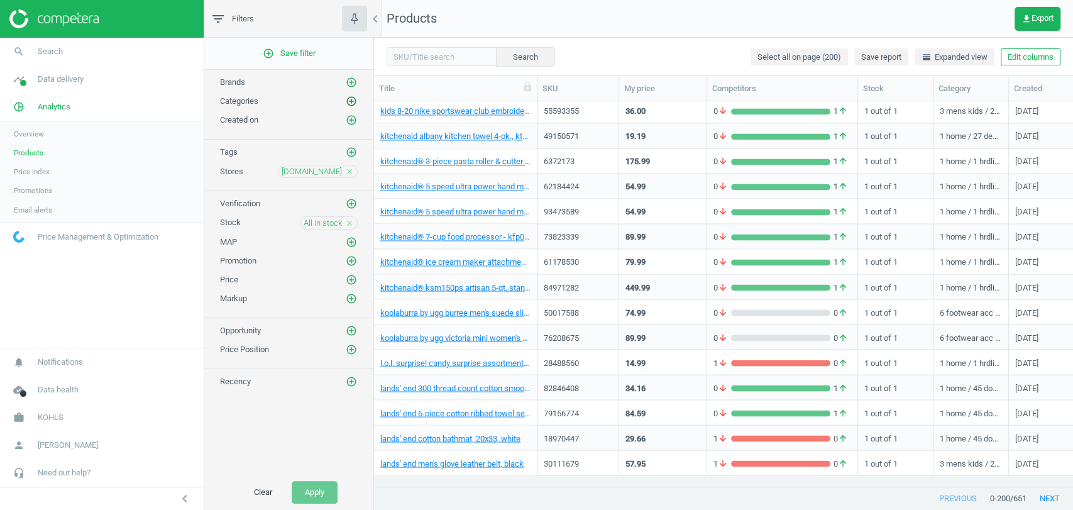
click at [350, 99] on icon "add_circle_outline" at bounding box center [351, 101] width 11 height 11
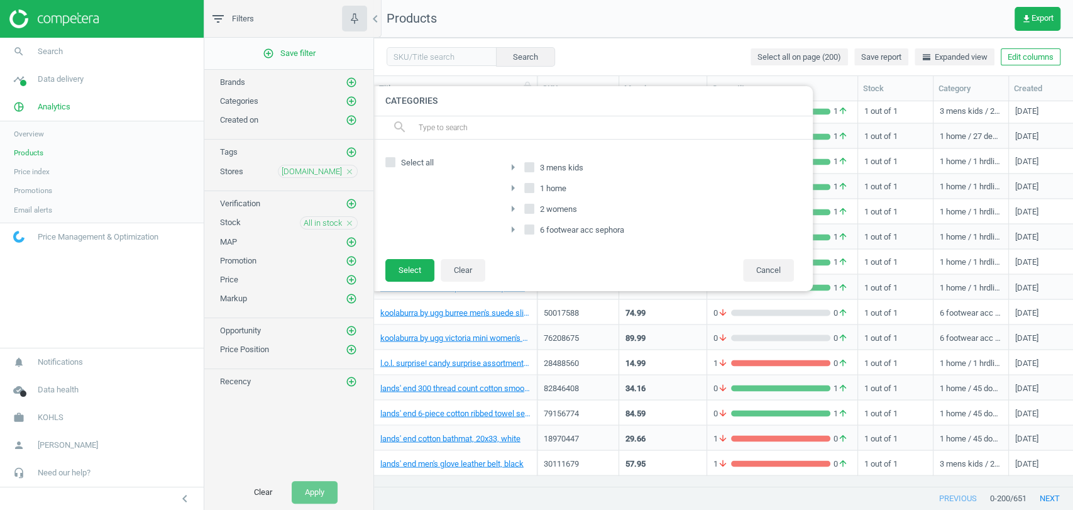
click at [661, 43] on div at bounding box center [910, 255] width 1073 height 510
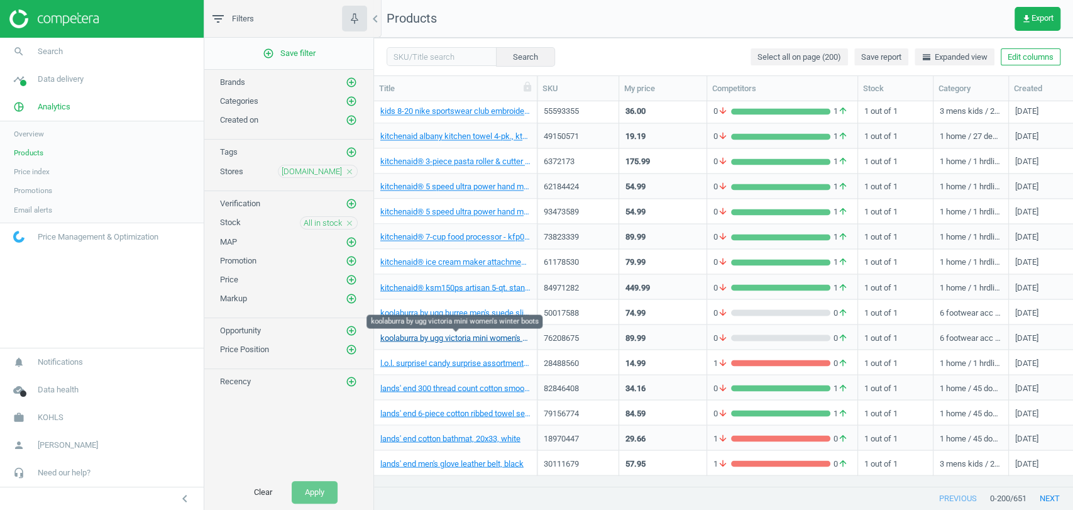
click at [480, 341] on link "koolaburra by ugg victoria mini women's winter boots" at bounding box center [455, 337] width 150 height 11
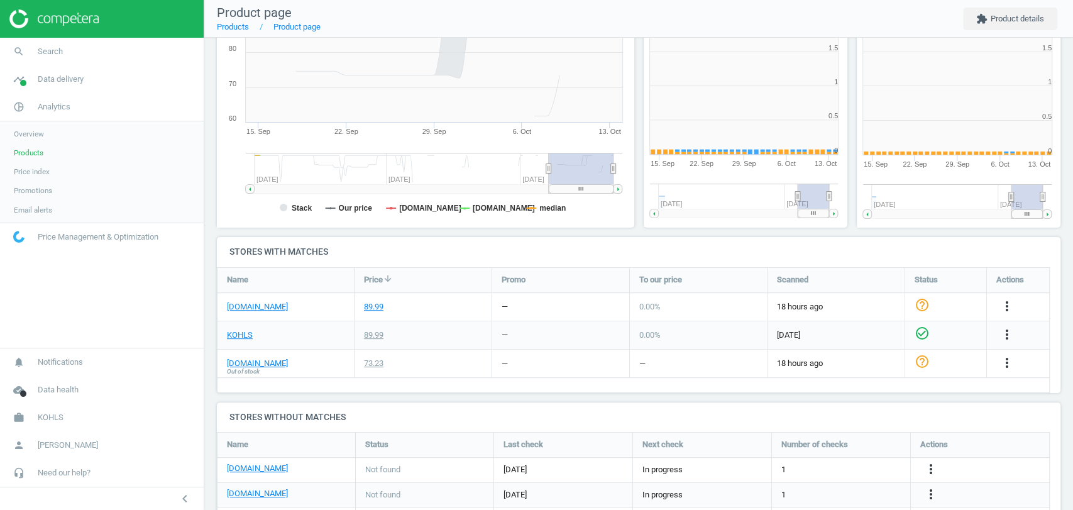
scroll to position [273, 223]
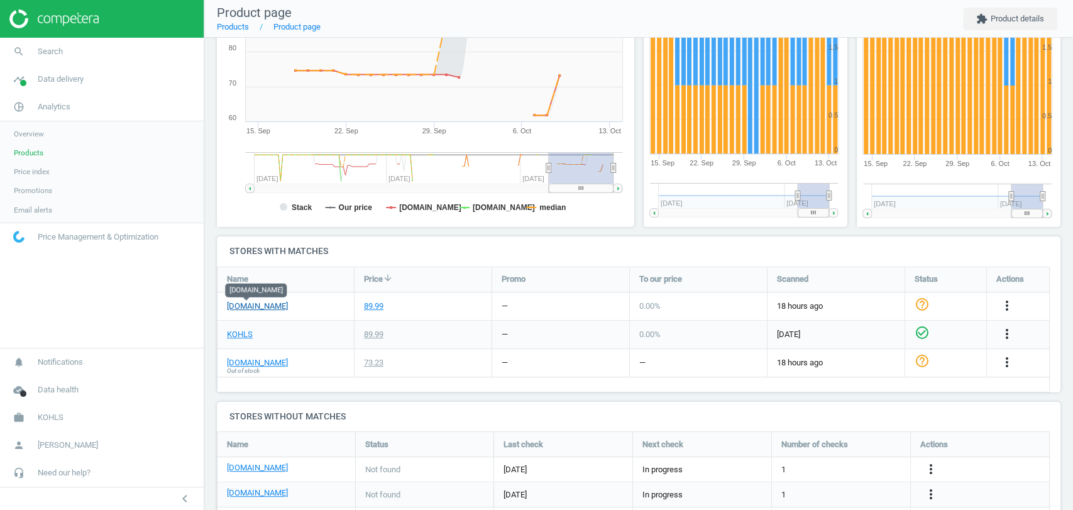
click at [256, 304] on link "[DOMAIN_NAME]" at bounding box center [257, 305] width 61 height 11
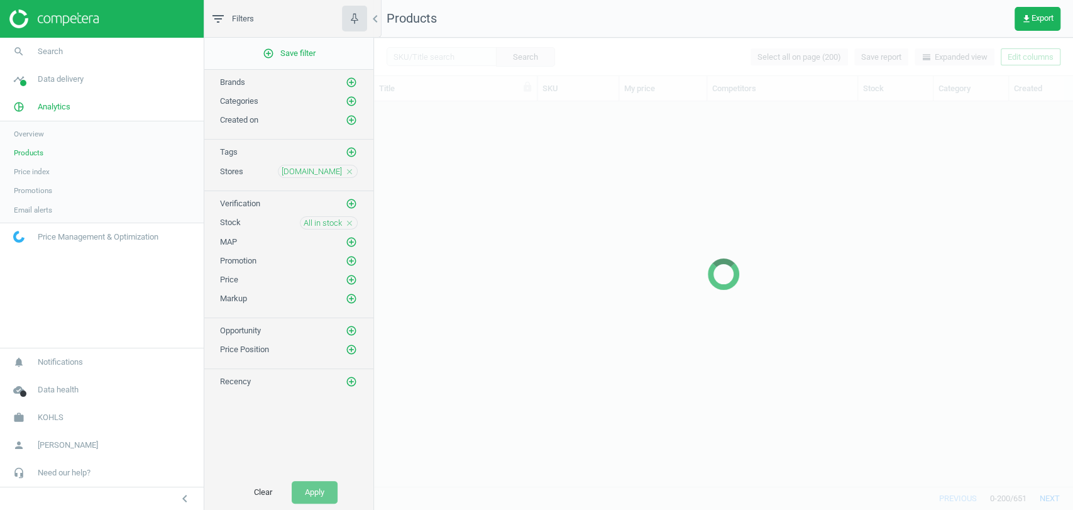
scroll to position [4528, 0]
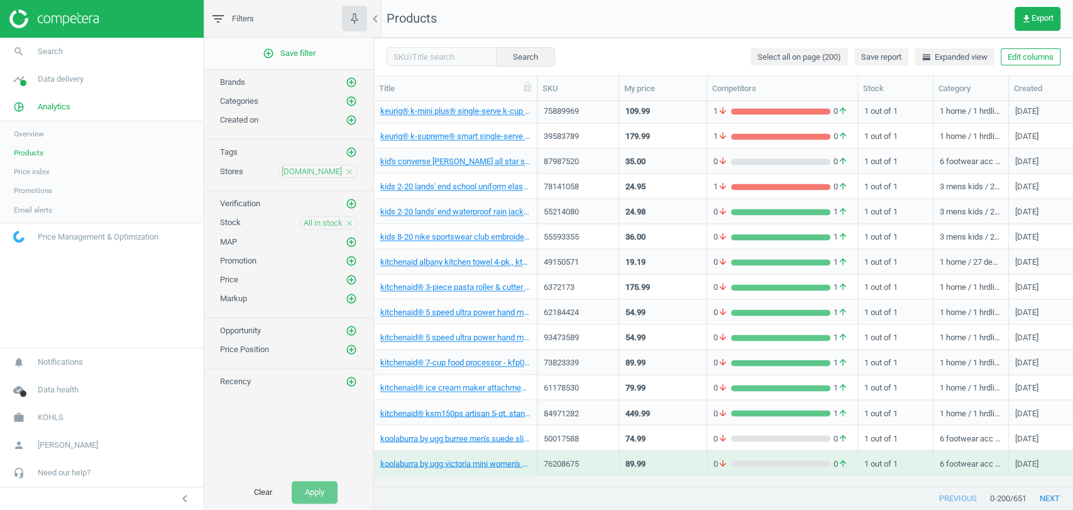
click at [351, 169] on icon "close" at bounding box center [349, 171] width 9 height 9
click at [351, 169] on icon "add_circle_outline" at bounding box center [351, 170] width 11 height 11
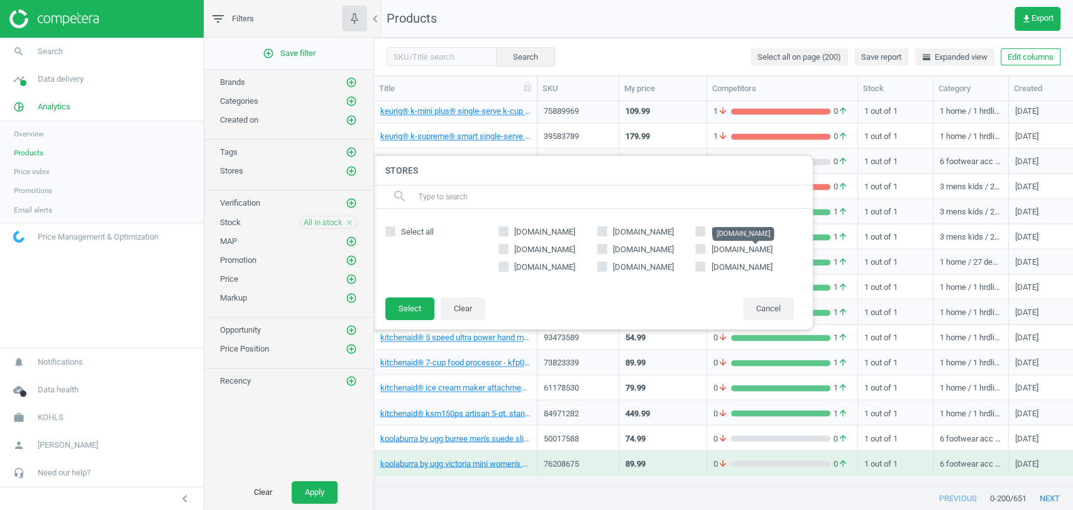
click at [728, 252] on span "[DOMAIN_NAME]" at bounding box center [741, 248] width 61 height 9
click at [705, 252] on input "[DOMAIN_NAME]" at bounding box center [700, 249] width 8 height 8
checkbox input "true"
click at [410, 303] on button "Select" at bounding box center [409, 308] width 49 height 23
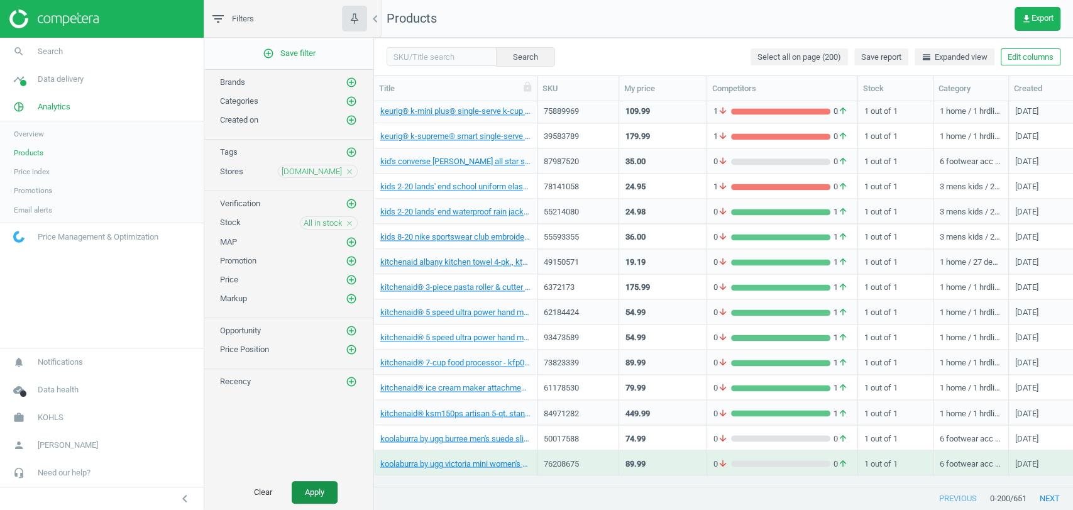
click at [312, 491] on button "Apply" at bounding box center [315, 492] width 46 height 23
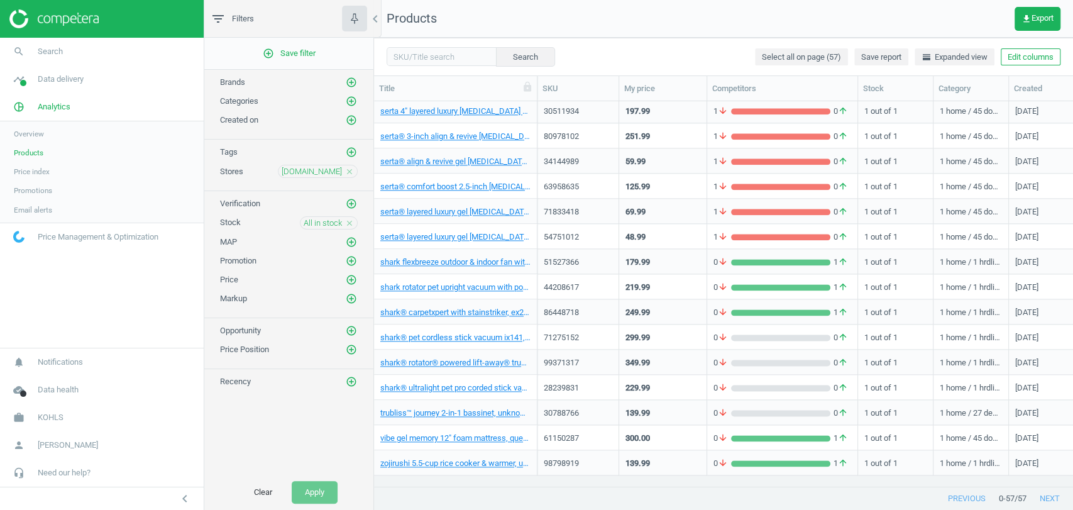
scroll to position [1059, 0]
click at [450, 162] on link "serta® align & revive gel [MEDICAL_DATA] pillow, queen, white" at bounding box center [455, 161] width 150 height 11
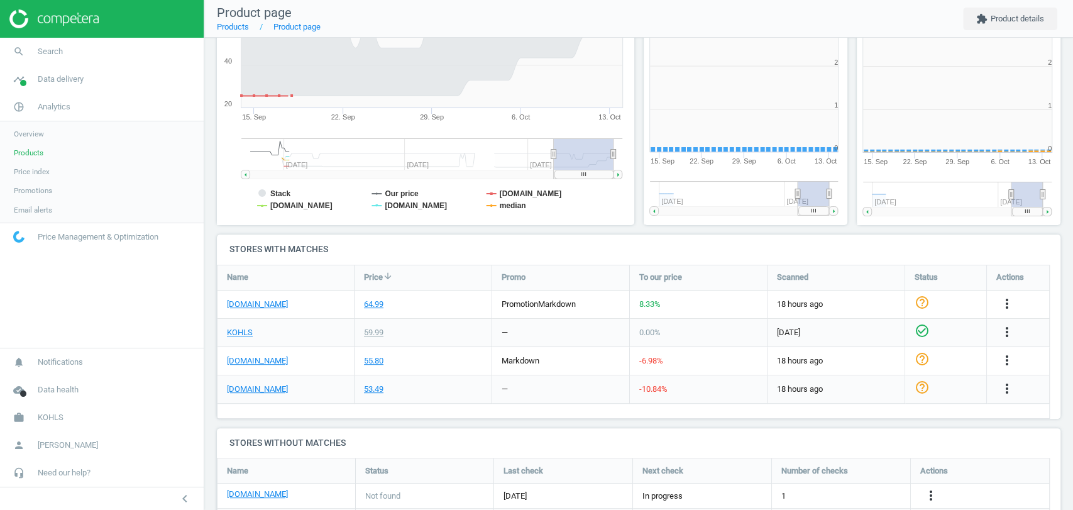
scroll to position [273, 223]
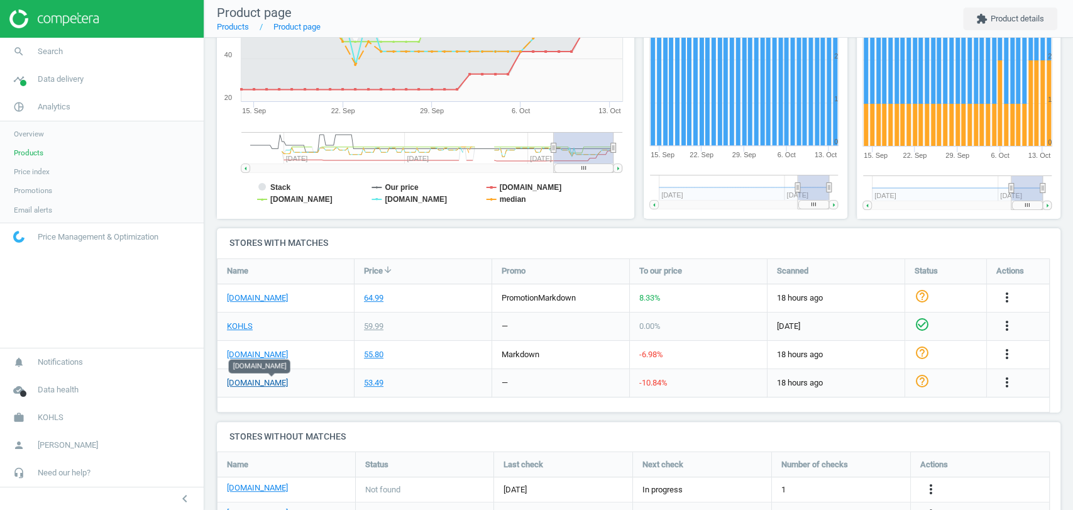
click at [253, 383] on link "[DOMAIN_NAME]" at bounding box center [257, 382] width 61 height 11
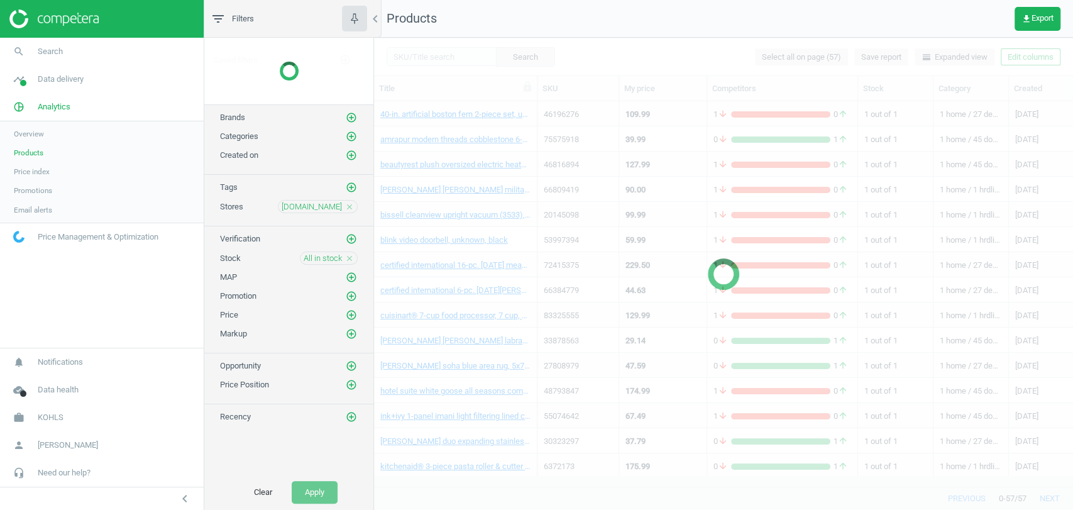
scroll to position [757, 0]
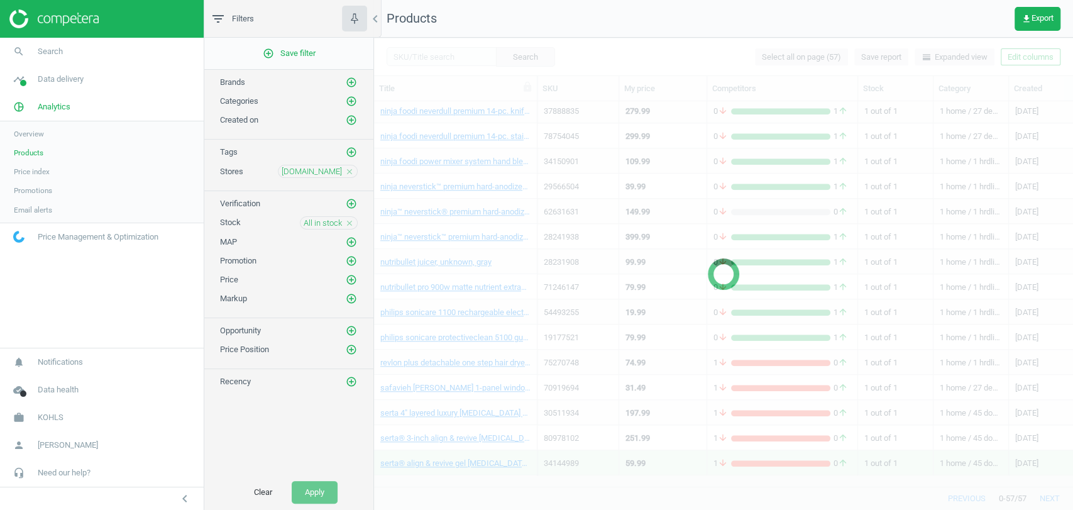
click at [351, 222] on icon "close" at bounding box center [349, 223] width 9 height 9
click at [351, 222] on icon "add_circle_outline" at bounding box center [351, 222] width 11 height 11
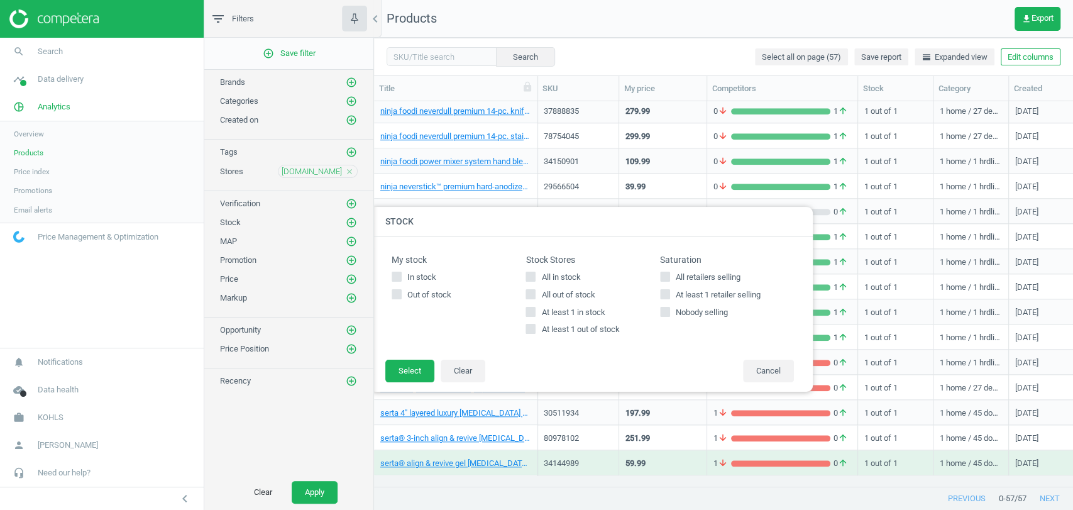
click at [591, 296] on span "All out of stock" at bounding box center [568, 294] width 58 height 11
click at [535, 296] on input "All out of stock" at bounding box center [531, 294] width 8 height 8
checkbox input "true"
click at [412, 368] on button "Select" at bounding box center [409, 371] width 49 height 23
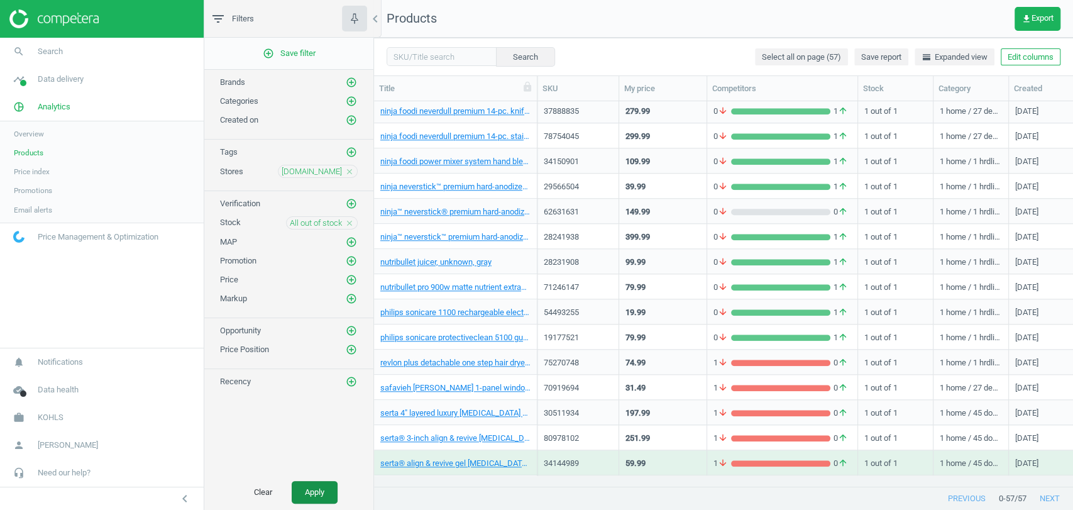
click at [311, 485] on button "Apply" at bounding box center [315, 492] width 46 height 23
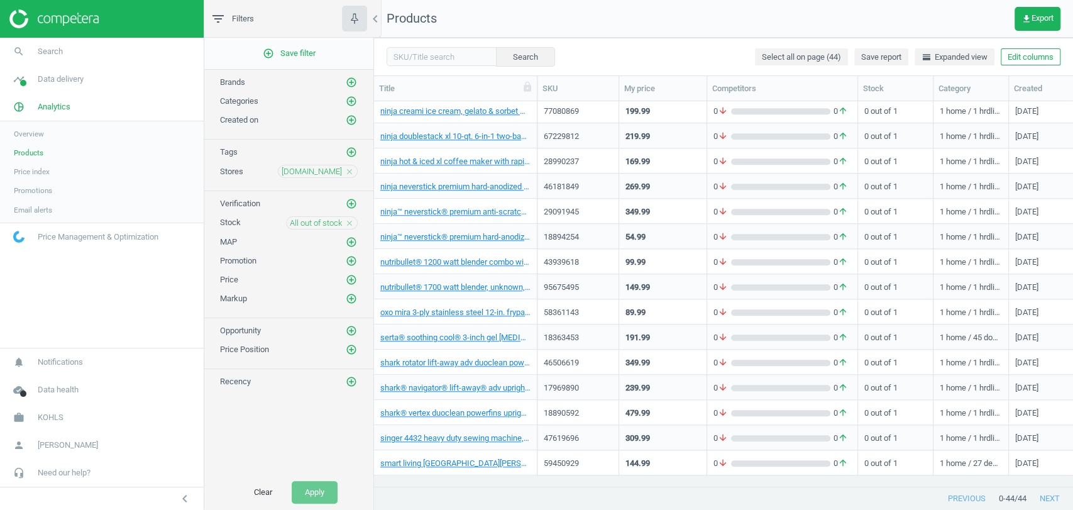
scroll to position [732, 0]
click at [463, 133] on link "ninja doublestack xl 10-qt. 6-in-1 two-basket air fryer sl401, unknown, black" at bounding box center [455, 136] width 150 height 11
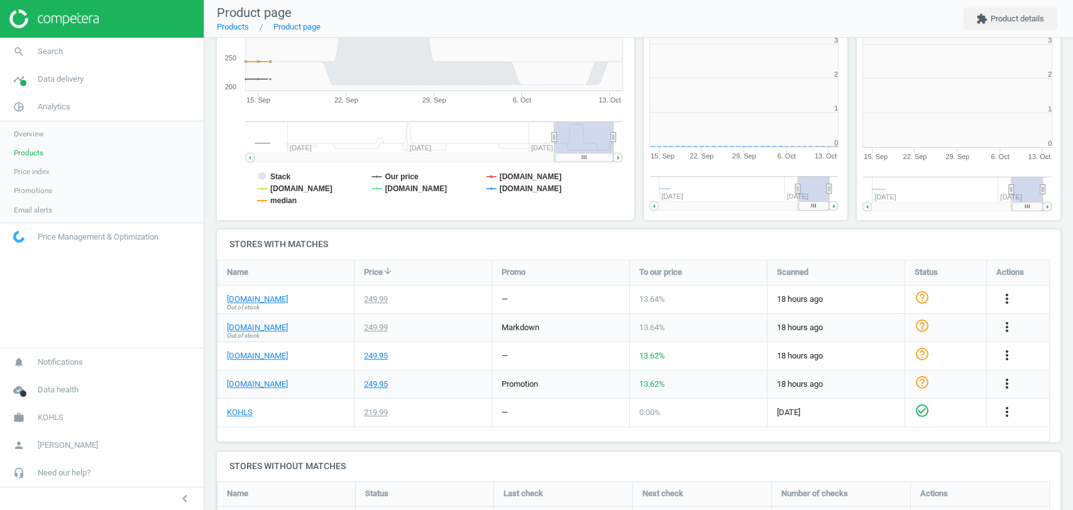
scroll to position [273, 223]
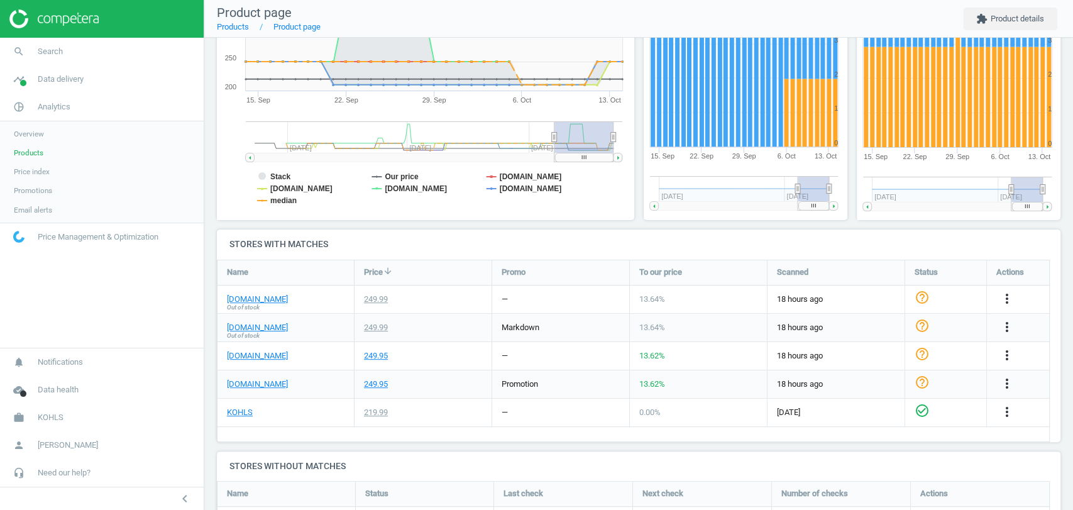
click at [266, 304] on div "[DOMAIN_NAME] Out of stock" at bounding box center [285, 299] width 136 height 28
click at [278, 297] on link "[DOMAIN_NAME]" at bounding box center [257, 299] width 61 height 11
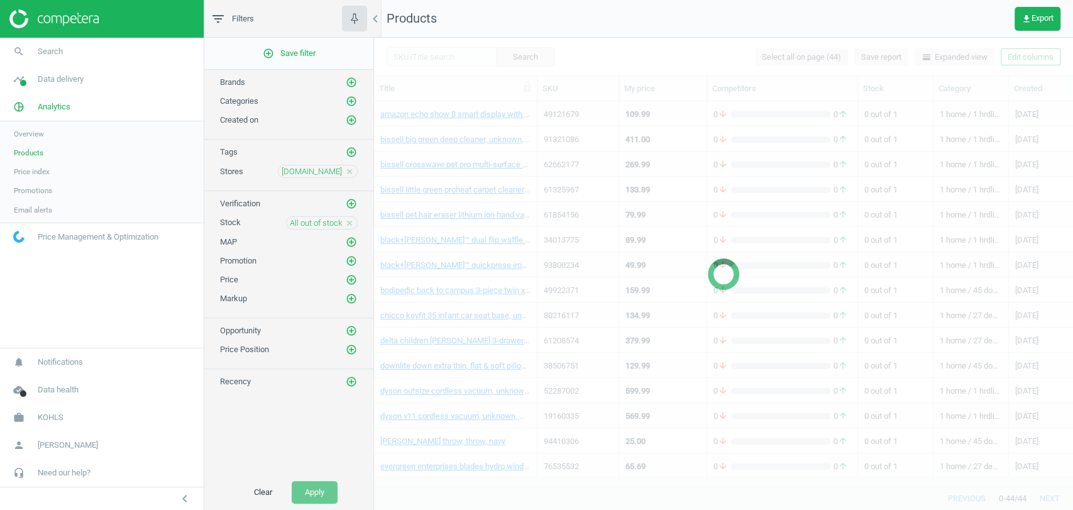
scroll to position [405, 0]
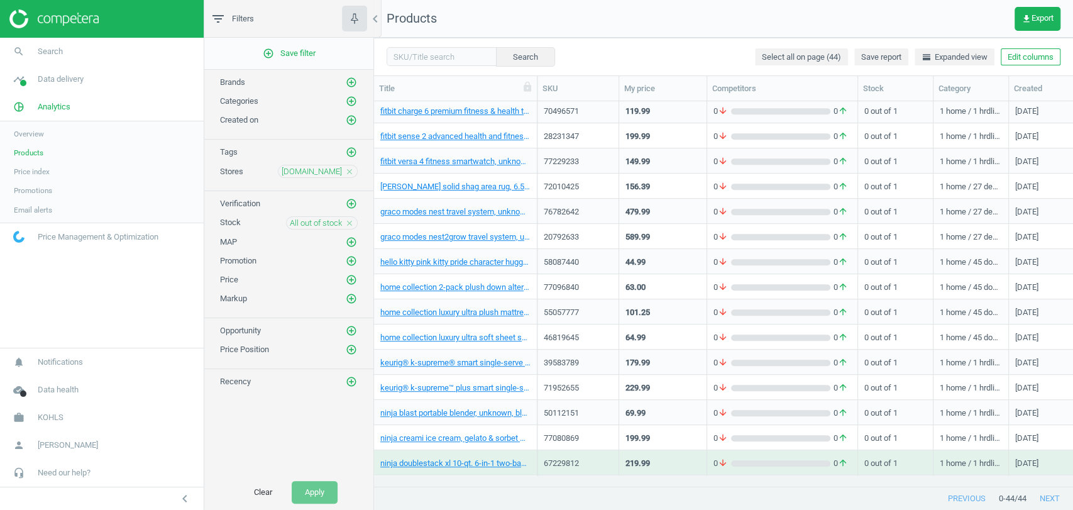
click at [351, 220] on icon "close" at bounding box center [349, 223] width 9 height 9
click at [351, 220] on icon "add_circle_outline" at bounding box center [351, 222] width 11 height 11
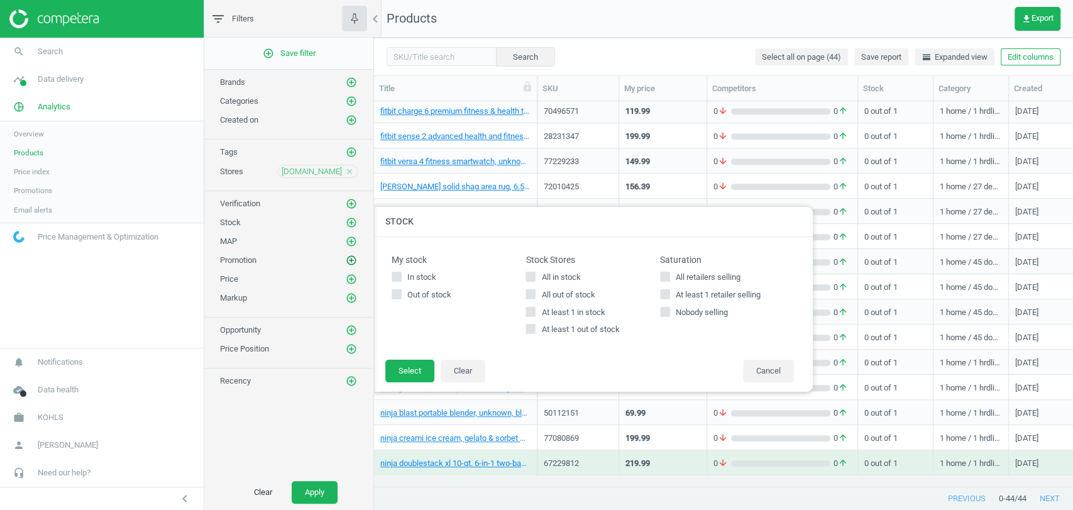
click at [346, 259] on icon "add_circle_outline" at bounding box center [351, 260] width 11 height 11
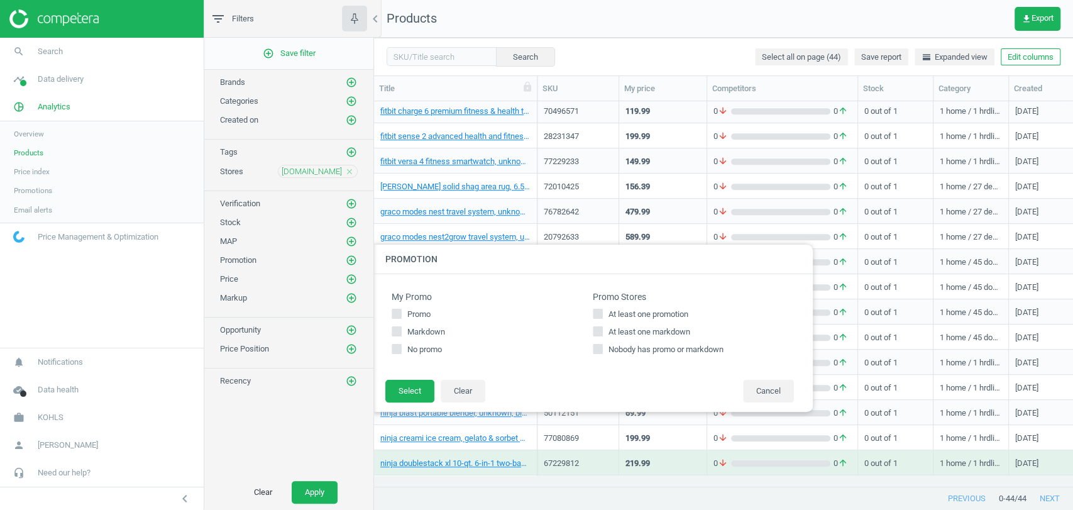
click at [645, 314] on span "At least one promotion" at bounding box center [648, 314] width 85 height 11
click at [602, 314] on input "At least one promotion" at bounding box center [598, 314] width 8 height 8
checkbox input "true"
click at [425, 387] on button "Select" at bounding box center [409, 391] width 49 height 23
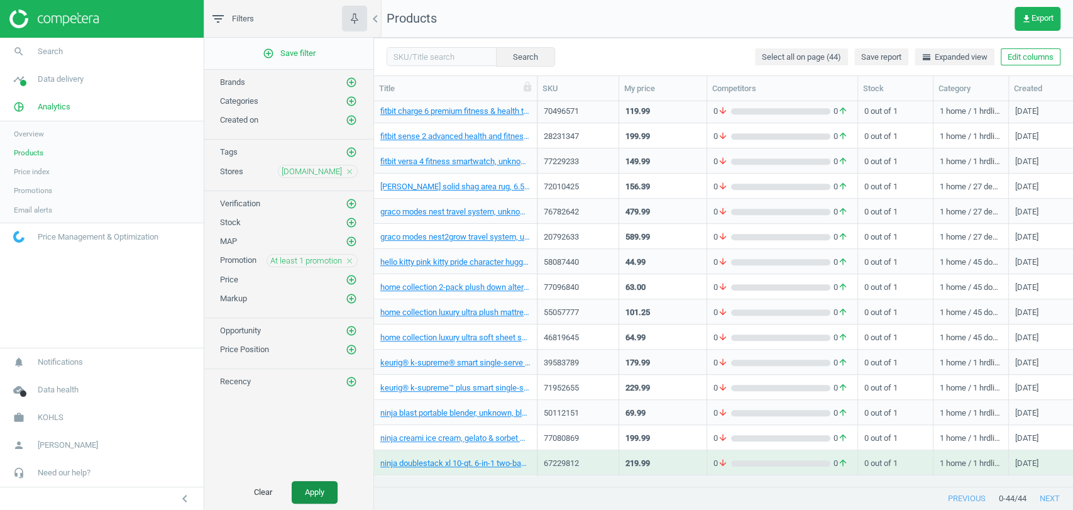
click at [317, 495] on button "Apply" at bounding box center [315, 492] width 46 height 23
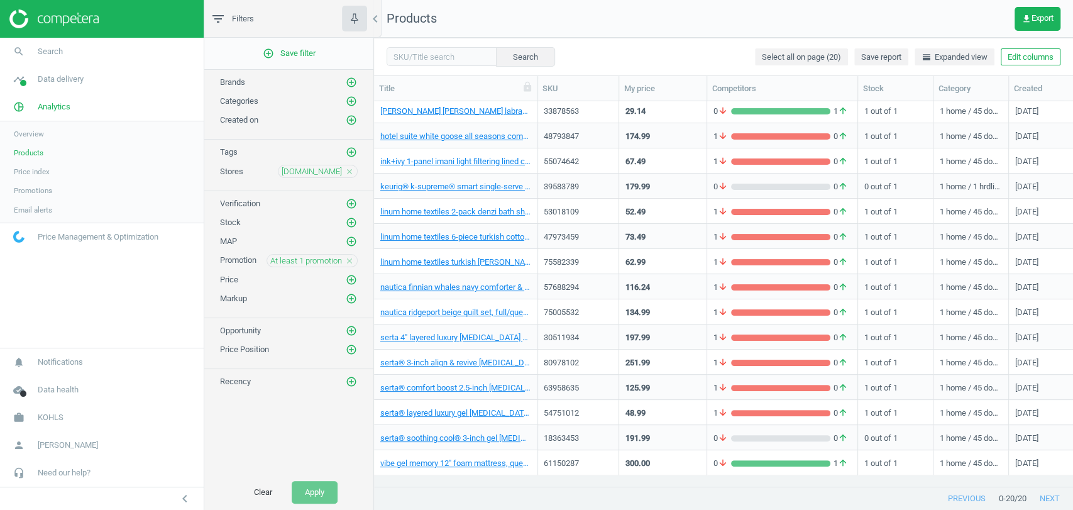
scroll to position [129, 0]
click at [455, 139] on link "hotel suite white goose all seasons comforter, twin, white" at bounding box center [455, 136] width 150 height 11
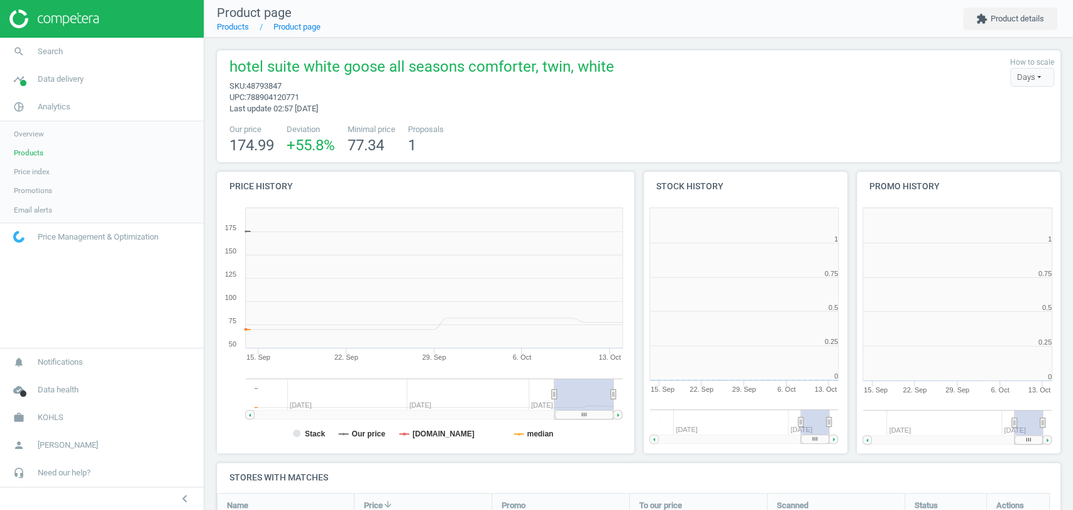
scroll to position [188, 855]
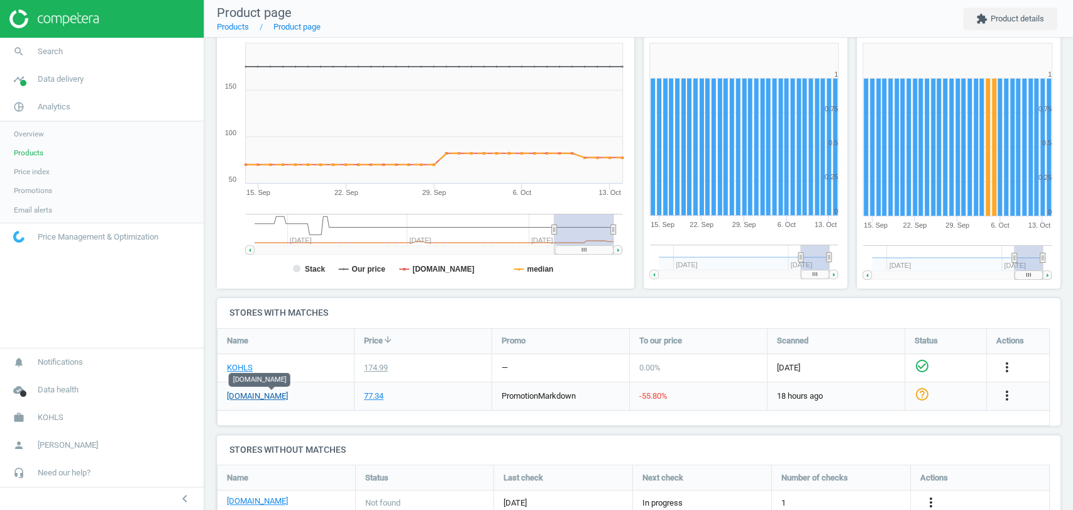
click at [263, 398] on link "[DOMAIN_NAME]" at bounding box center [257, 395] width 61 height 11
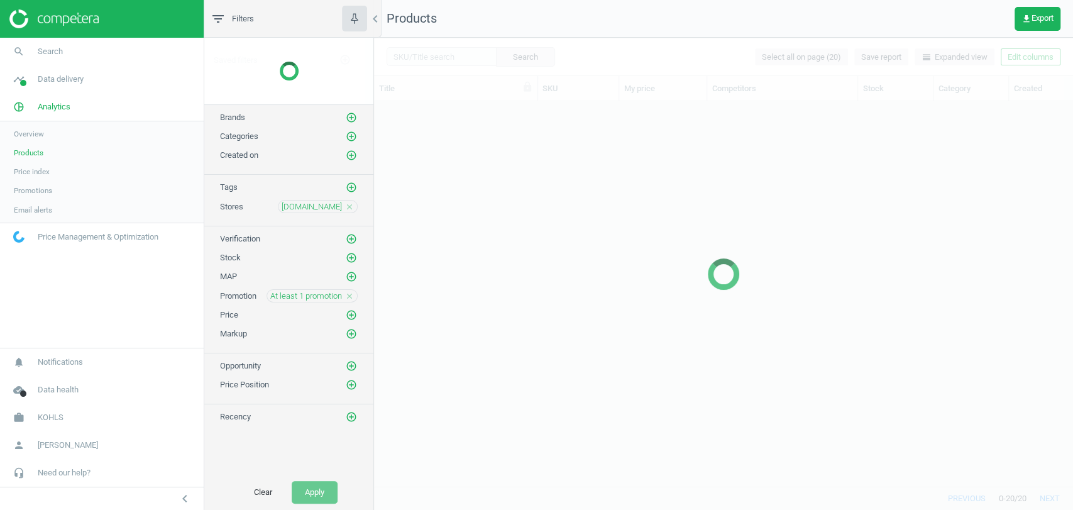
scroll to position [363, 688]
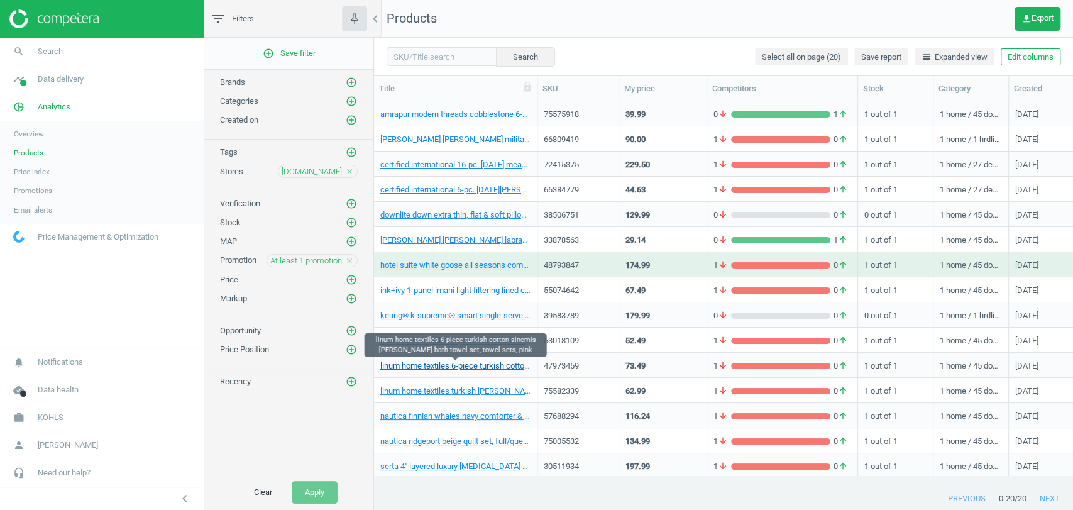
click at [451, 368] on link "linum home textiles 6-piece turkish cotton sinemis [PERSON_NAME] bath towel set…" at bounding box center [455, 365] width 150 height 11
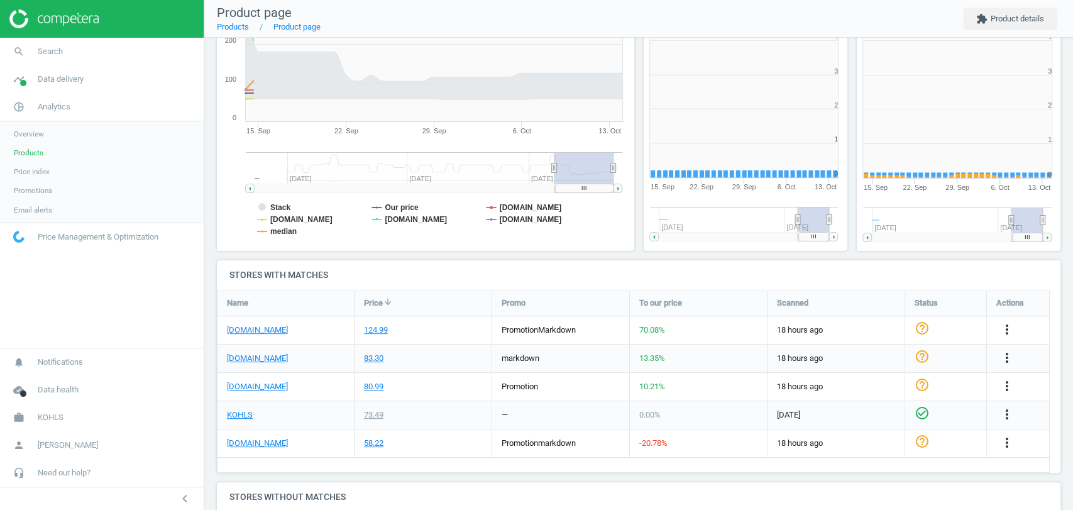
scroll to position [204, 855]
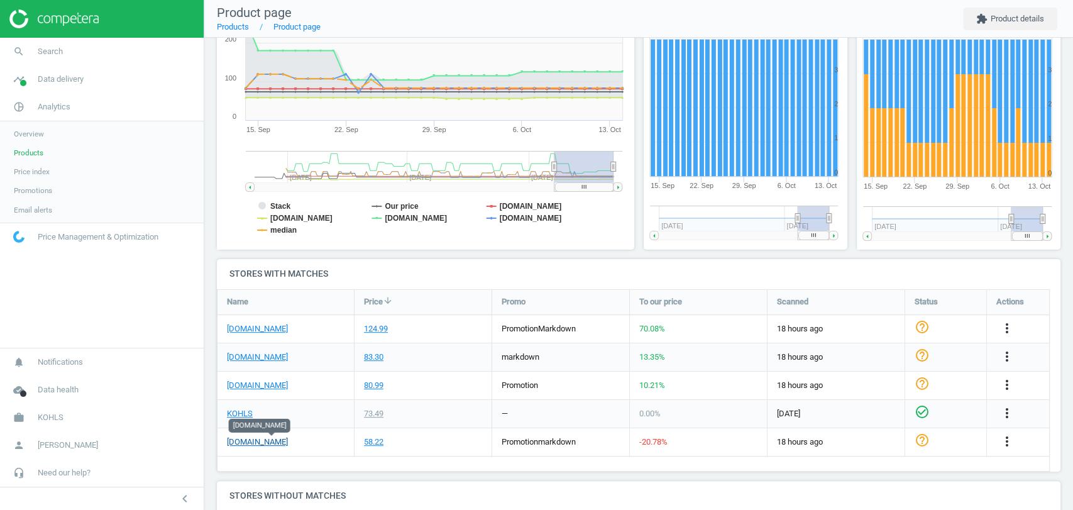
click at [261, 442] on link "[DOMAIN_NAME]" at bounding box center [257, 441] width 61 height 11
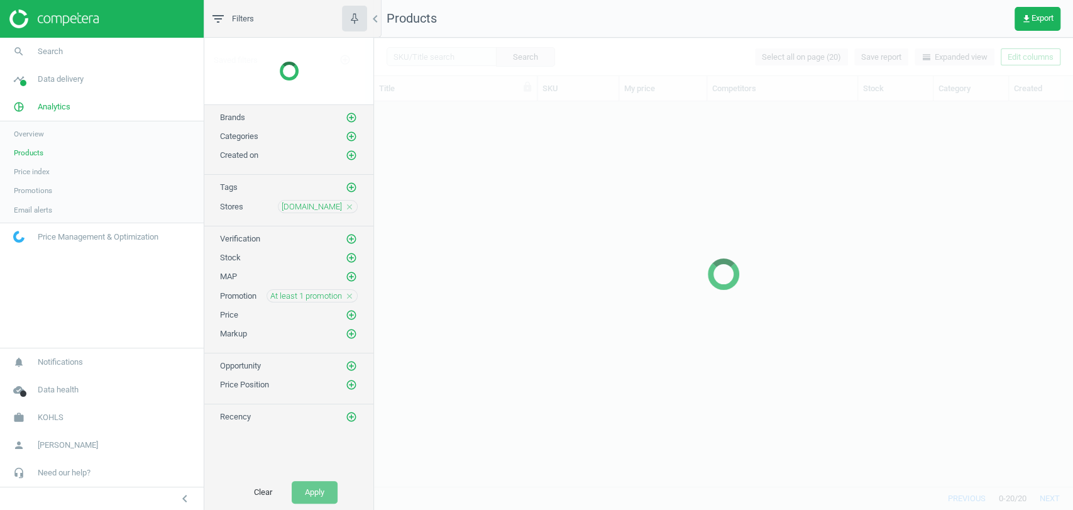
scroll to position [363, 688]
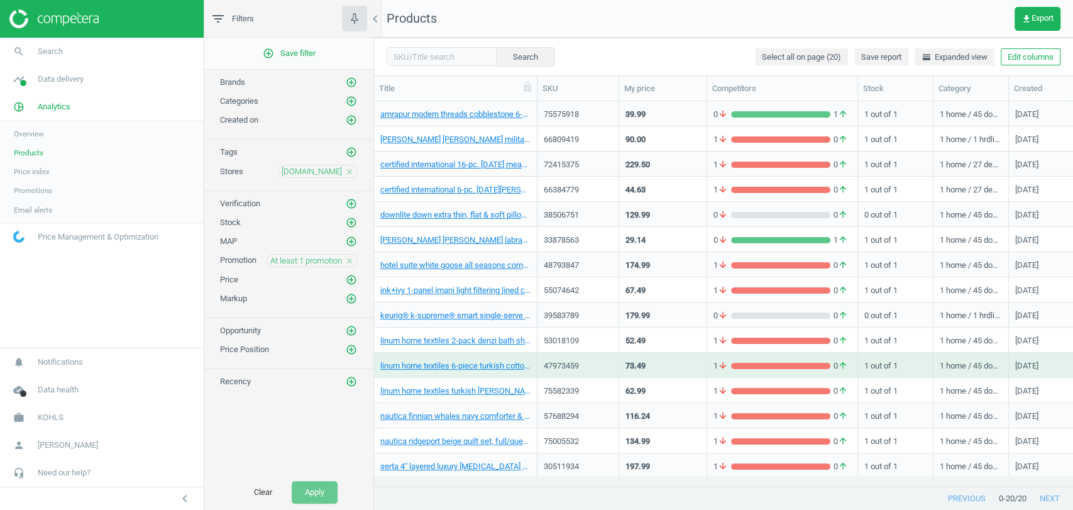
click at [353, 261] on icon "close" at bounding box center [349, 260] width 9 height 9
click at [353, 261] on icon "add_circle_outline" at bounding box center [351, 260] width 11 height 11
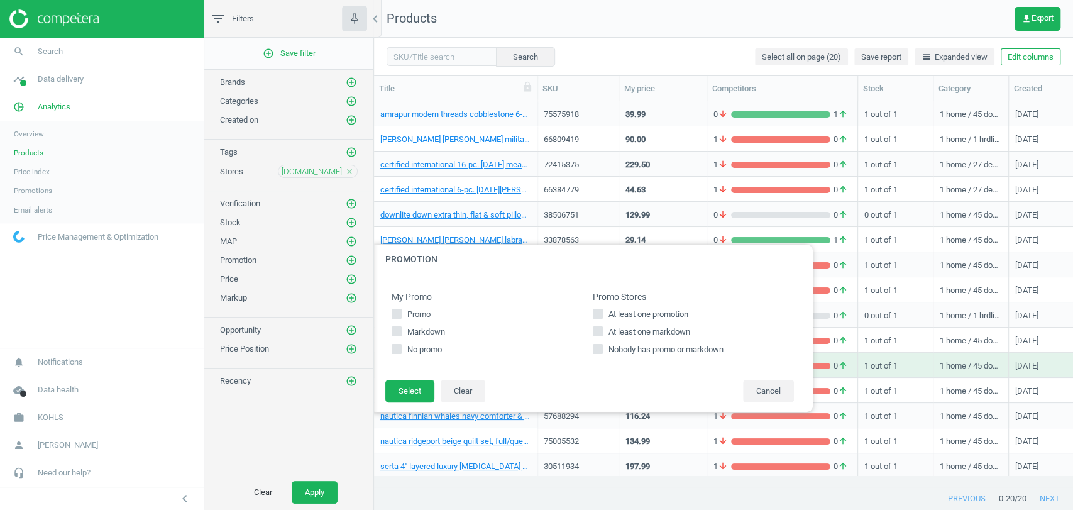
click at [621, 334] on span "At least one markdown" at bounding box center [649, 331] width 87 height 11
click at [602, 334] on input "At least one markdown" at bounding box center [598, 331] width 8 height 8
checkbox input "true"
click at [420, 385] on button "Select" at bounding box center [409, 391] width 49 height 23
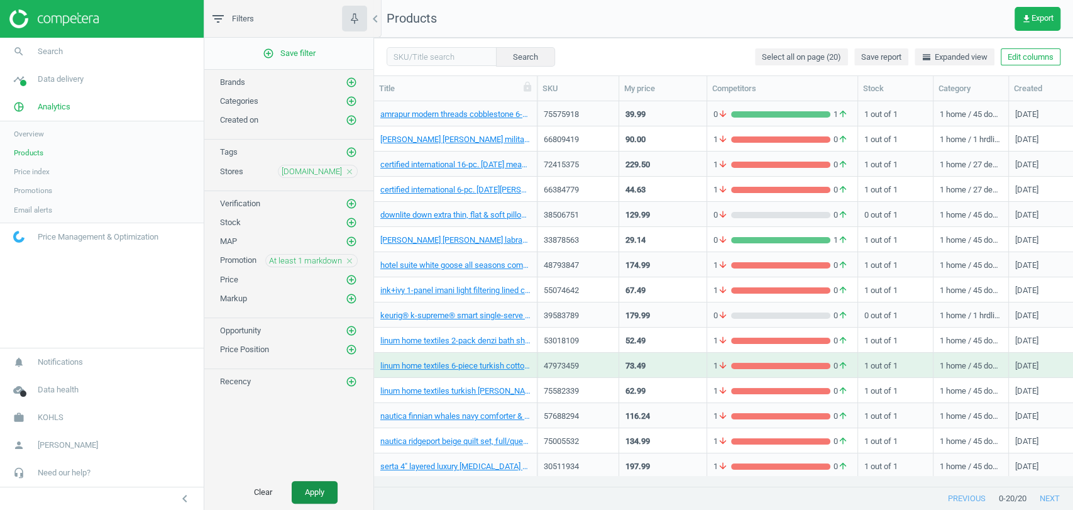
click at [314, 485] on button "Apply" at bounding box center [315, 492] width 46 height 23
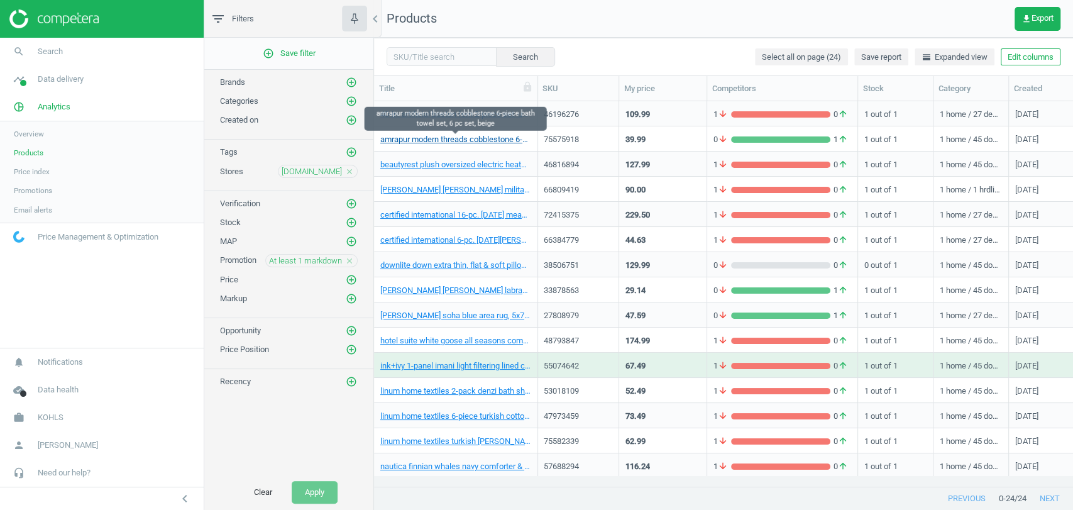
click at [463, 143] on link "amrapur modern threads cobblestone 6-piece bath towel set, 6 pc set, beige" at bounding box center [455, 139] width 150 height 11
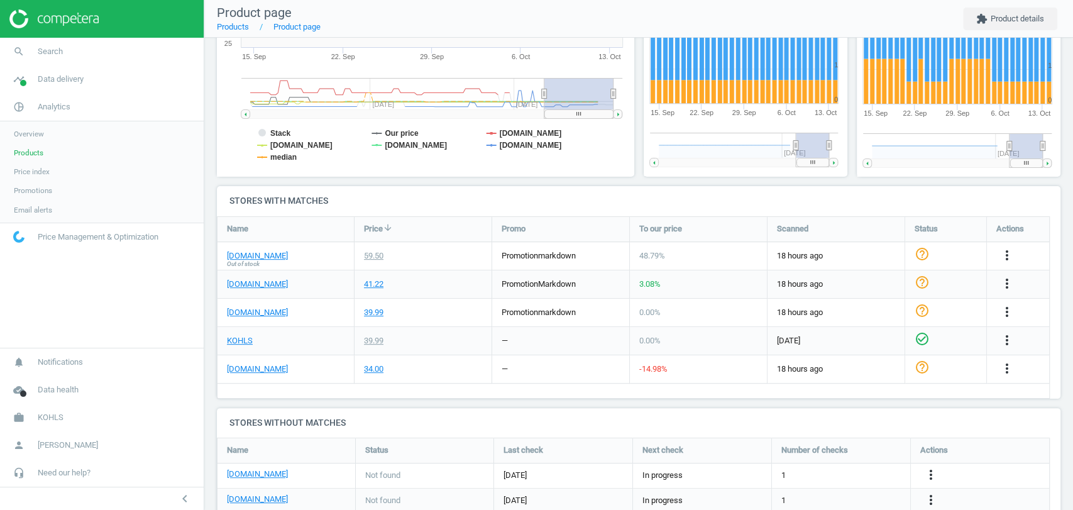
scroll to position [277, 0]
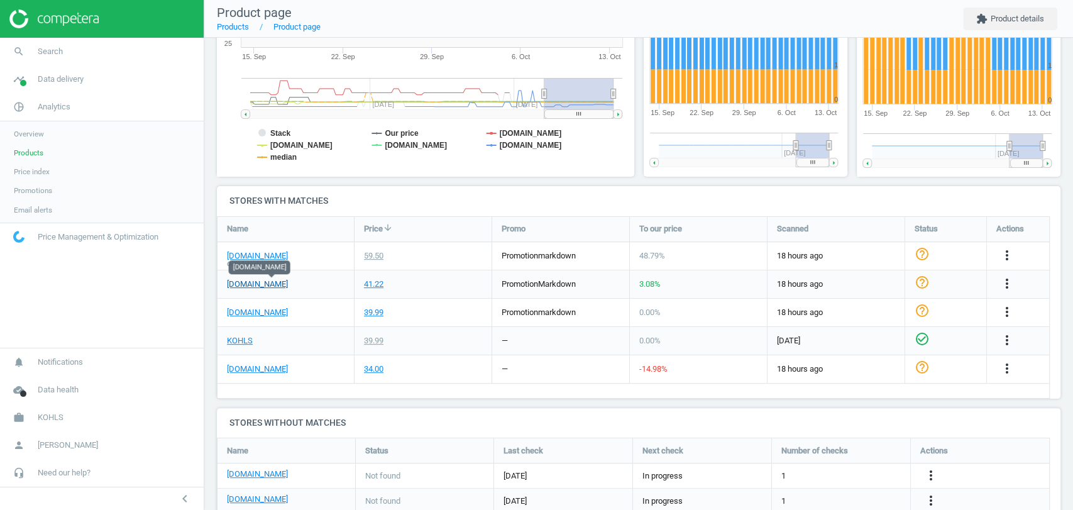
click at [258, 282] on link "[DOMAIN_NAME]" at bounding box center [257, 283] width 61 height 11
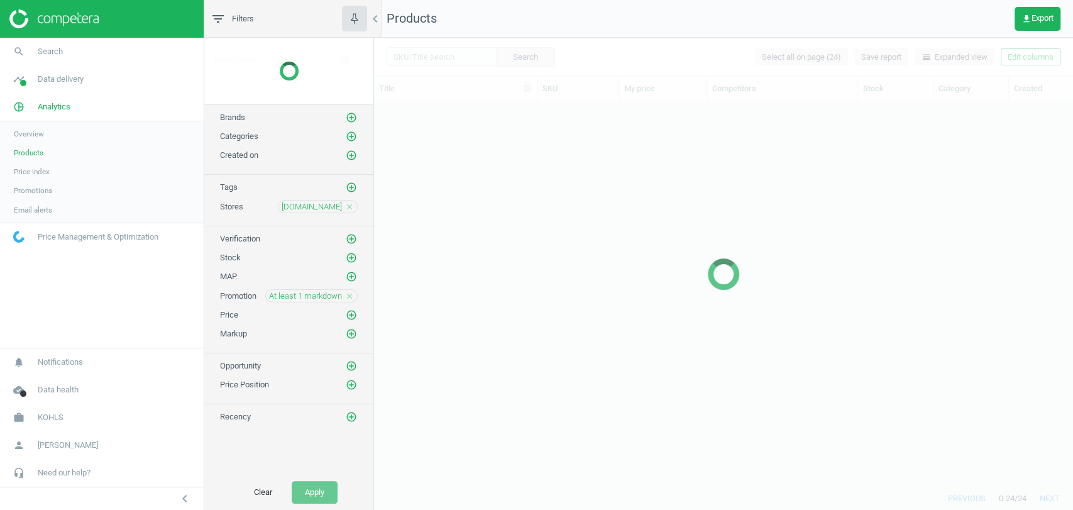
scroll to position [363, 688]
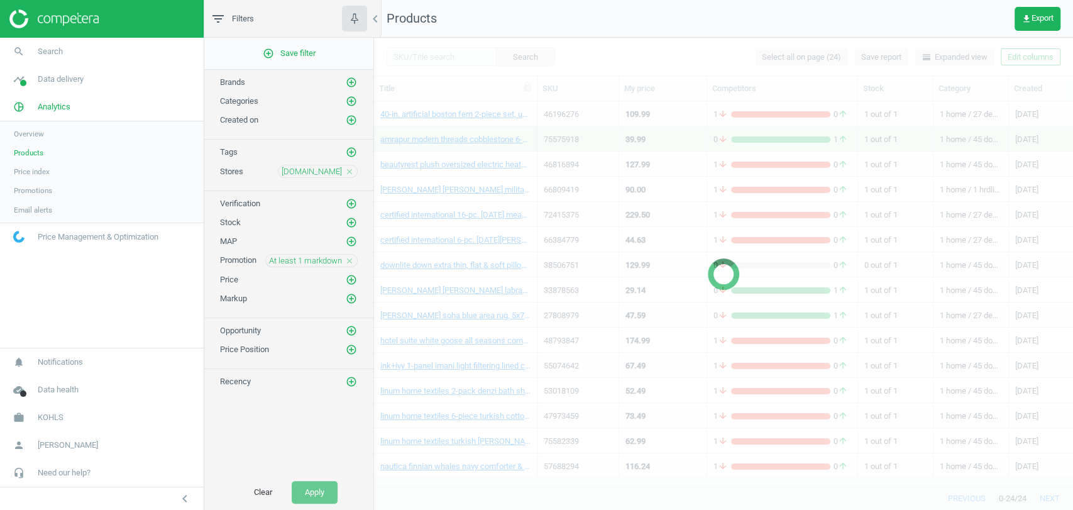
click at [350, 168] on icon "close" at bounding box center [349, 171] width 9 height 9
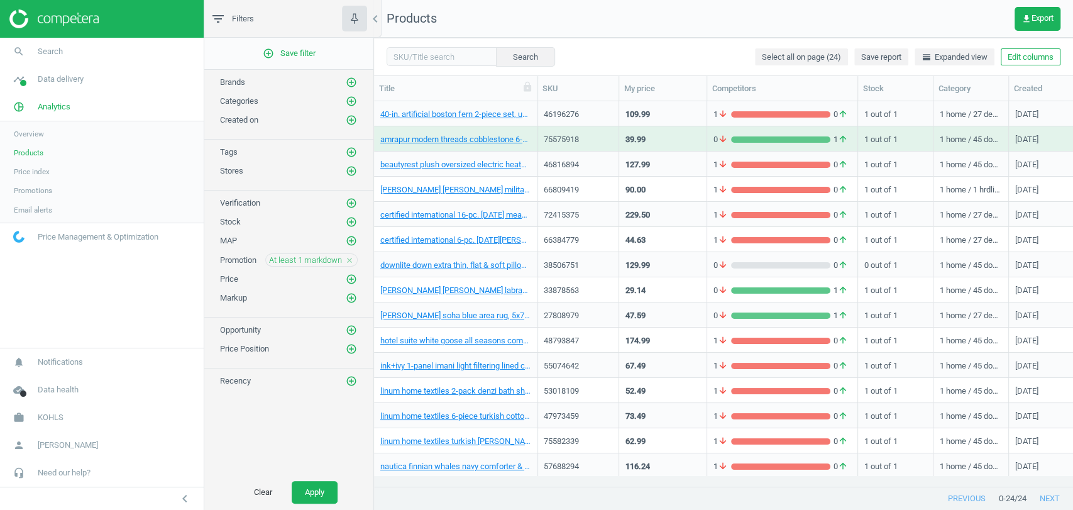
click at [350, 168] on icon "add_circle_outline" at bounding box center [351, 170] width 11 height 11
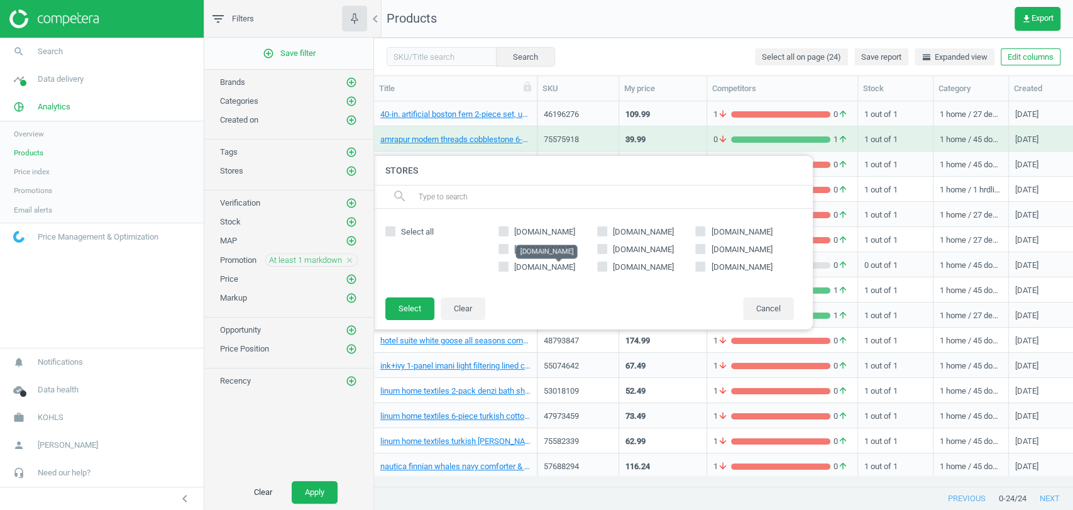
click at [538, 268] on span "[DOMAIN_NAME]" at bounding box center [544, 266] width 61 height 9
click at [508, 268] on input "[DOMAIN_NAME]" at bounding box center [504, 267] width 8 height 8
checkbox input "true"
click at [413, 309] on button "Select" at bounding box center [409, 308] width 49 height 23
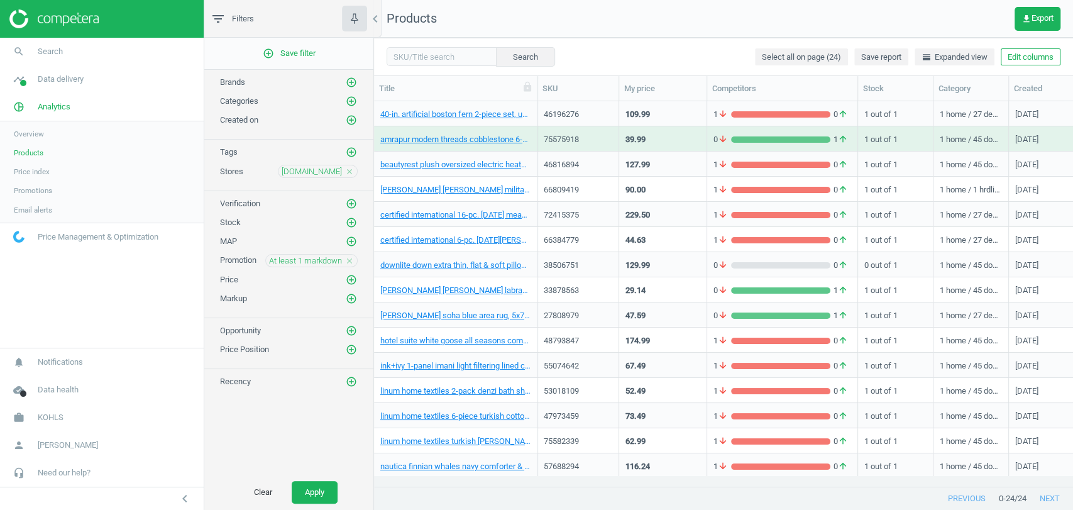
click at [354, 259] on div "At least 1 markdown close" at bounding box center [311, 260] width 92 height 13
click at [347, 256] on icon "close" at bounding box center [349, 260] width 9 height 9
click at [351, 223] on icon "add_circle_outline" at bounding box center [351, 222] width 11 height 11
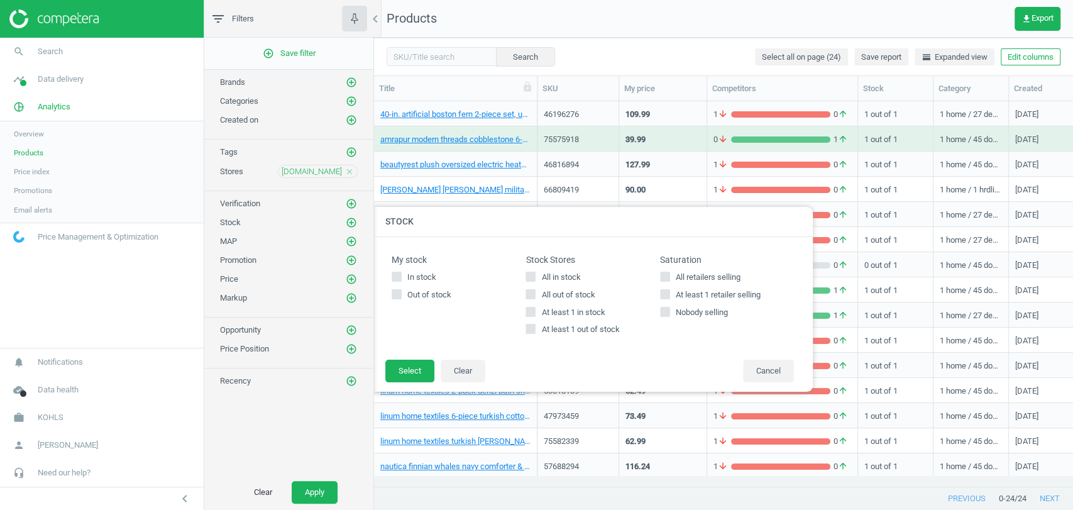
click at [542, 278] on span "All in stock" at bounding box center [561, 277] width 44 height 11
click at [535, 278] on input "All in stock" at bounding box center [531, 276] width 8 height 8
checkbox input "true"
click at [426, 363] on button "Select" at bounding box center [409, 371] width 49 height 23
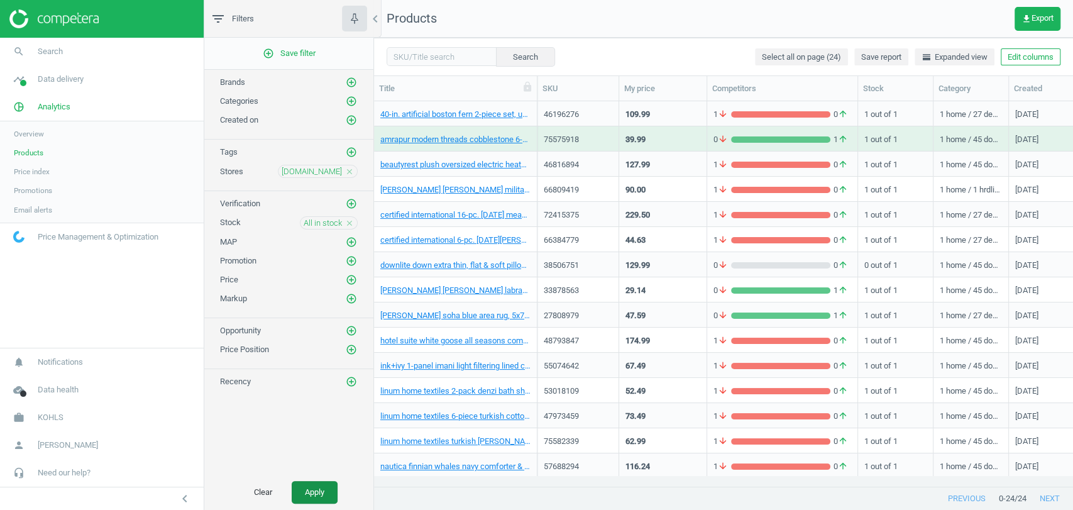
click at [310, 485] on button "Apply" at bounding box center [315, 492] width 46 height 23
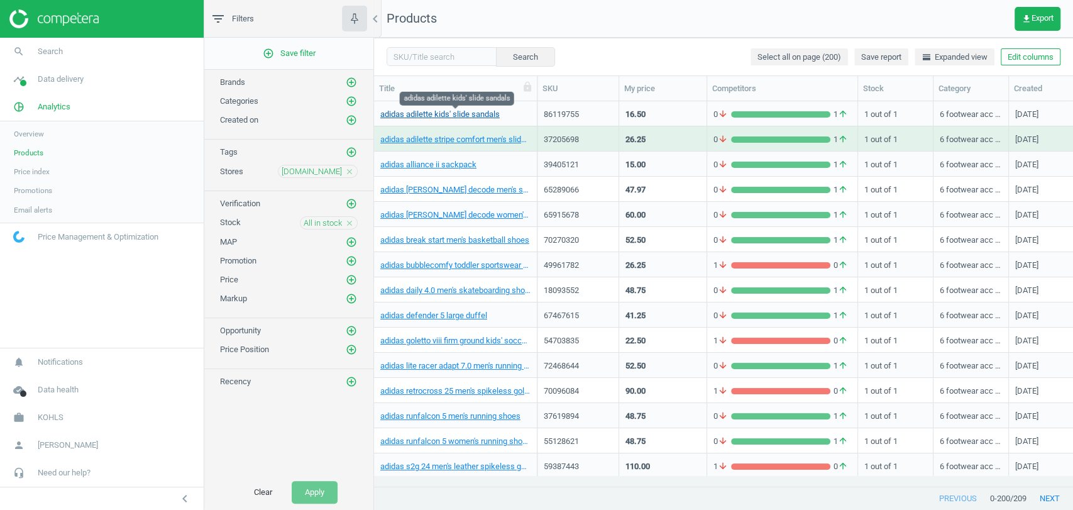
click at [447, 116] on link "adidas adilette kids' slide sandals" at bounding box center [439, 114] width 119 height 11
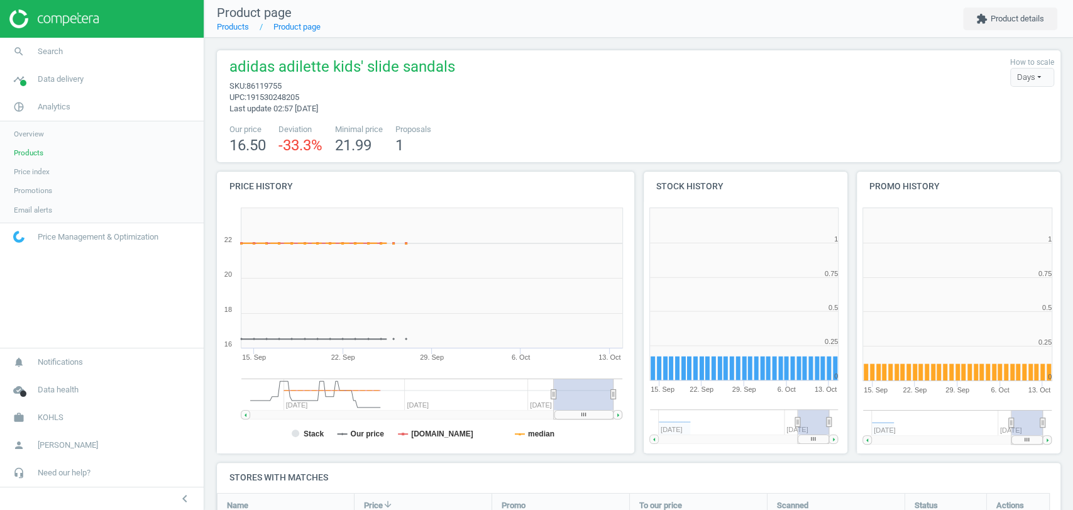
scroll to position [256, 0]
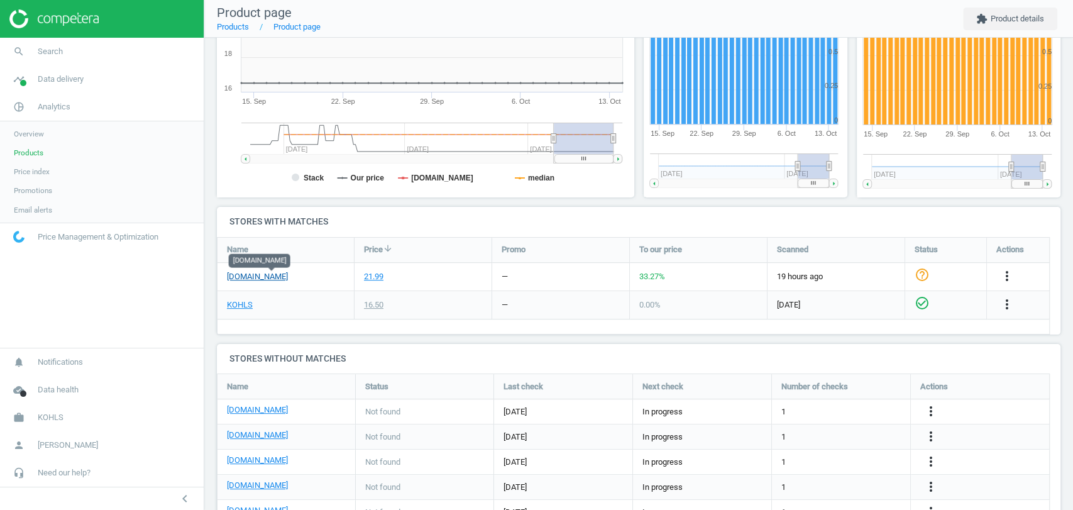
click at [288, 278] on link "[DOMAIN_NAME]" at bounding box center [257, 276] width 61 height 11
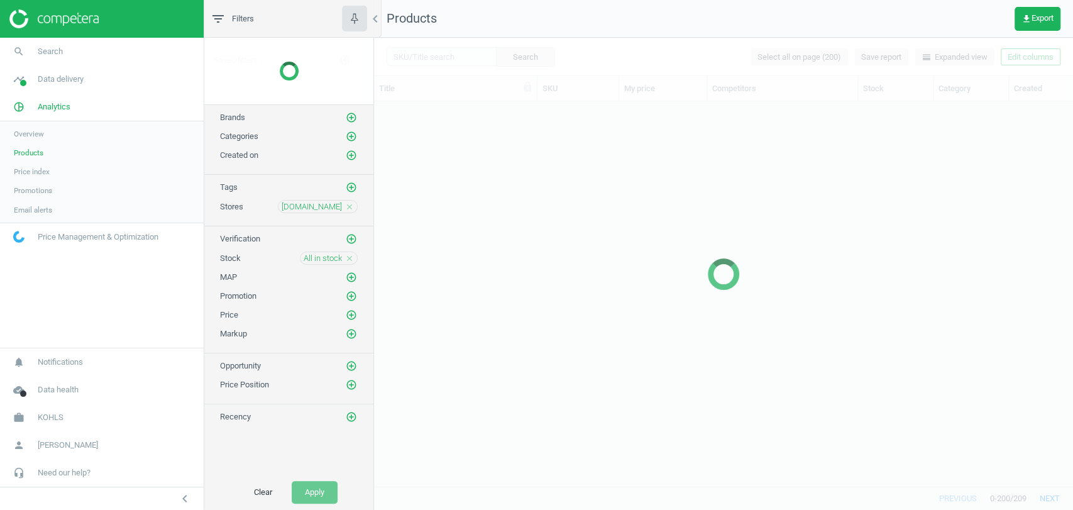
scroll to position [363, 688]
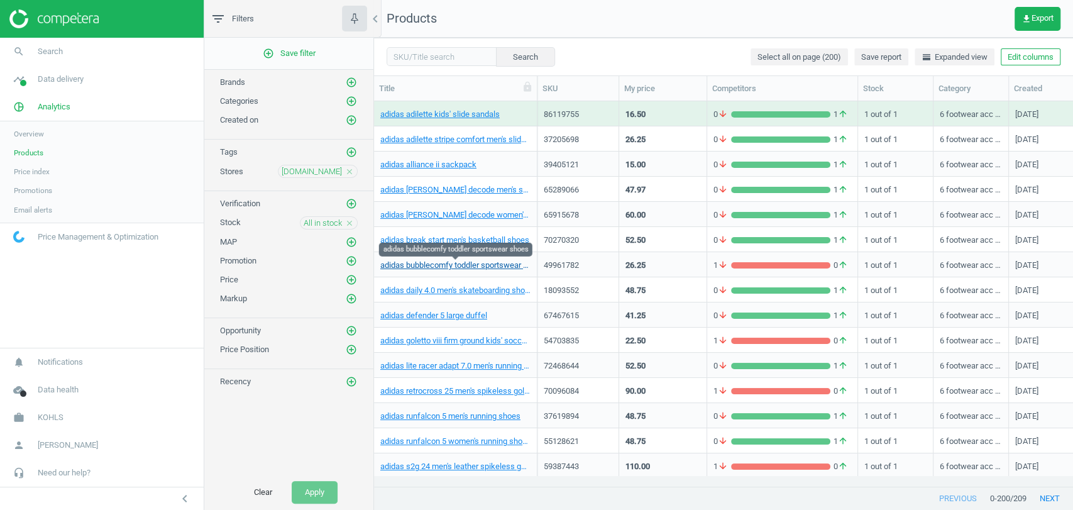
click at [463, 263] on link "adidas bubblecomfy toddler sportswear shoes" at bounding box center [455, 265] width 150 height 11
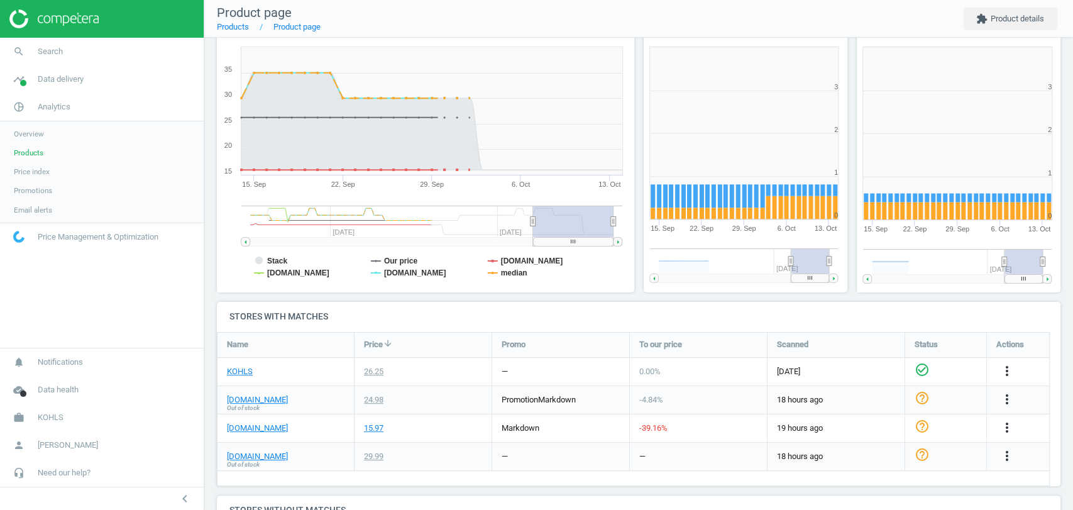
scroll to position [167, 0]
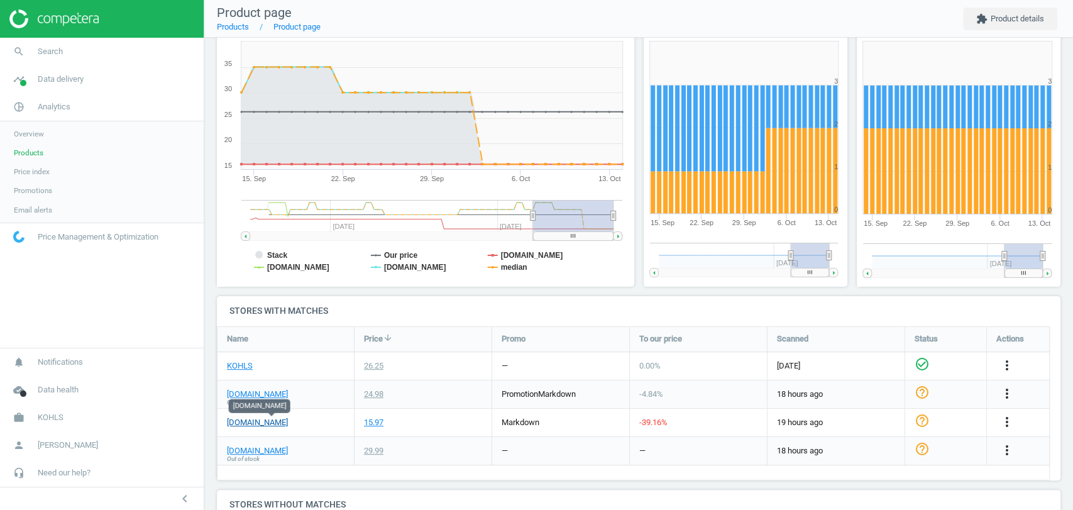
click at [253, 425] on link "[DOMAIN_NAME]" at bounding box center [257, 422] width 61 height 11
drag, startPoint x: 324, startPoint y: 427, endPoint x: 226, endPoint y: 423, distance: 97.5
click at [226, 423] on div "[DOMAIN_NAME]" at bounding box center [285, 423] width 136 height 28
copy link "[DOMAIN_NAME]"
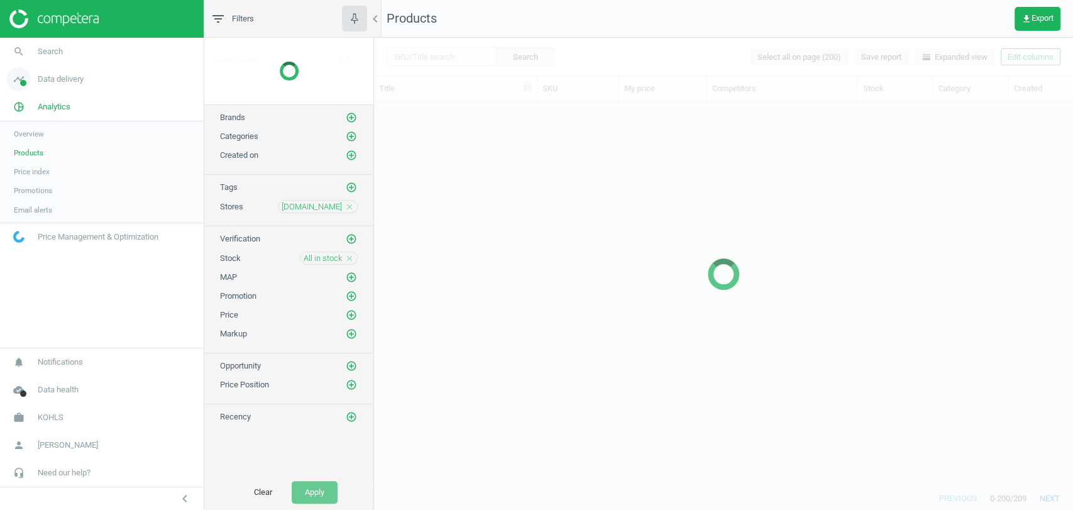
scroll to position [363, 688]
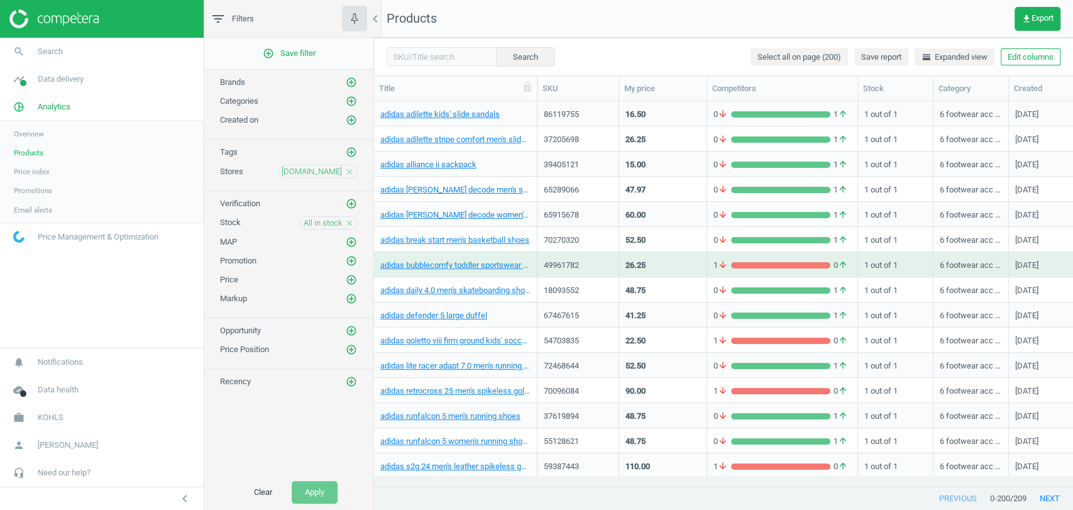
click at [352, 167] on icon "close" at bounding box center [349, 171] width 9 height 9
click at [352, 167] on icon "add_circle_outline" at bounding box center [351, 170] width 11 height 11
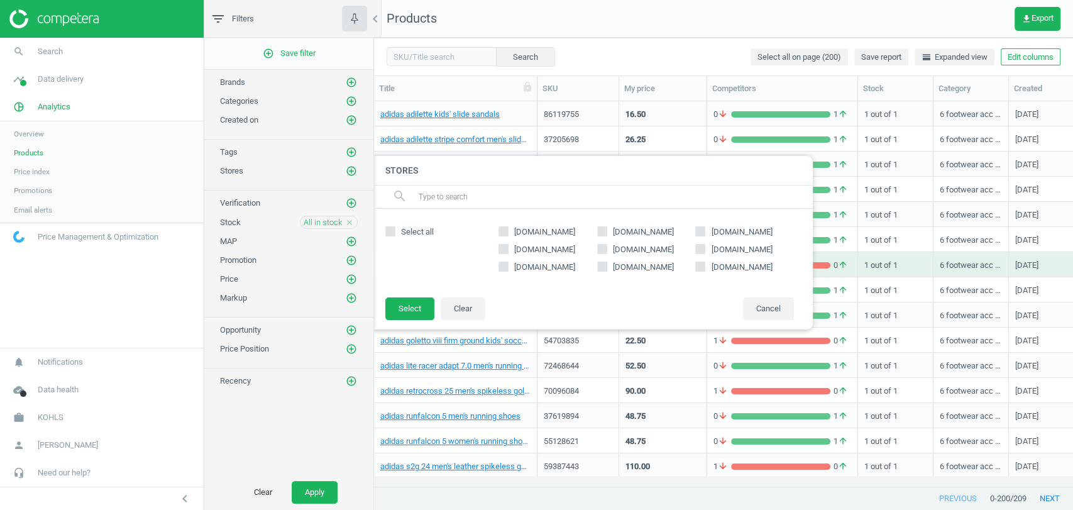
click at [625, 263] on span "[DOMAIN_NAME]" at bounding box center [643, 266] width 66 height 11
click at [606, 263] on input "[DOMAIN_NAME]" at bounding box center [602, 267] width 8 height 8
checkbox input "true"
click at [414, 304] on button "Select" at bounding box center [409, 308] width 49 height 23
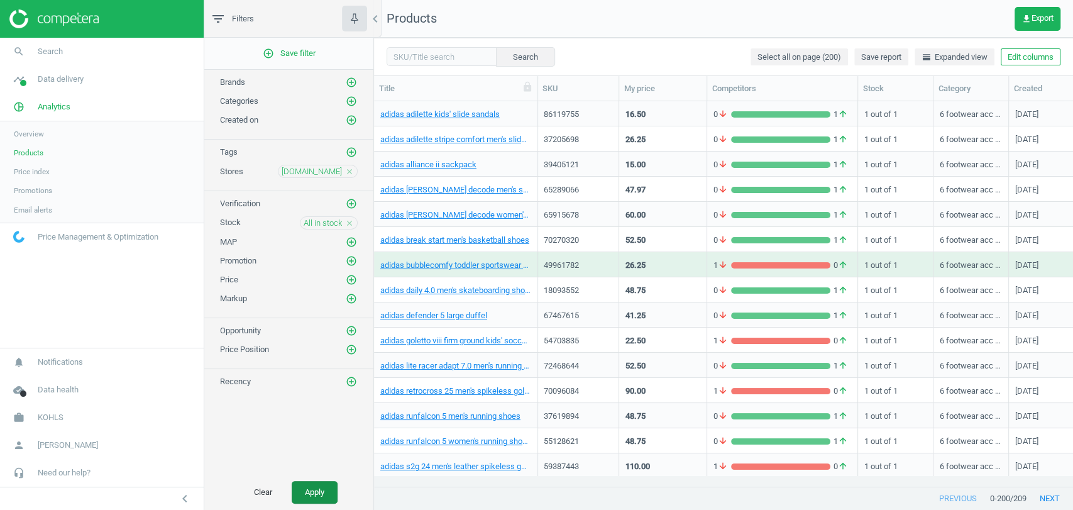
click at [312, 487] on button "Apply" at bounding box center [315, 492] width 46 height 23
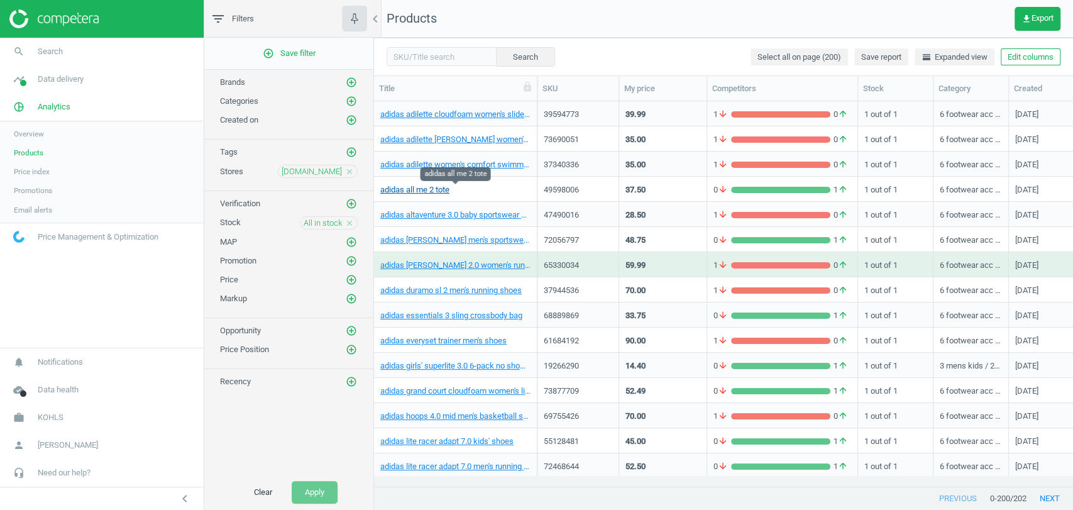
click at [429, 190] on link "adidas all me 2 tote" at bounding box center [414, 189] width 69 height 11
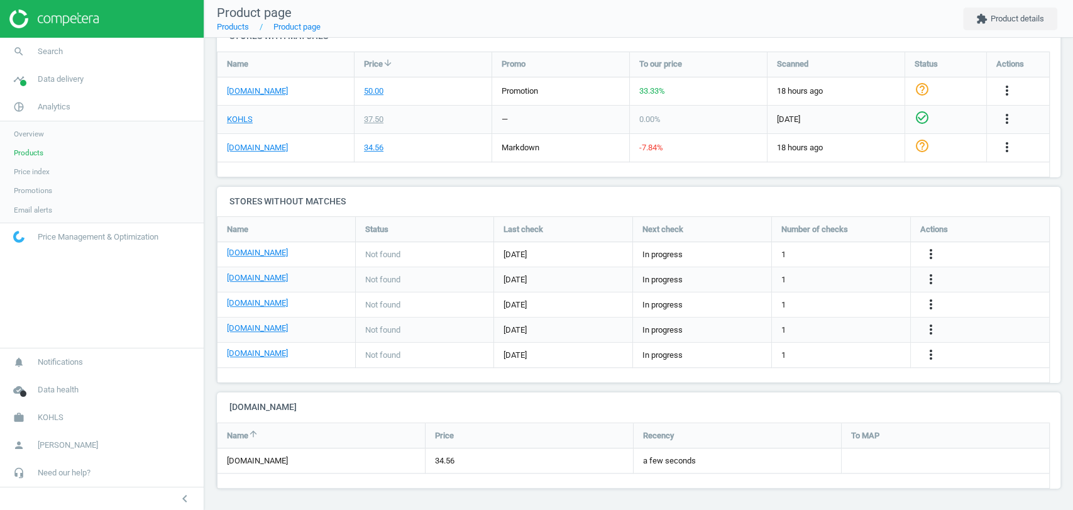
scroll to position [416, 0]
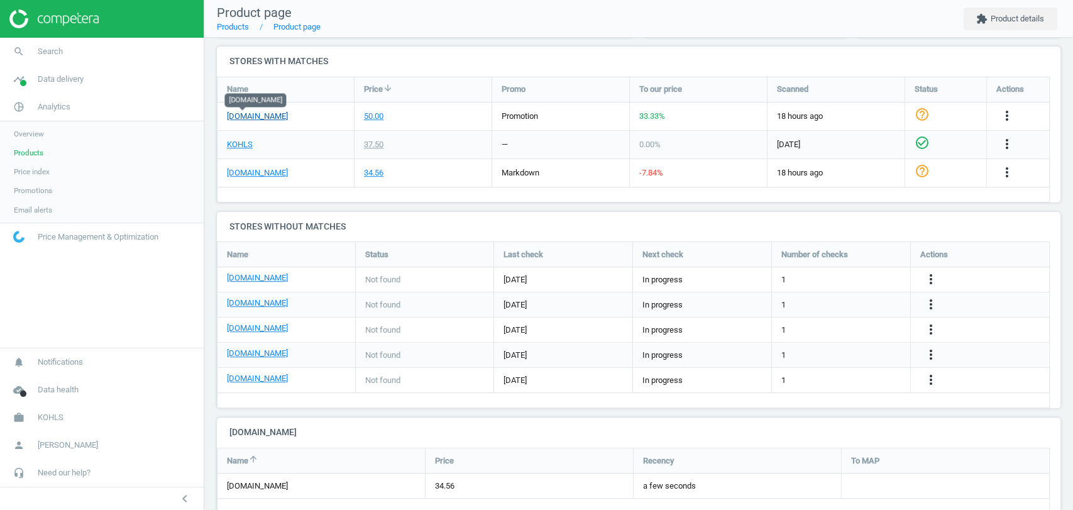
click at [247, 119] on link "[DOMAIN_NAME]" at bounding box center [257, 116] width 61 height 11
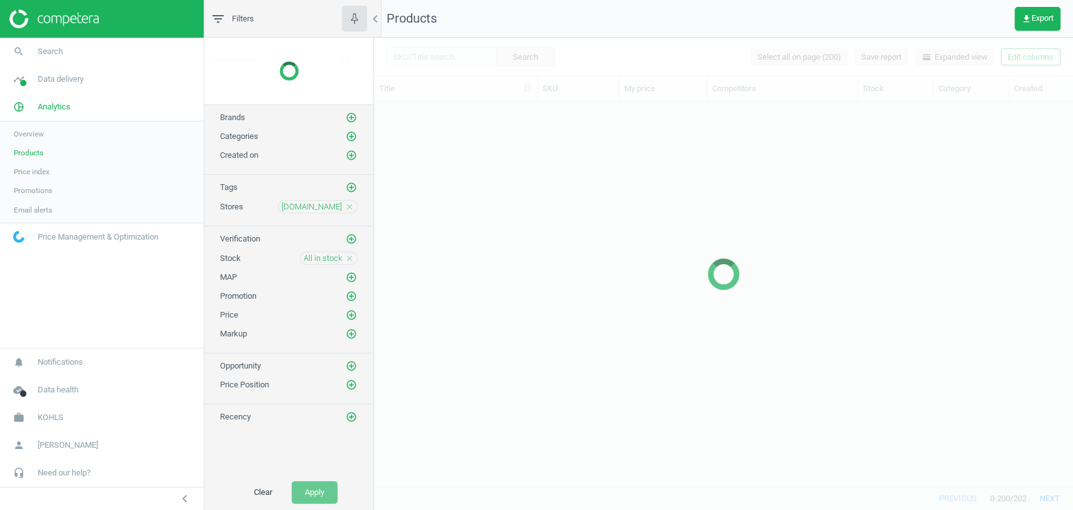
scroll to position [363, 688]
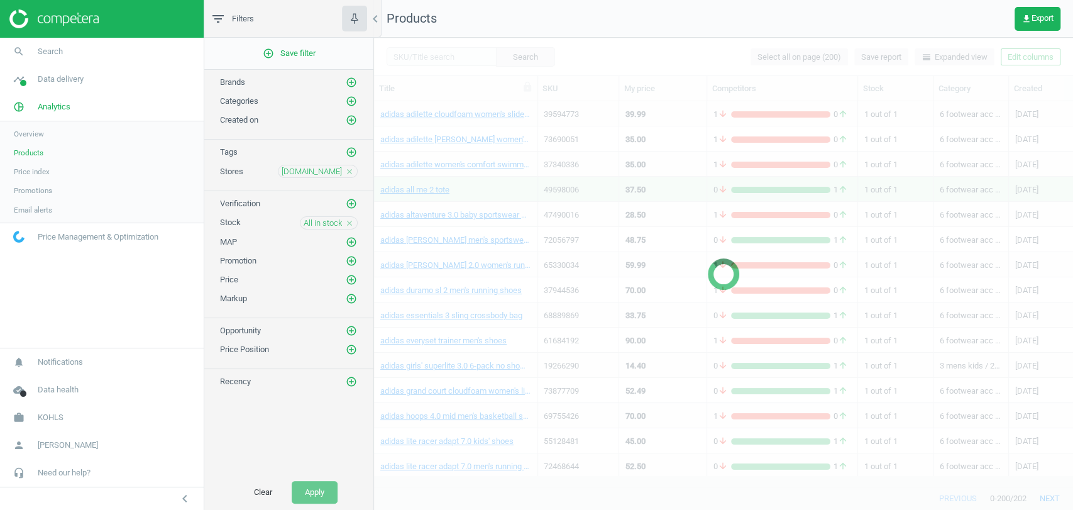
click at [352, 221] on icon "close" at bounding box center [349, 223] width 9 height 9
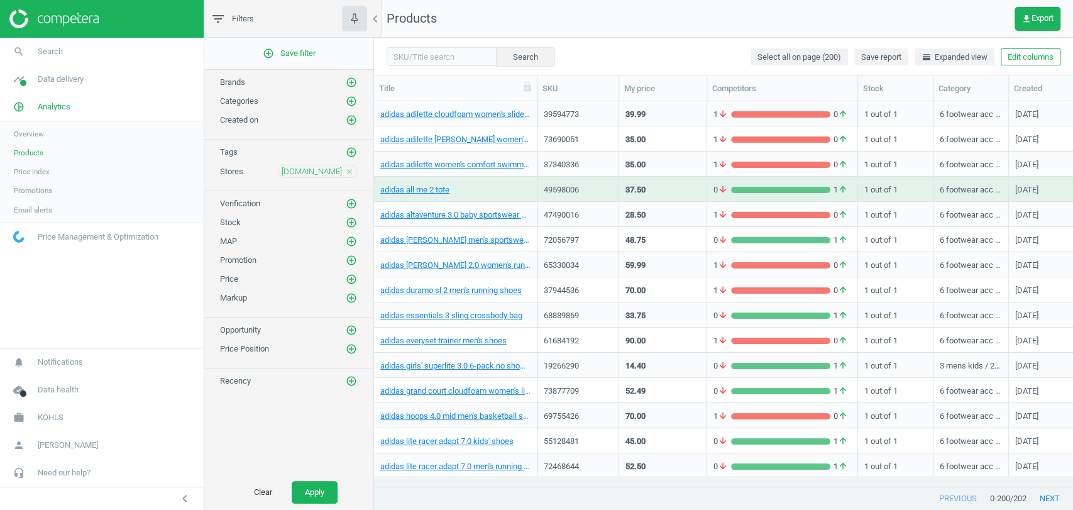
click at [352, 221] on icon "add_circle_outline" at bounding box center [351, 222] width 11 height 11
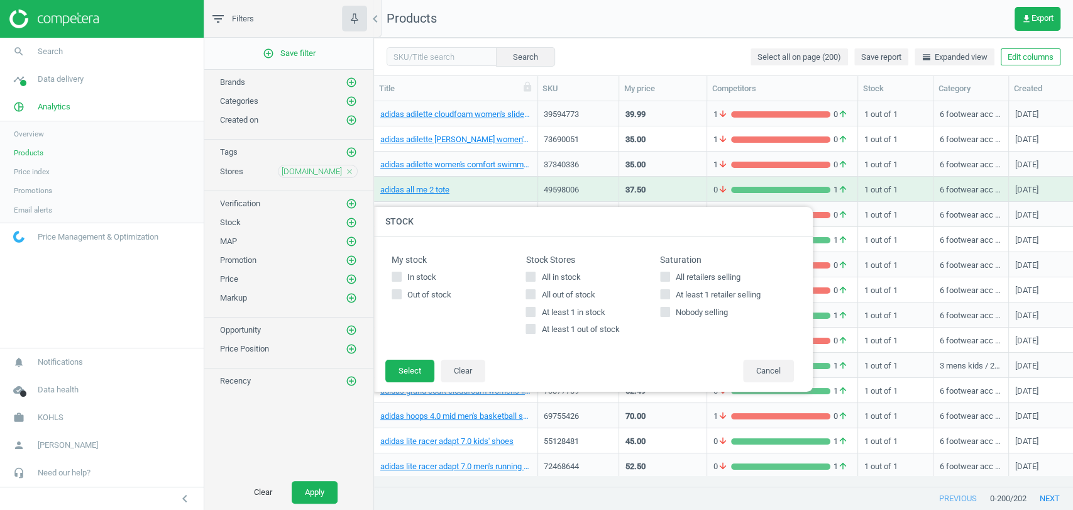
click at [576, 296] on span "All out of stock" at bounding box center [568, 294] width 58 height 11
click at [535, 296] on input "All out of stock" at bounding box center [531, 294] width 8 height 8
checkbox input "true"
click at [407, 363] on button "Select" at bounding box center [409, 371] width 49 height 23
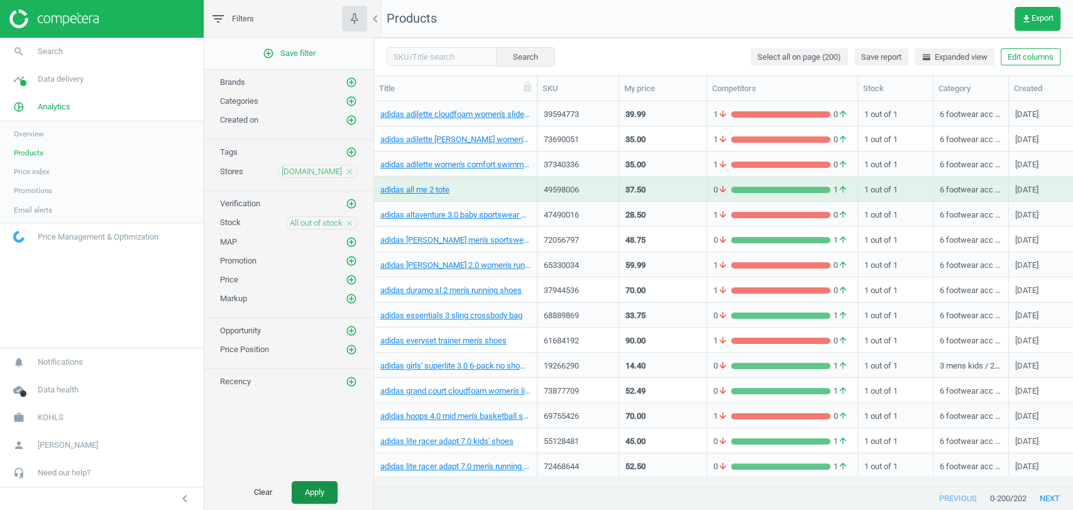
click at [309, 491] on button "Apply" at bounding box center [315, 492] width 46 height 23
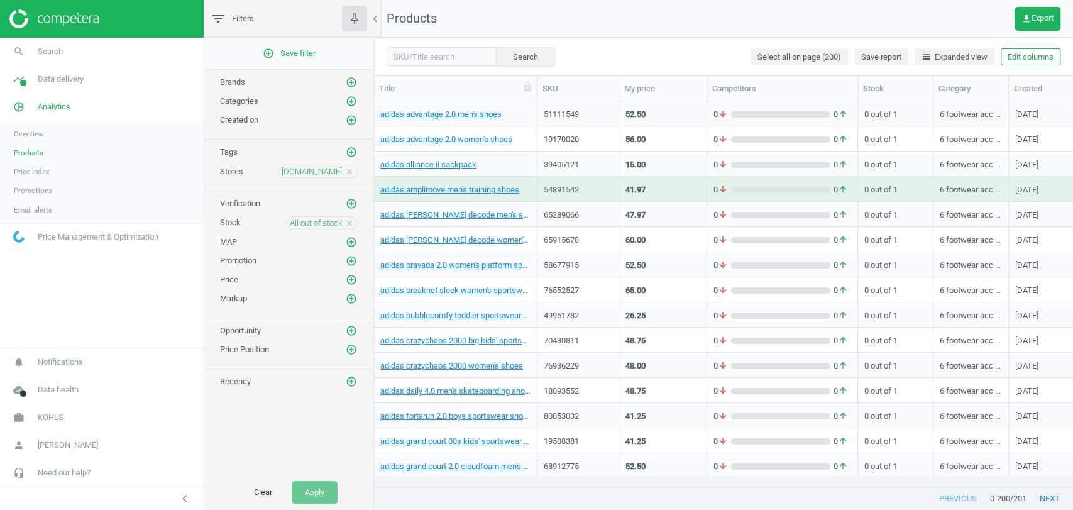
click at [425, 173] on div "adidas alliance ii sackpack" at bounding box center [455, 167] width 150 height 16
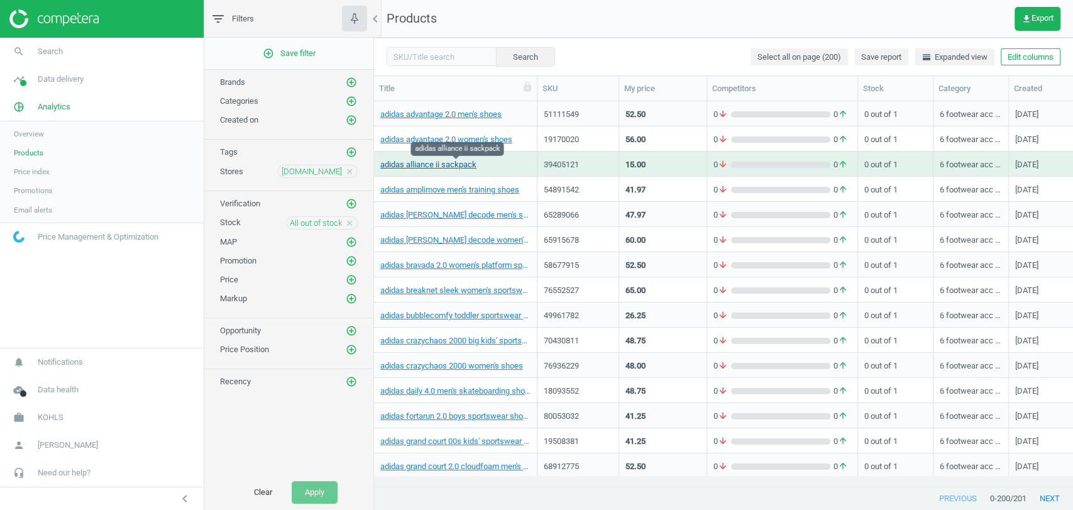
click at [434, 168] on link "adidas alliance ii sackpack" at bounding box center [428, 164] width 96 height 11
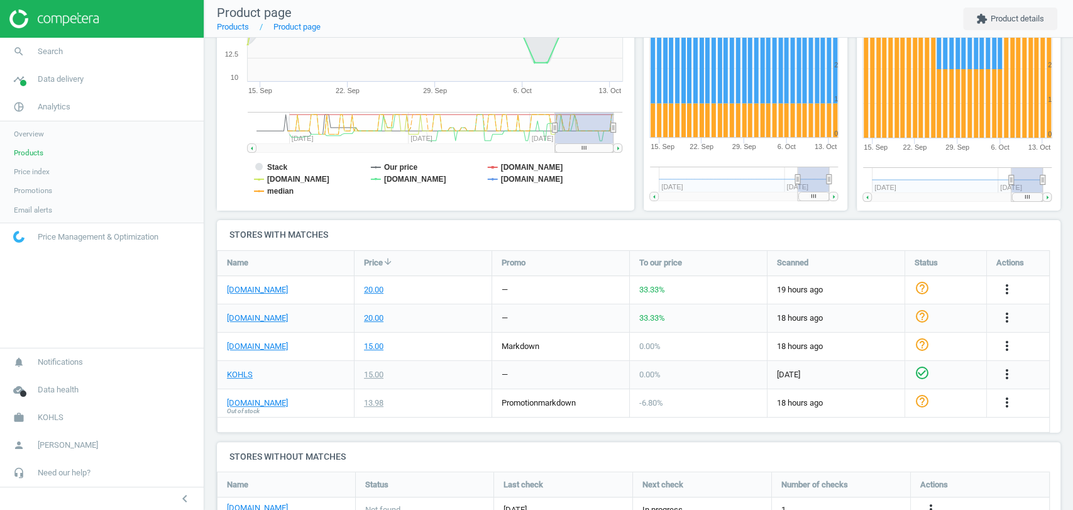
scroll to position [238, 0]
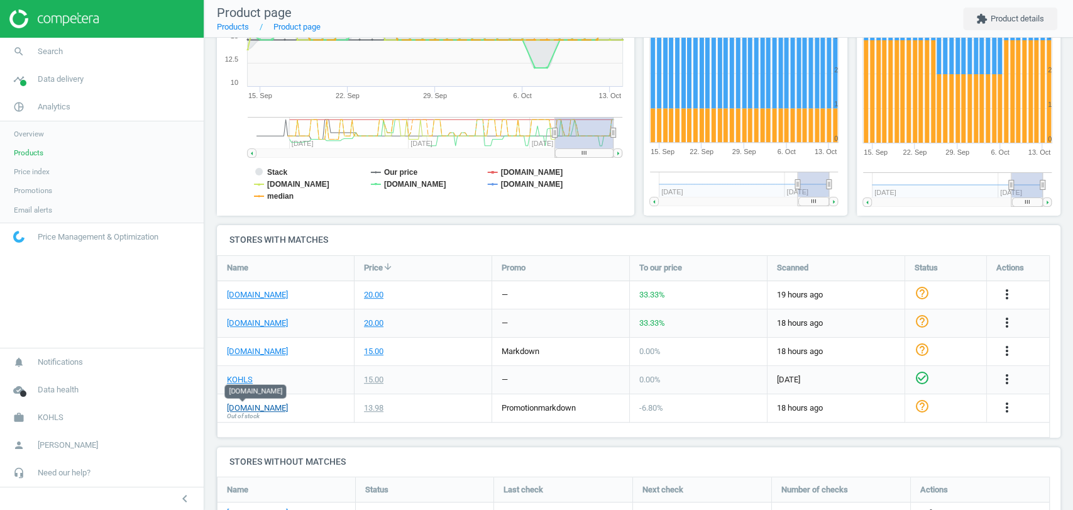
click at [245, 405] on link "[DOMAIN_NAME]" at bounding box center [257, 407] width 61 height 11
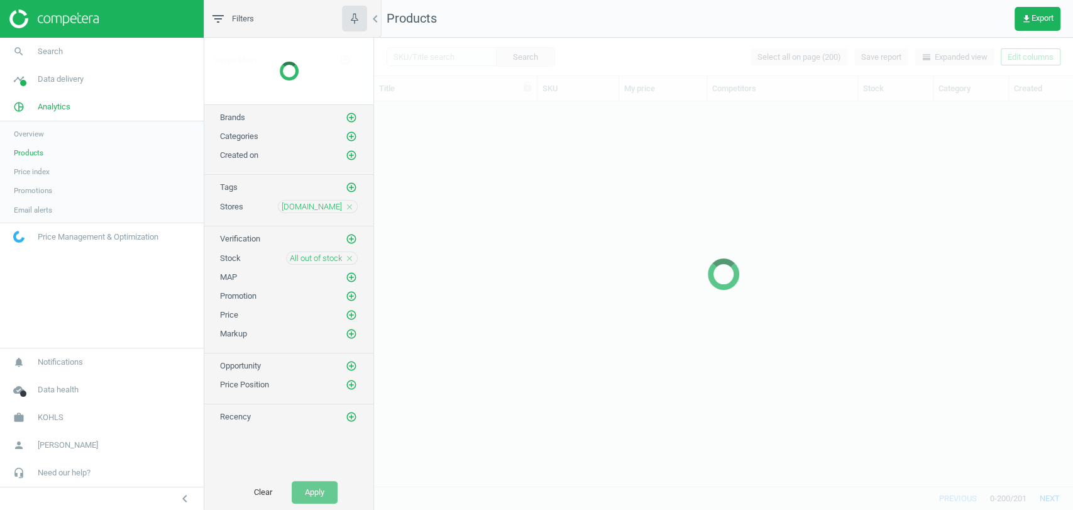
scroll to position [363, 688]
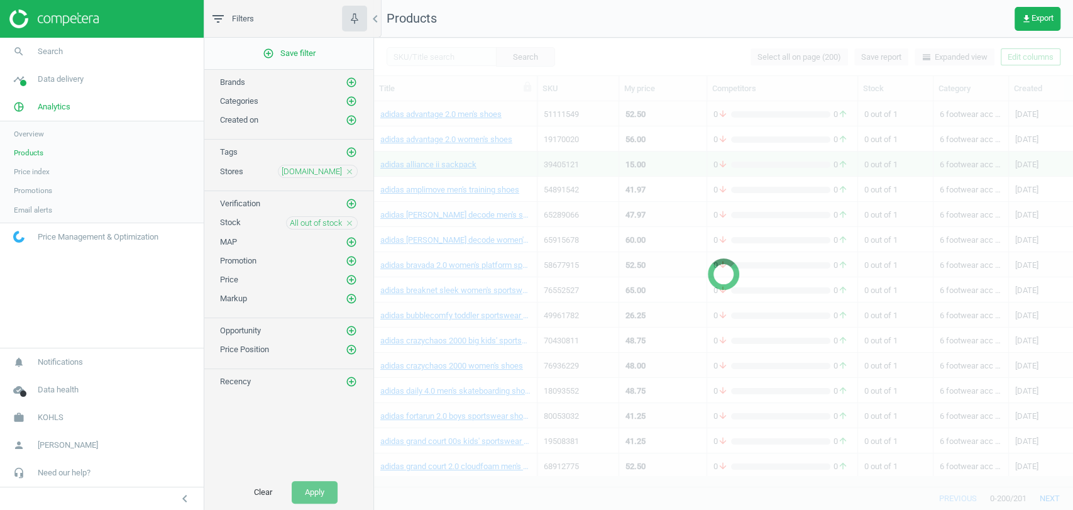
click at [352, 222] on icon "close" at bounding box center [349, 223] width 9 height 9
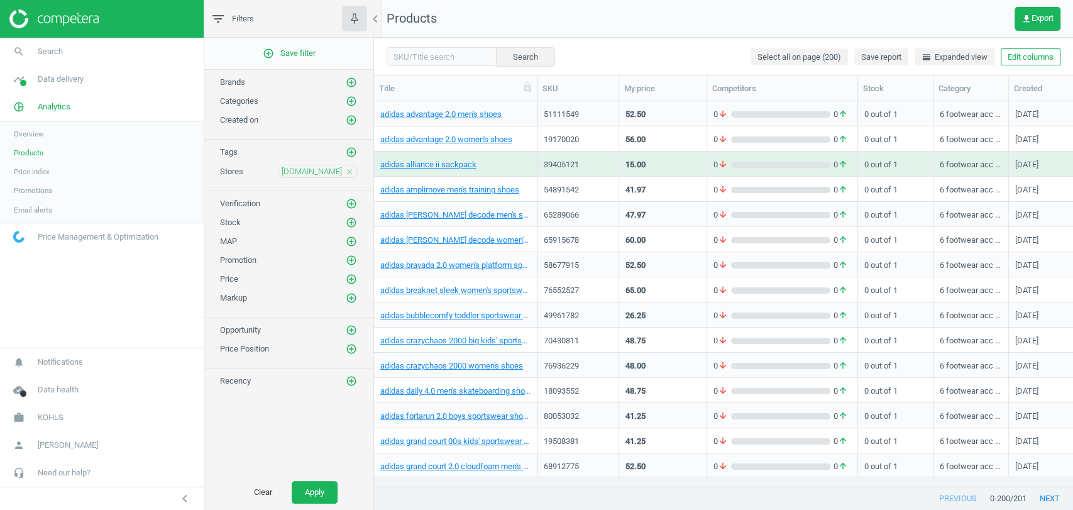
click at [352, 222] on icon "add_circle_outline" at bounding box center [351, 222] width 11 height 11
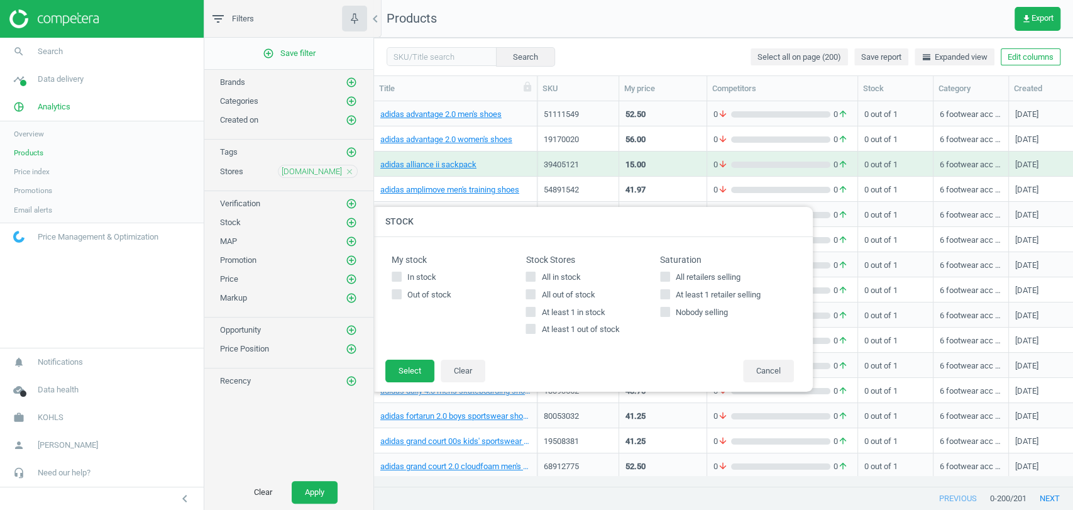
click at [352, 222] on icon "add_circle_outline" at bounding box center [351, 222] width 11 height 11
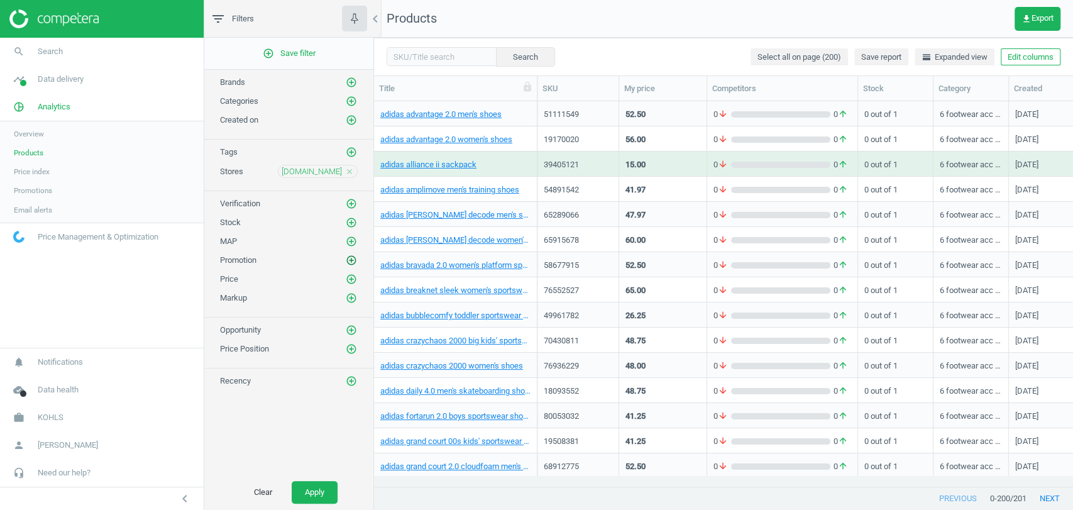
click at [351, 260] on icon "add_circle_outline" at bounding box center [351, 260] width 11 height 11
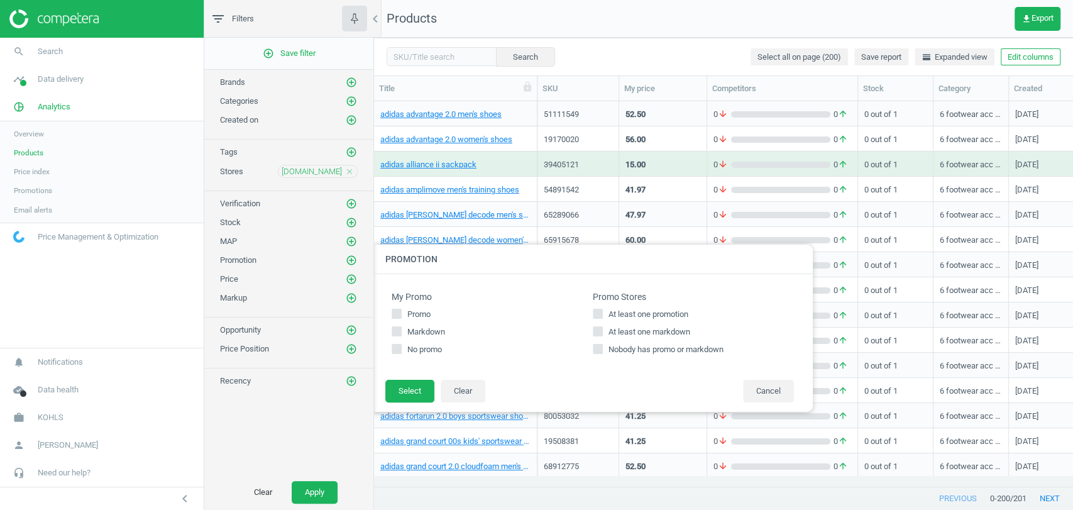
click at [612, 310] on span "At least one promotion" at bounding box center [648, 314] width 85 height 11
click at [602, 310] on input "At least one promotion" at bounding box center [598, 314] width 8 height 8
checkbox input "true"
click at [405, 387] on button "Select" at bounding box center [409, 391] width 49 height 23
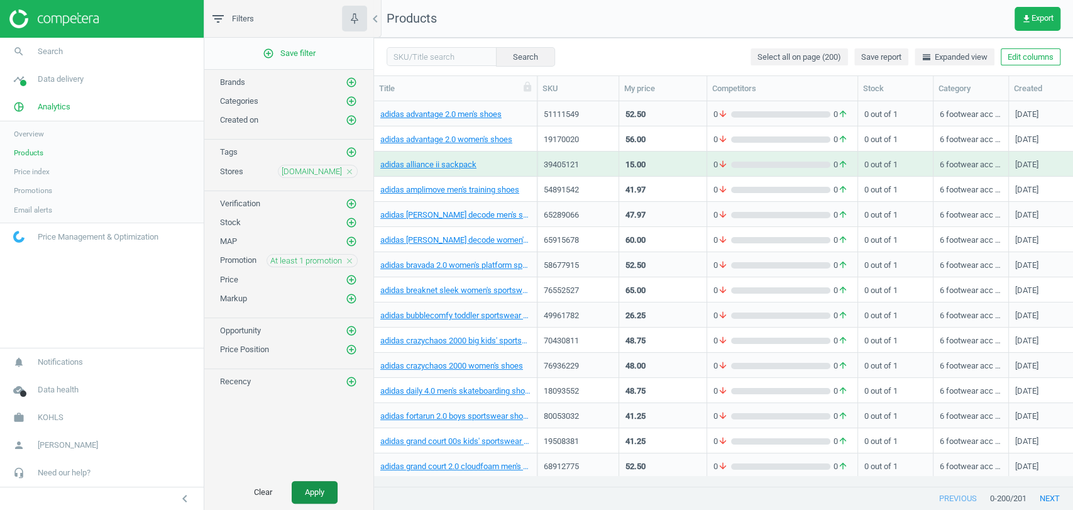
click at [309, 483] on button "Apply" at bounding box center [315, 492] width 46 height 23
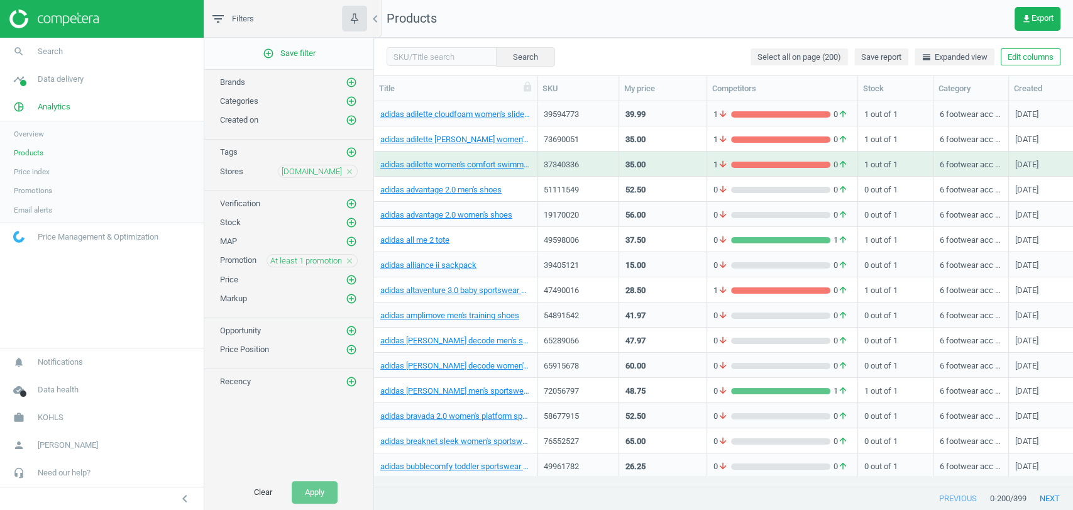
scroll to position [69, 0]
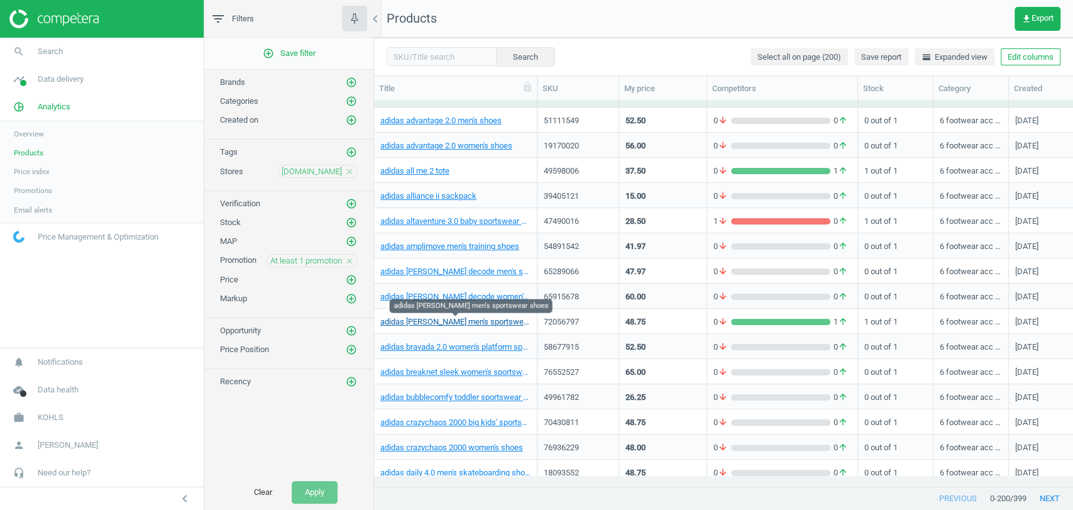
click at [415, 319] on link "adidas [PERSON_NAME] men's sportswear shoes" at bounding box center [455, 321] width 150 height 11
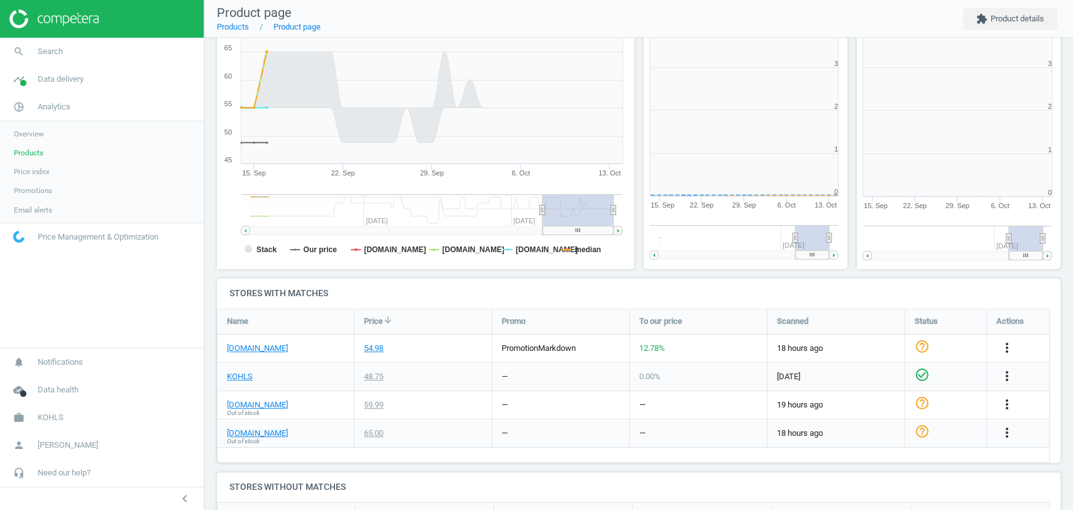
scroll to position [273, 223]
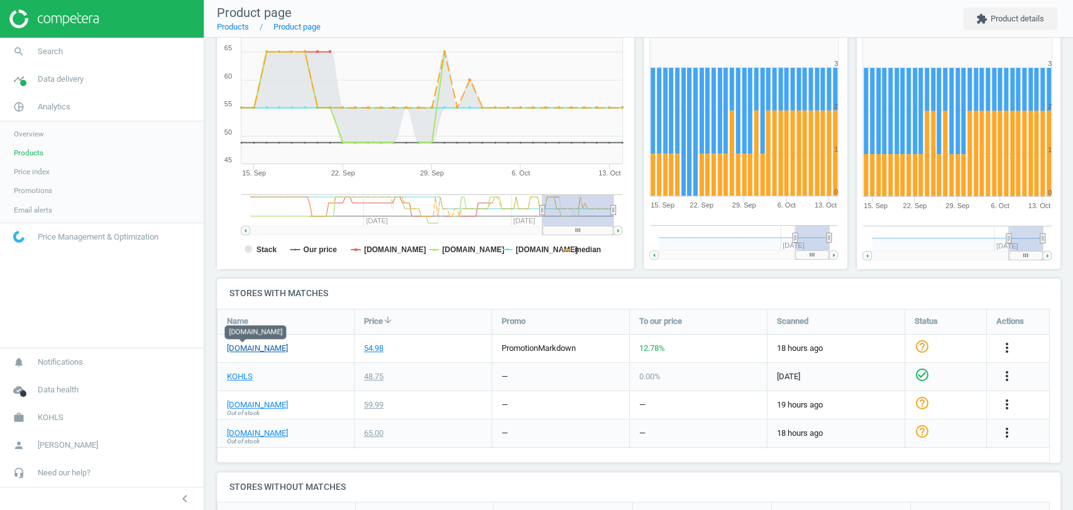
click at [251, 346] on link "[DOMAIN_NAME]" at bounding box center [257, 348] width 61 height 11
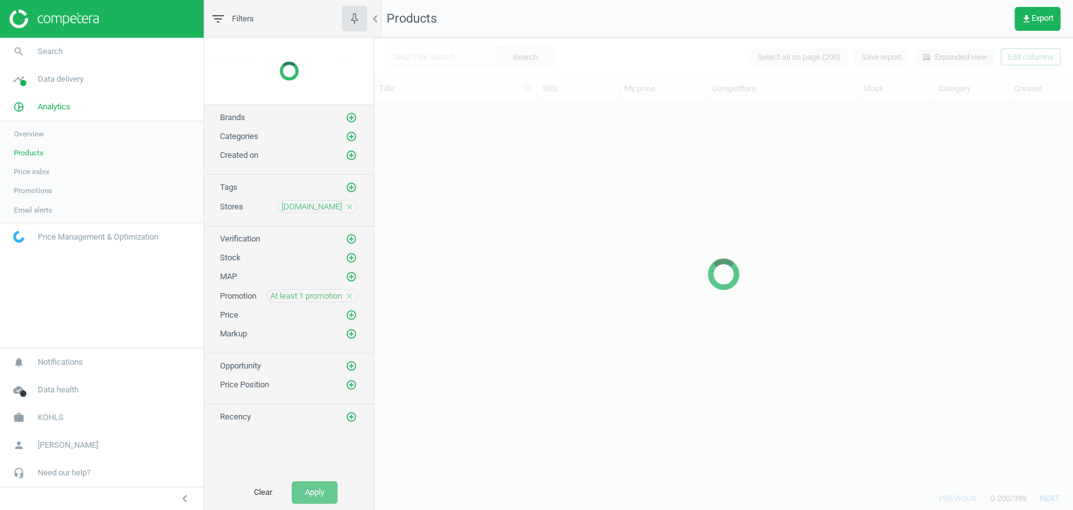
scroll to position [363, 688]
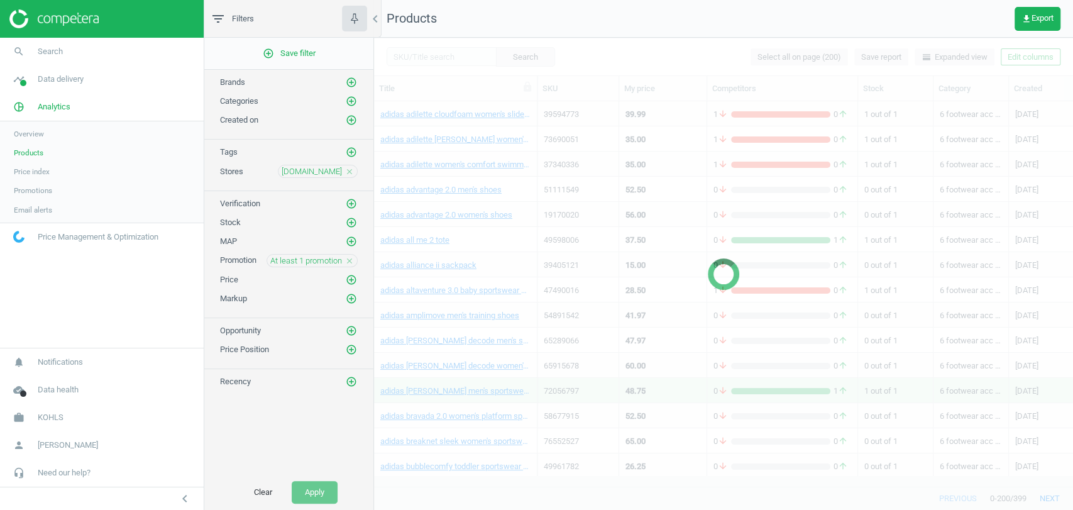
click at [348, 256] on icon "close" at bounding box center [349, 260] width 9 height 9
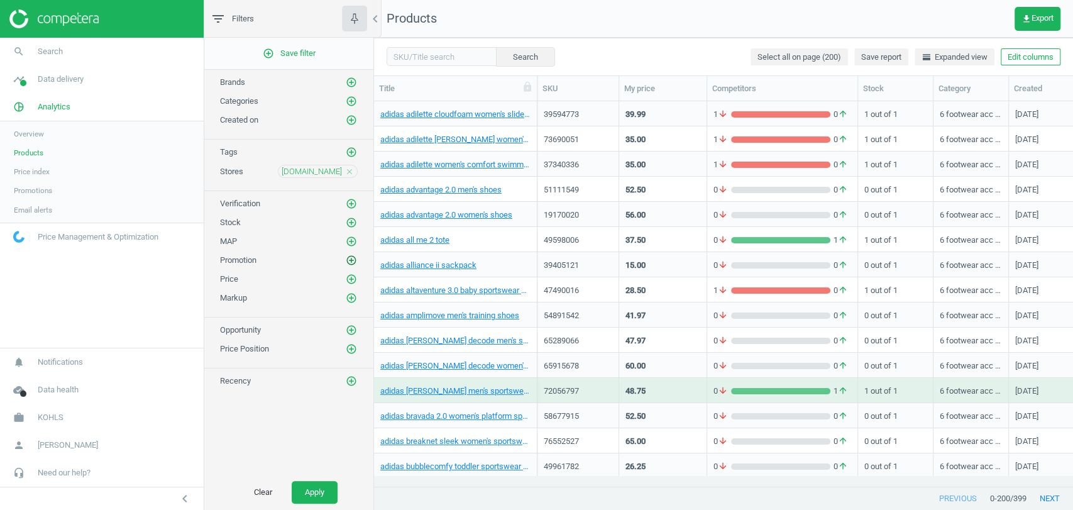
click at [352, 257] on icon "add_circle_outline" at bounding box center [351, 260] width 11 height 11
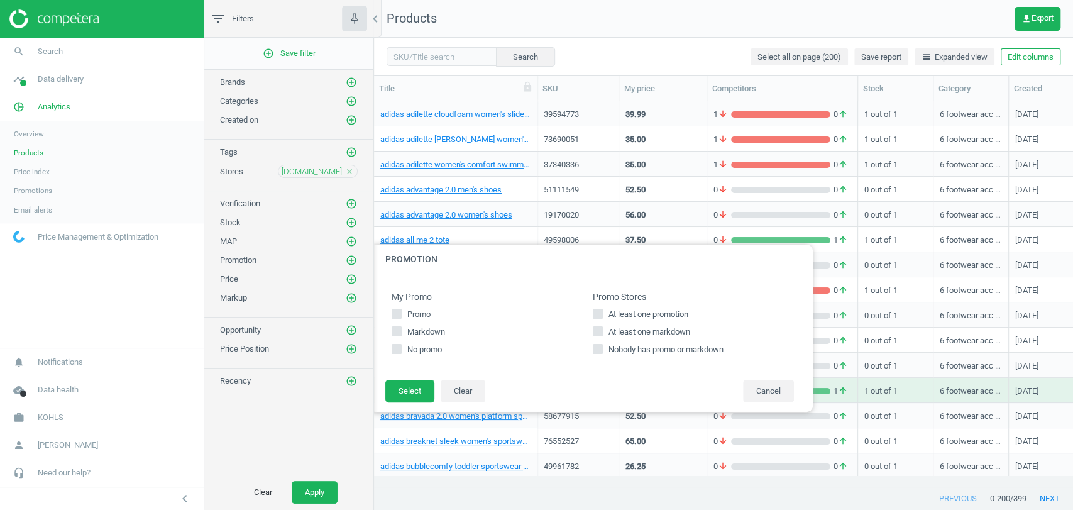
click at [639, 321] on div "At least one promotion At least one markdown Nobody has promo or markdown" at bounding box center [693, 332] width 201 height 47
click at [638, 332] on span "At least one markdown" at bounding box center [649, 331] width 87 height 11
click at [602, 332] on input "At least one markdown" at bounding box center [598, 331] width 8 height 8
checkbox input "true"
click at [412, 383] on button "Select" at bounding box center [409, 391] width 49 height 23
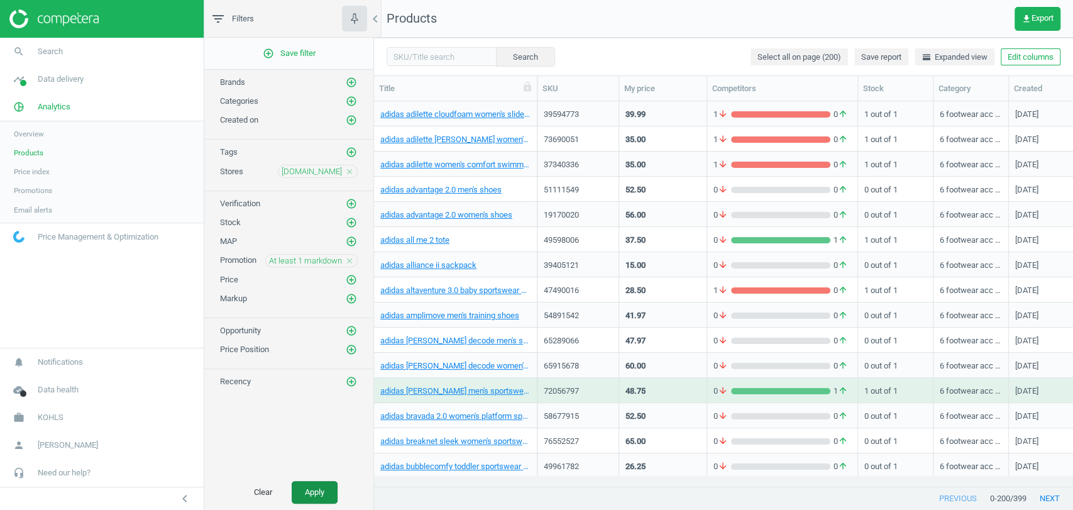
click at [322, 487] on button "Apply" at bounding box center [315, 492] width 46 height 23
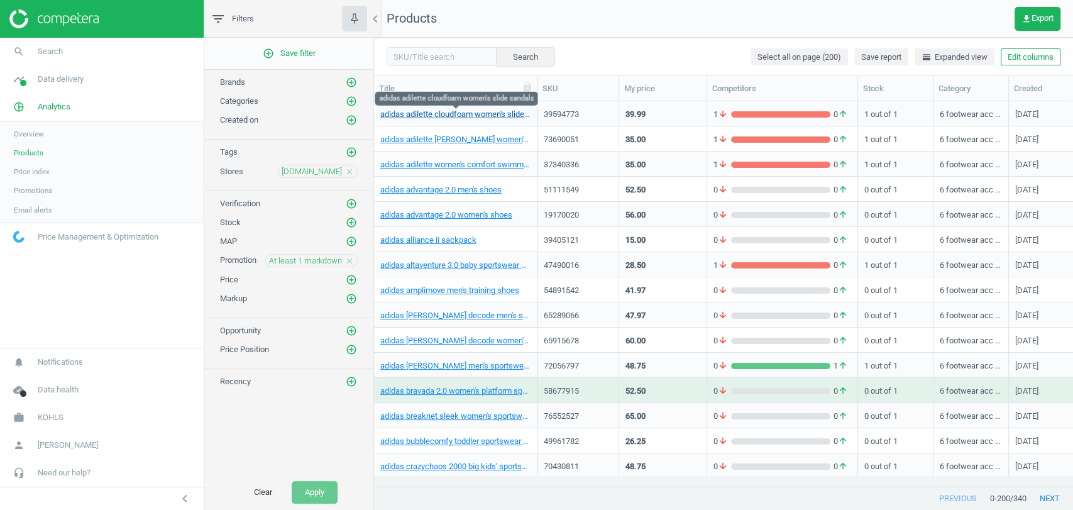
click at [478, 117] on link "adidas adilette cloudfoam women's slide sandals" at bounding box center [455, 114] width 150 height 11
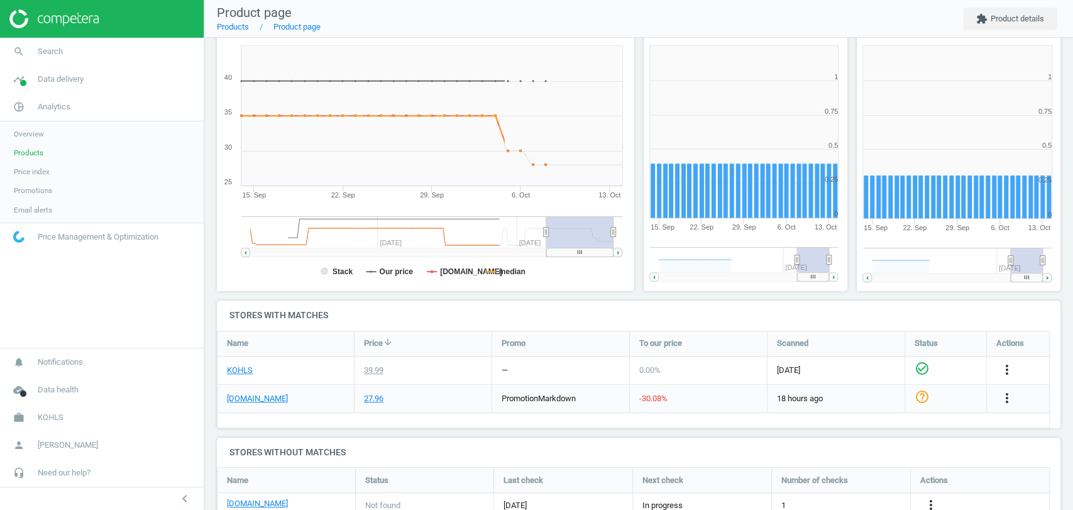
scroll to position [167, 0]
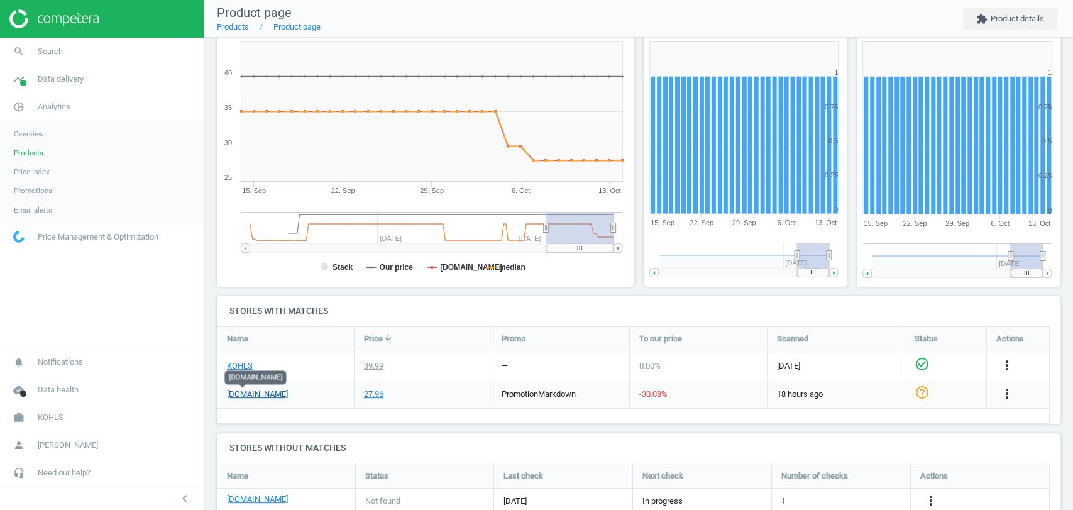
click at [244, 396] on link "[DOMAIN_NAME]" at bounding box center [257, 393] width 61 height 11
